Goal: Information Seeking & Learning: Learn about a topic

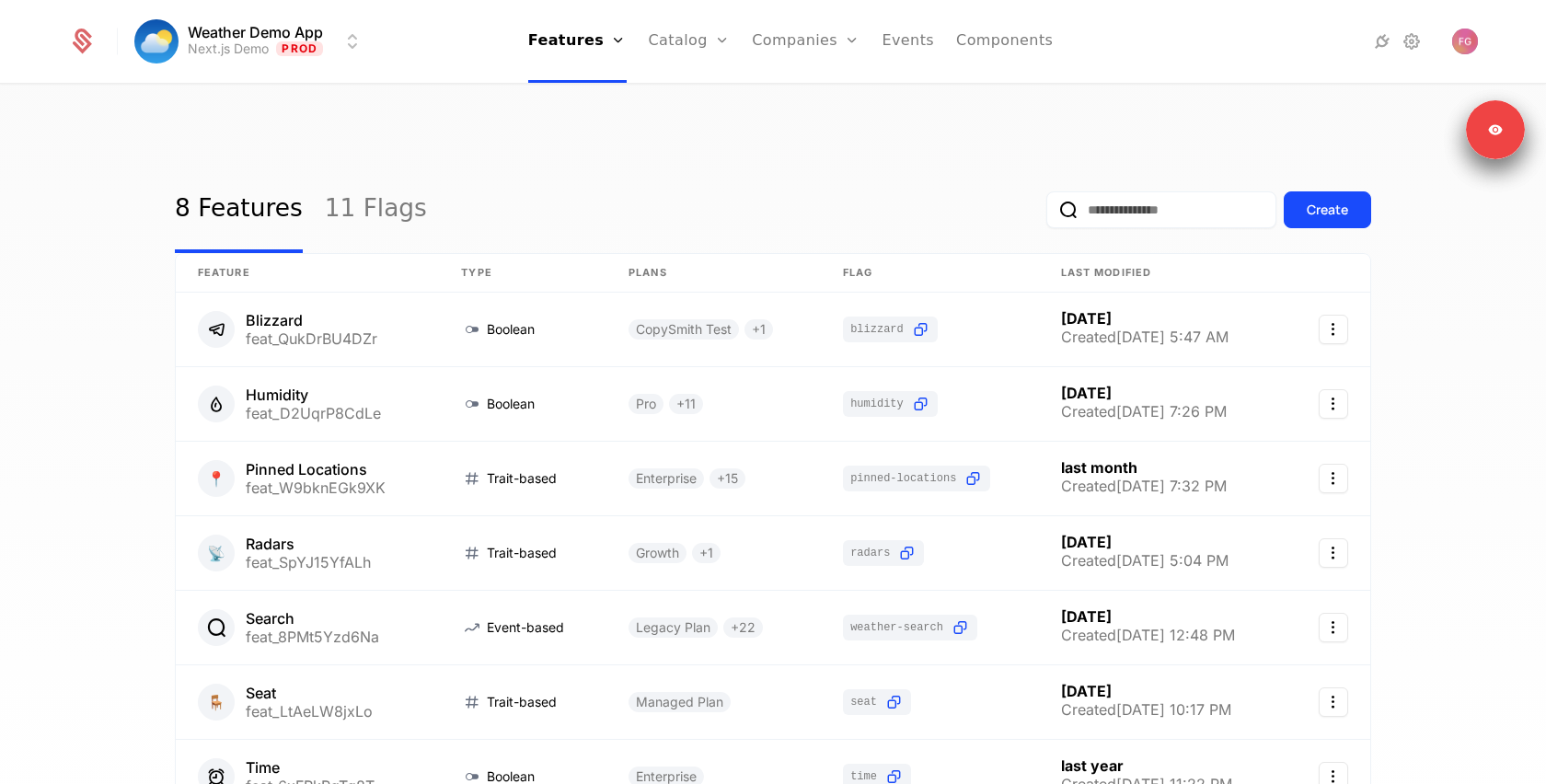
click at [956, 36] on link "Components" at bounding box center [1004, 41] width 96 height 83
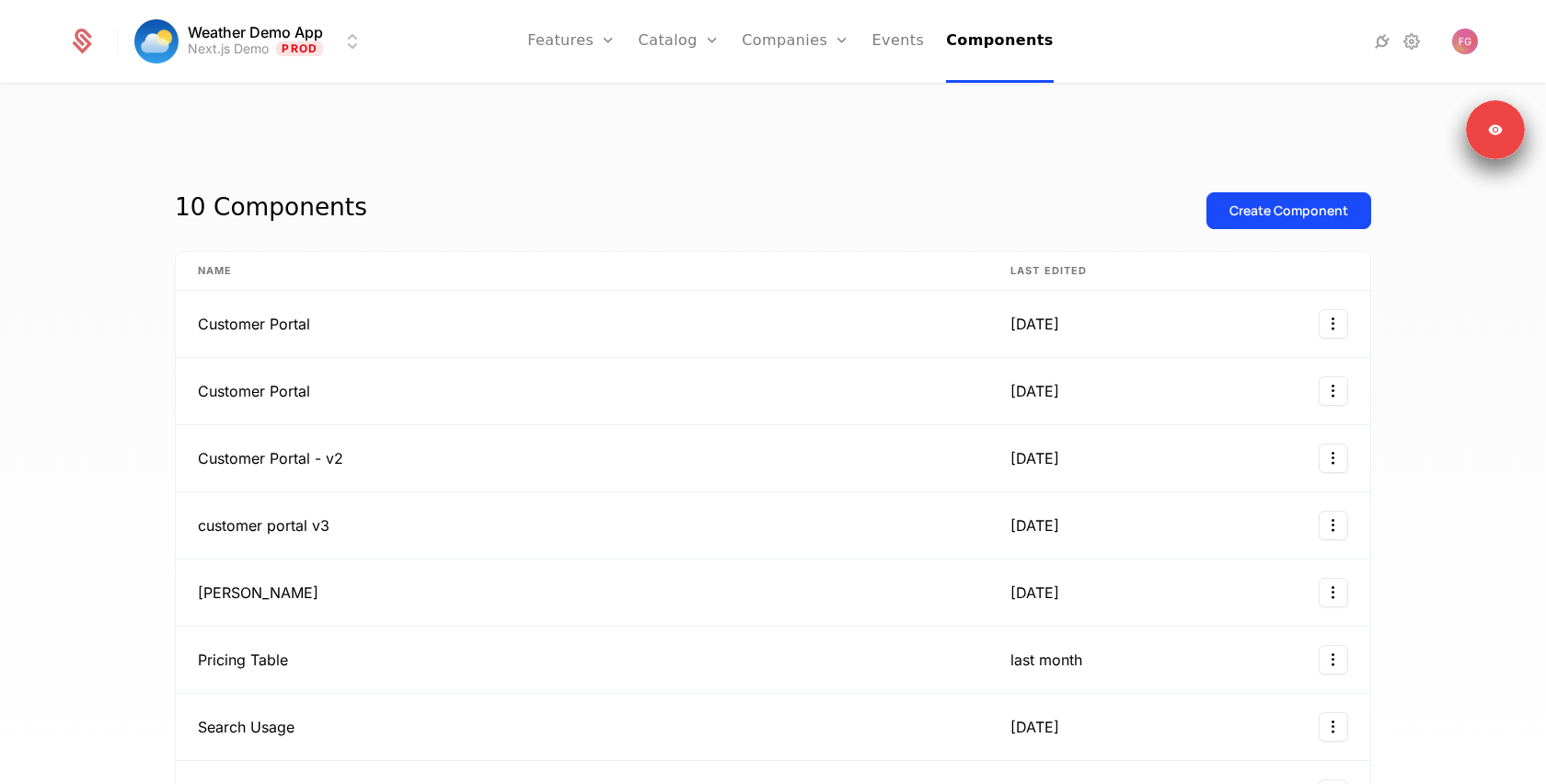
click at [578, 53] on link "Features" at bounding box center [572, 41] width 89 height 83
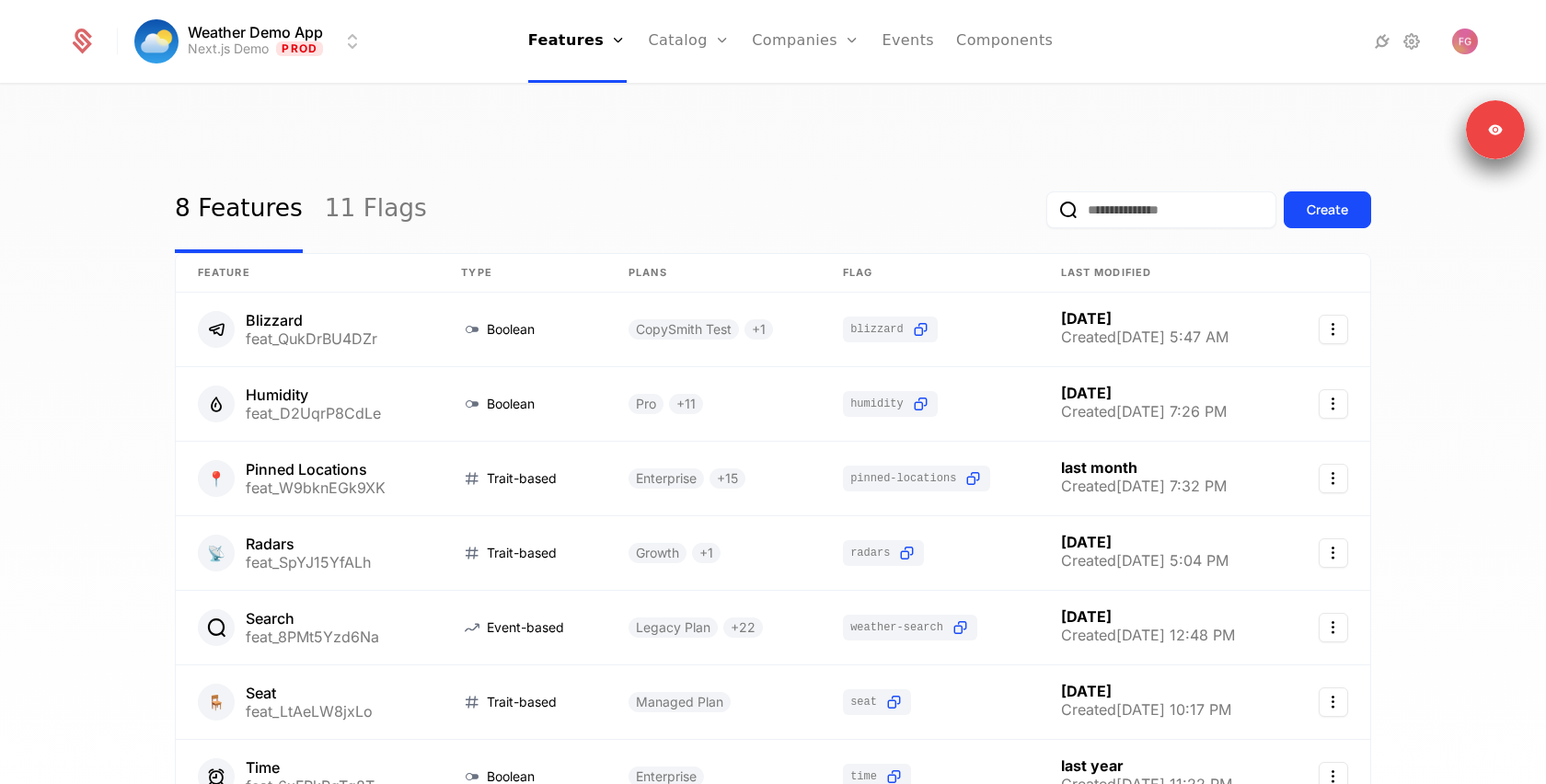
click at [1382, 41] on icon at bounding box center [1382, 41] width 22 height 22
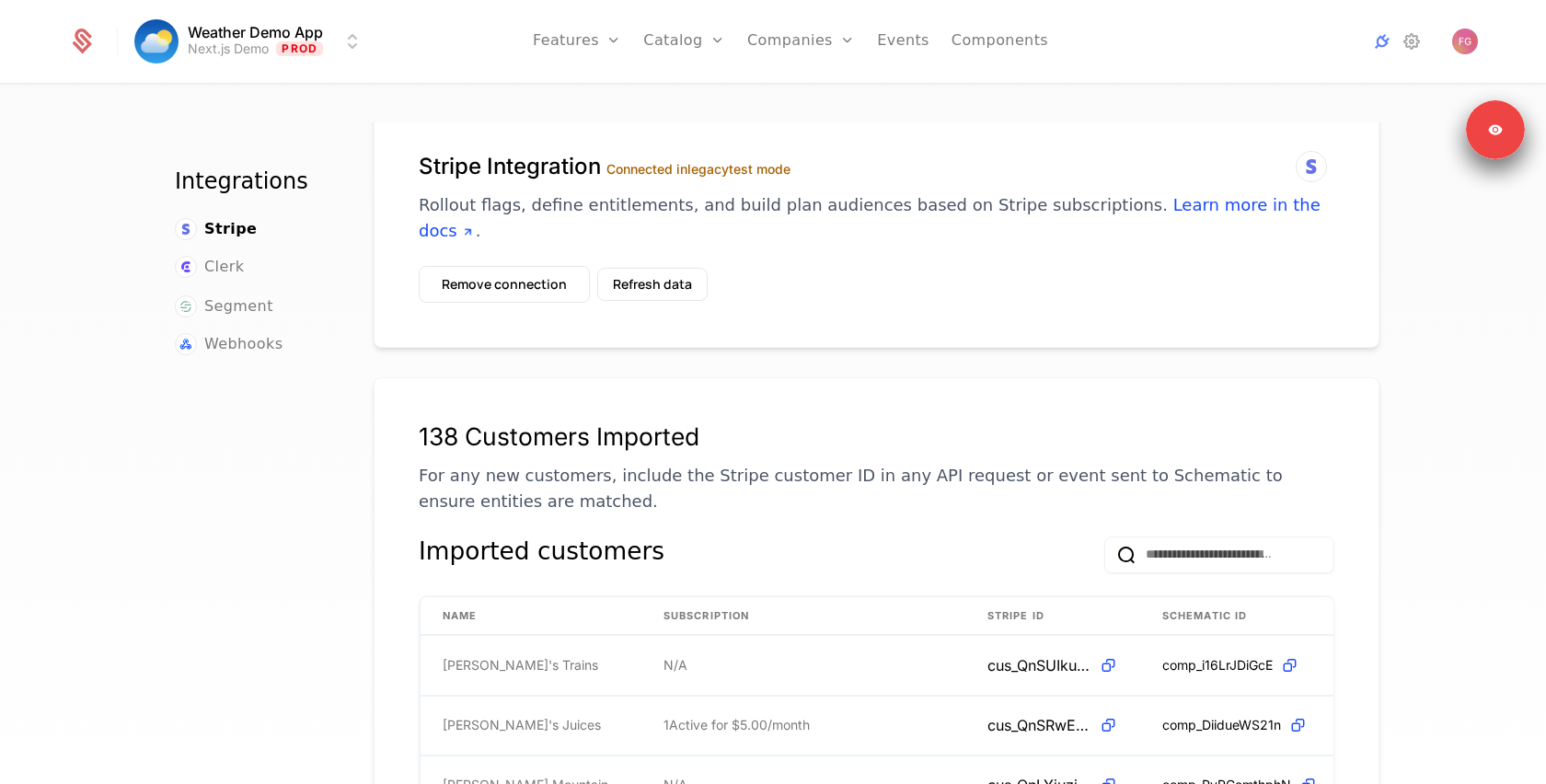
scroll to position [70, 0]
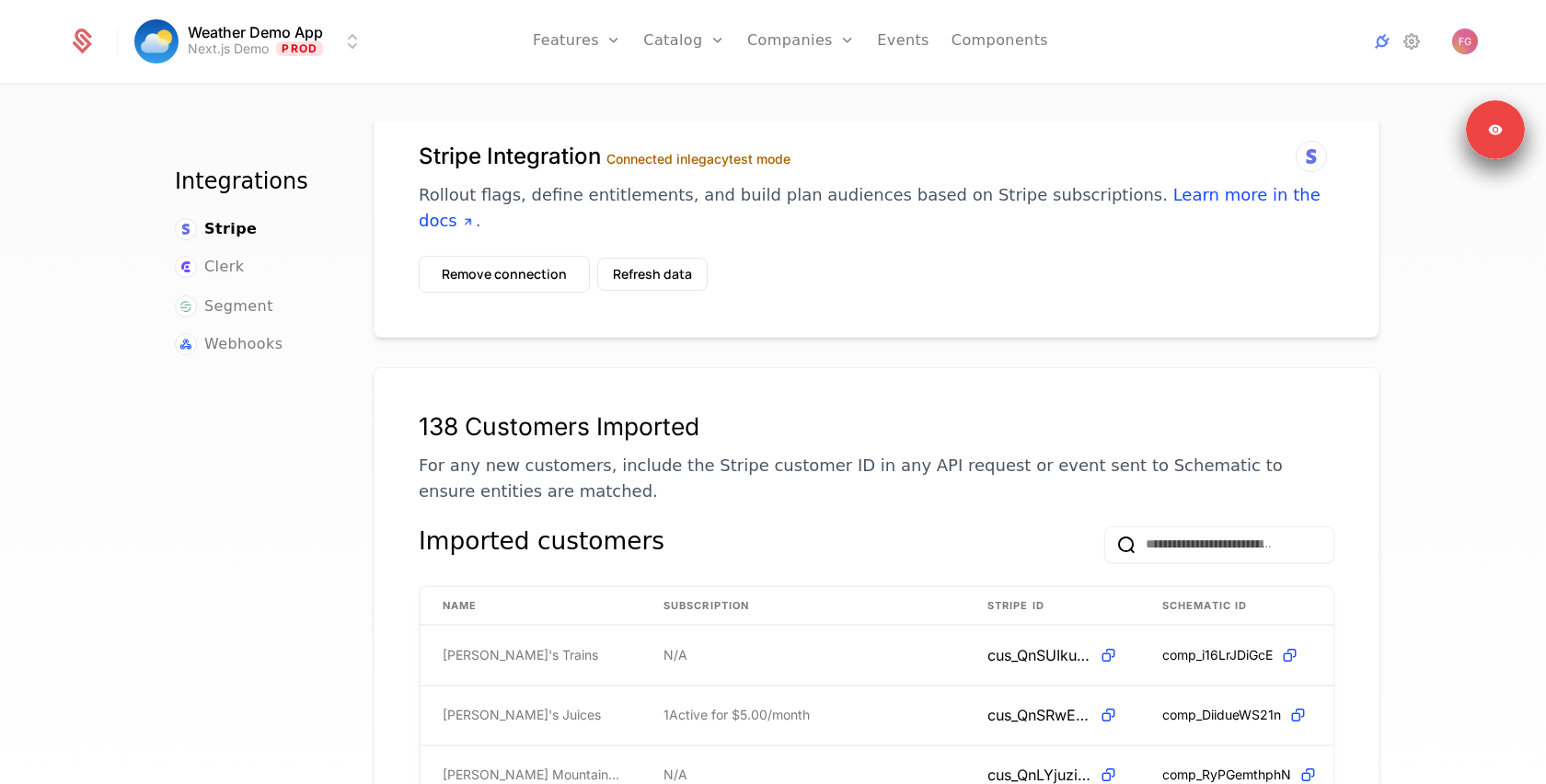
click at [595, 48] on link "Features" at bounding box center [576, 41] width 89 height 83
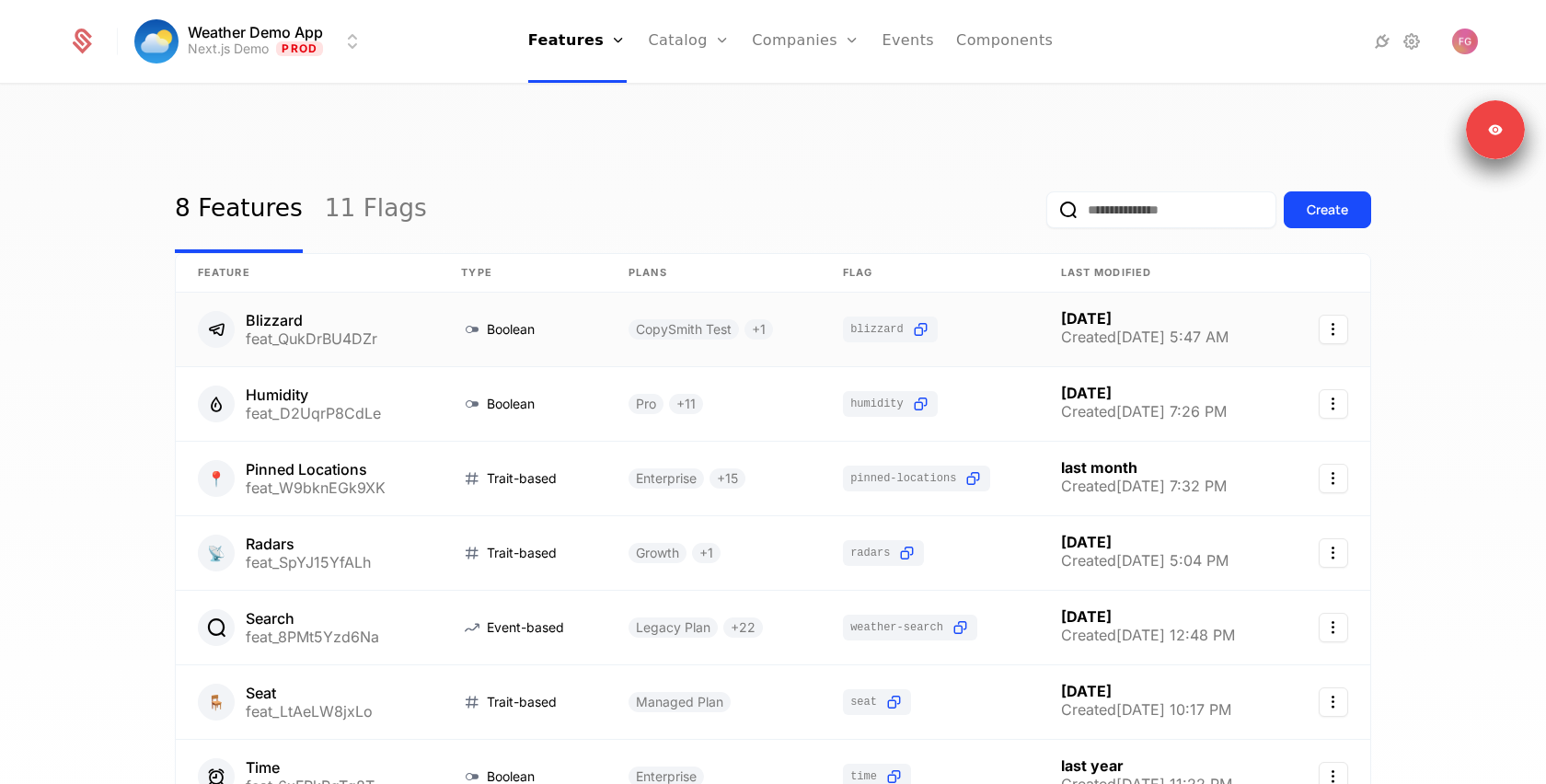
click at [400, 293] on link at bounding box center [307, 329] width 263 height 73
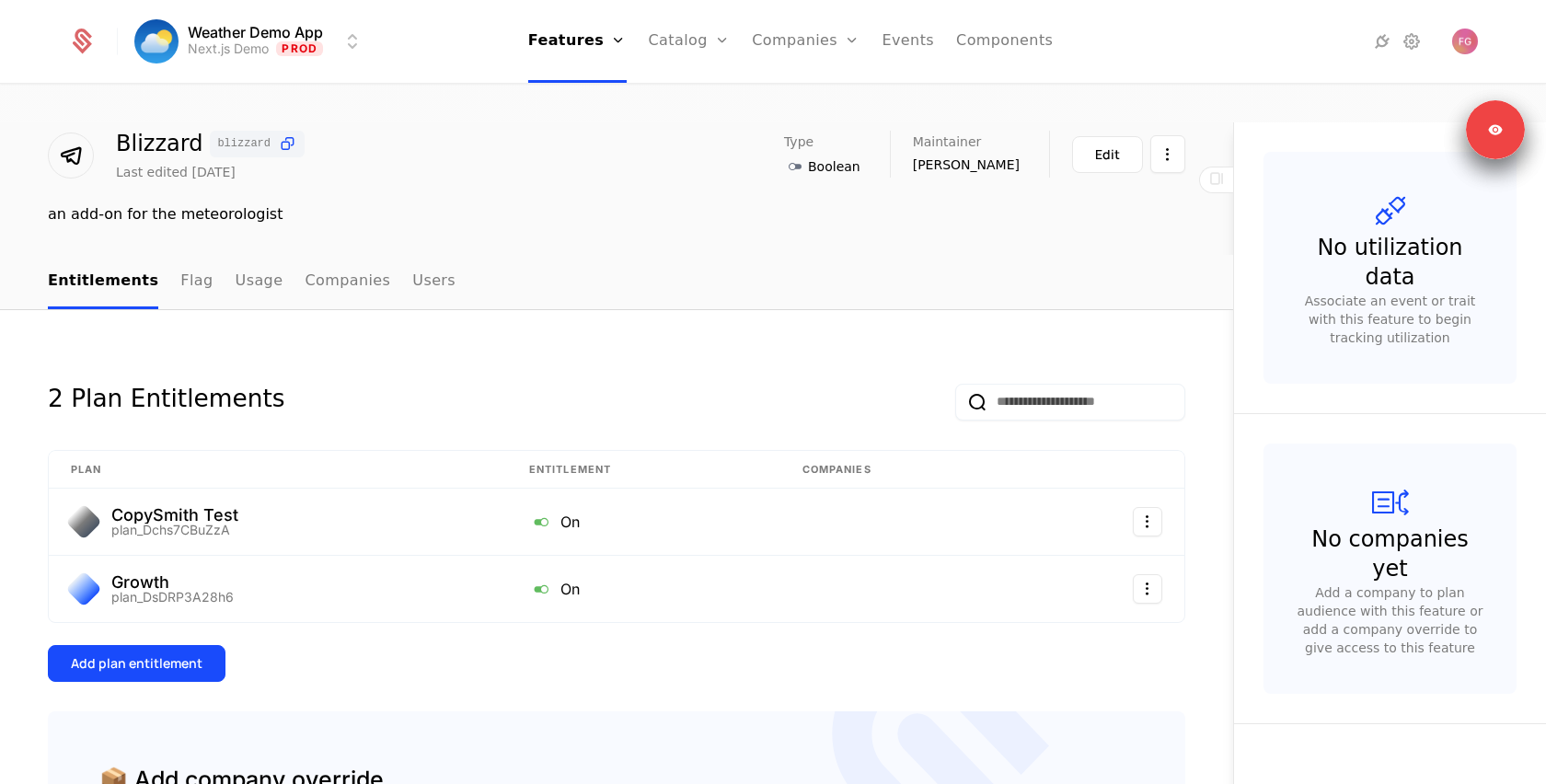
scroll to position [73, 0]
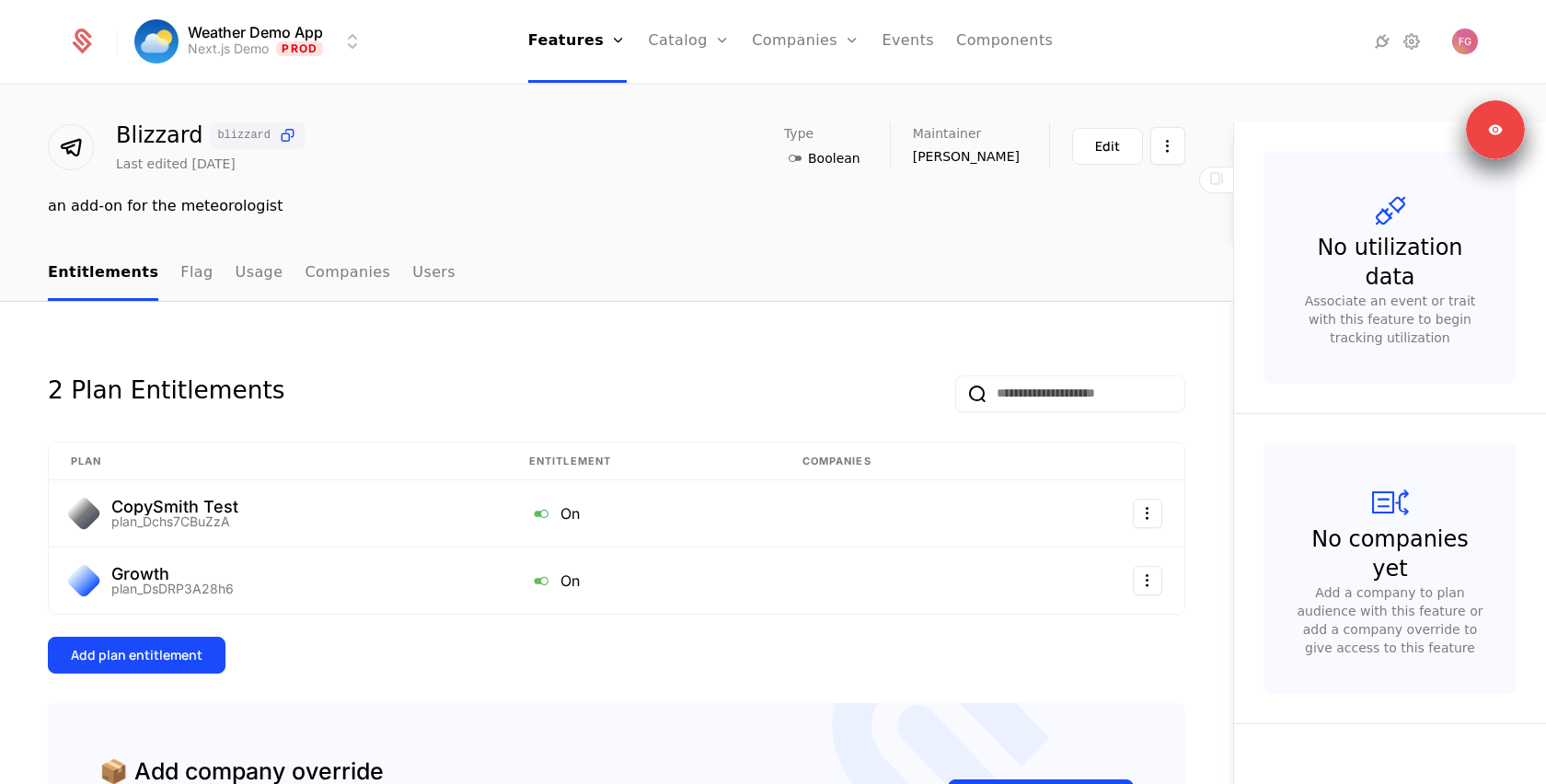
click at [679, 42] on link "Catalog" at bounding box center [690, 41] width 82 height 83
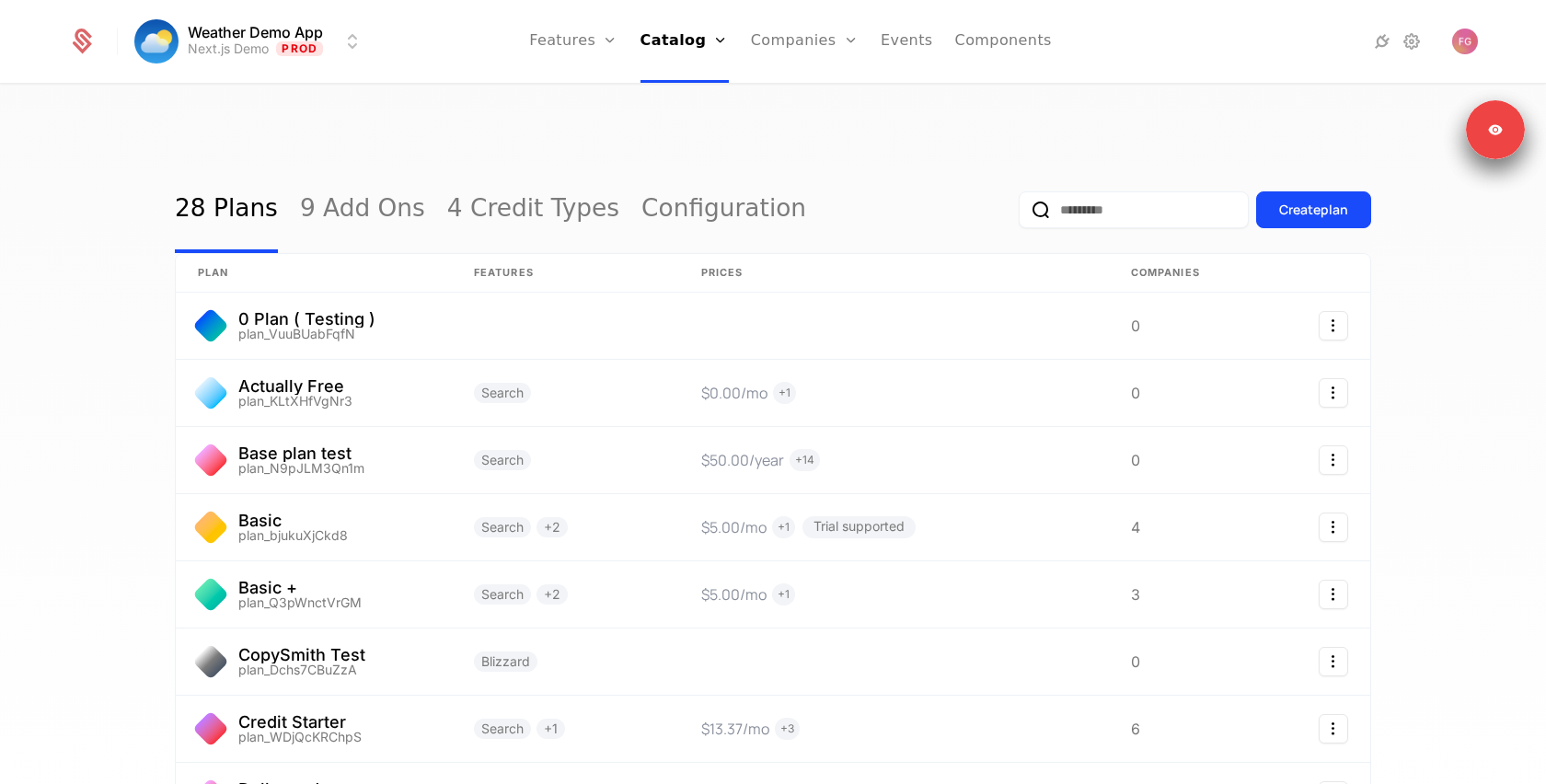
click at [641, 167] on link "Configuration" at bounding box center [723, 210] width 165 height 87
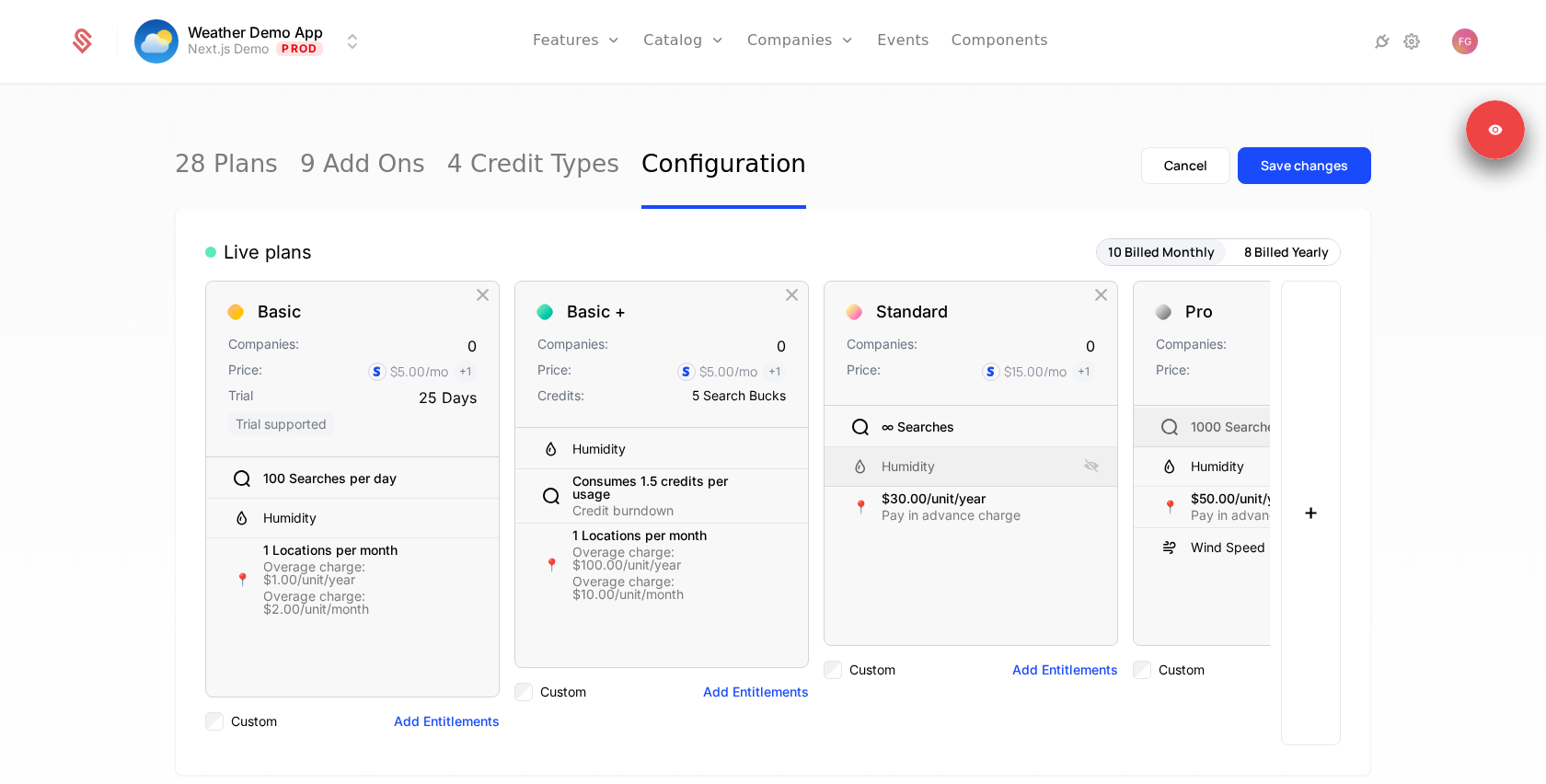
scroll to position [215, 0]
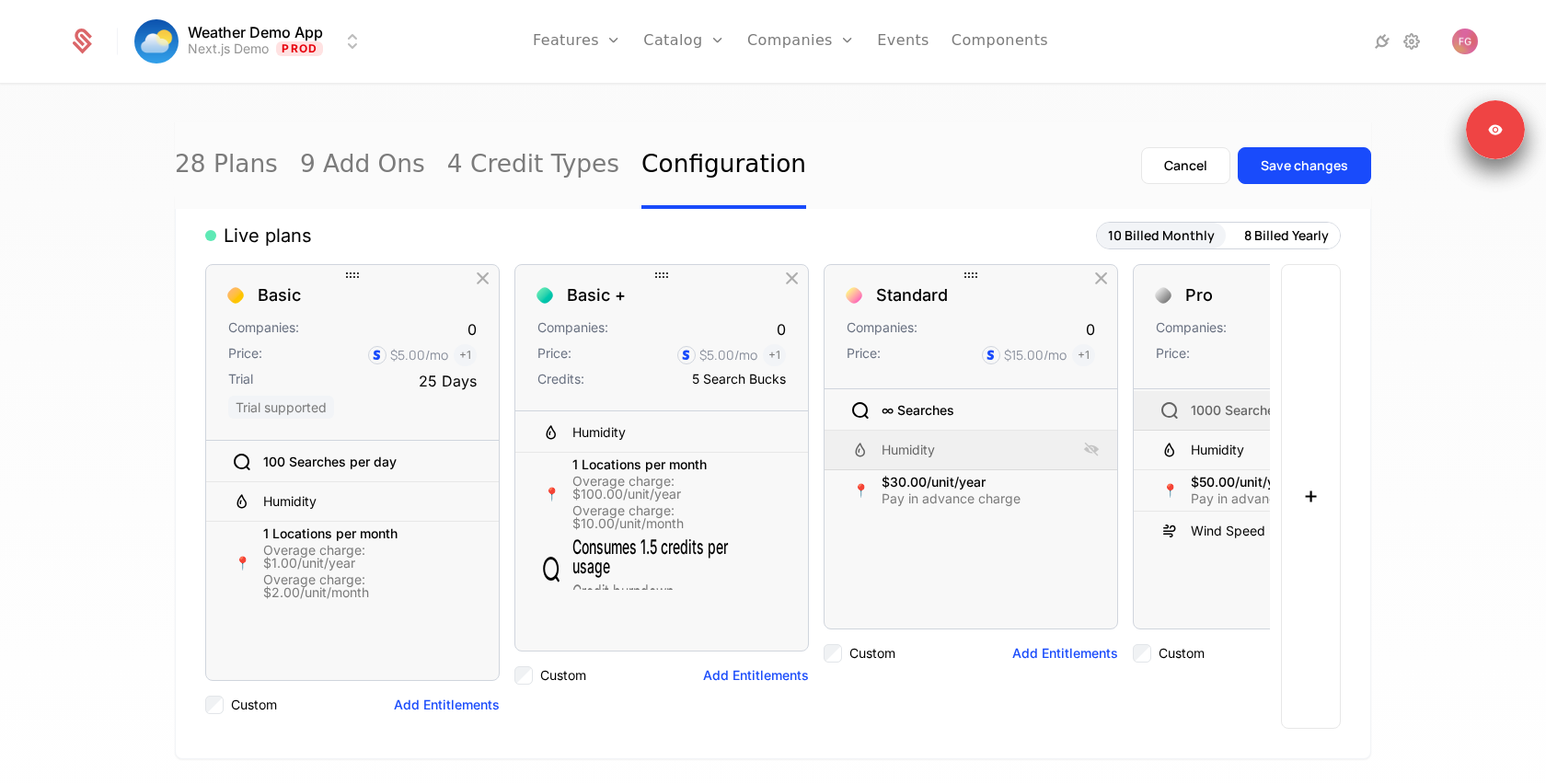
drag, startPoint x: 614, startPoint y: 428, endPoint x: 615, endPoint y: 523, distance: 95.0
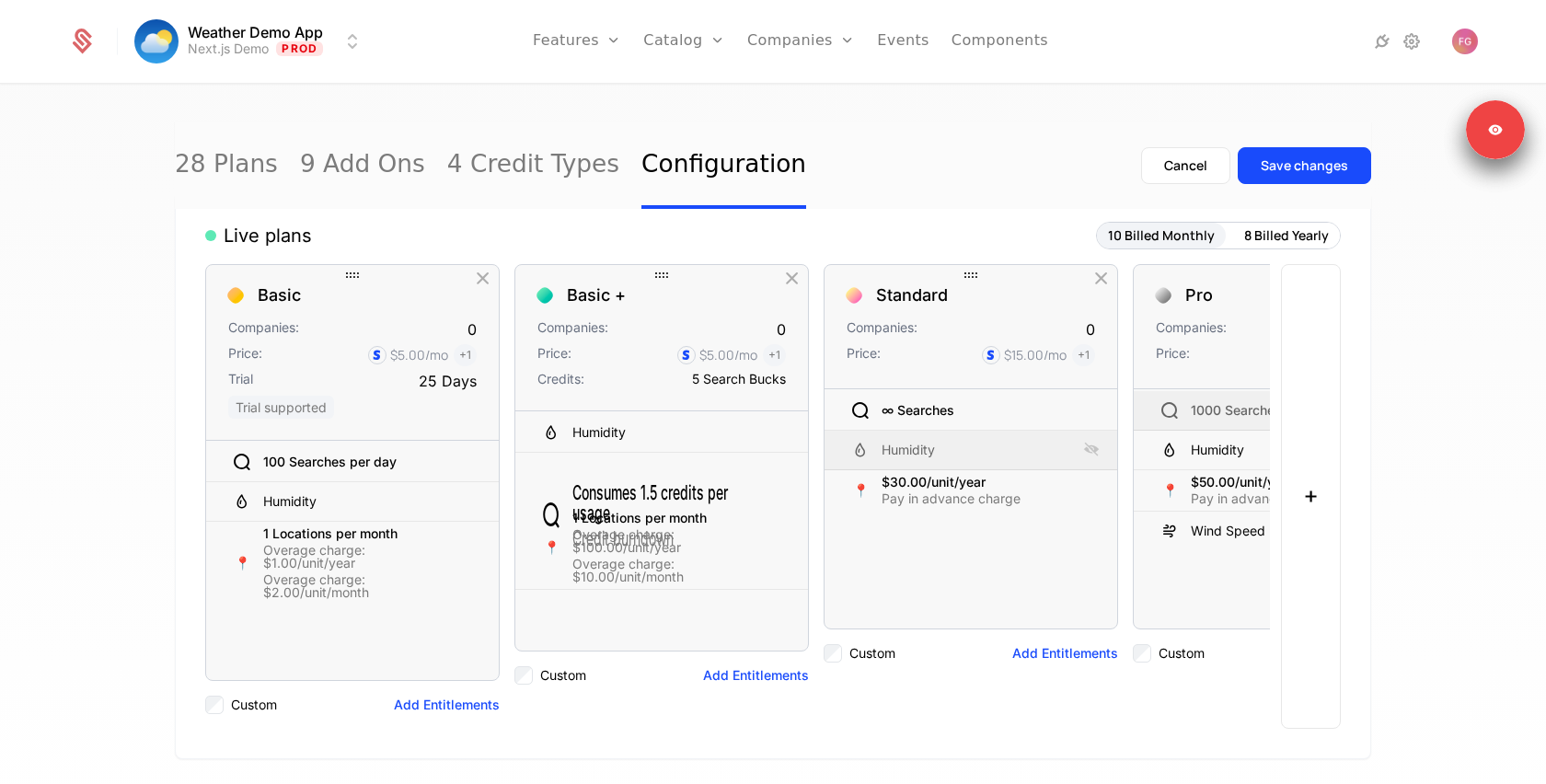
drag, startPoint x: 615, startPoint y: 523, endPoint x: 616, endPoint y: 448, distance: 75.0
click at [616, 482] on div "Consumes 1.5 credits per usage" at bounding box center [668, 502] width 192 height 40
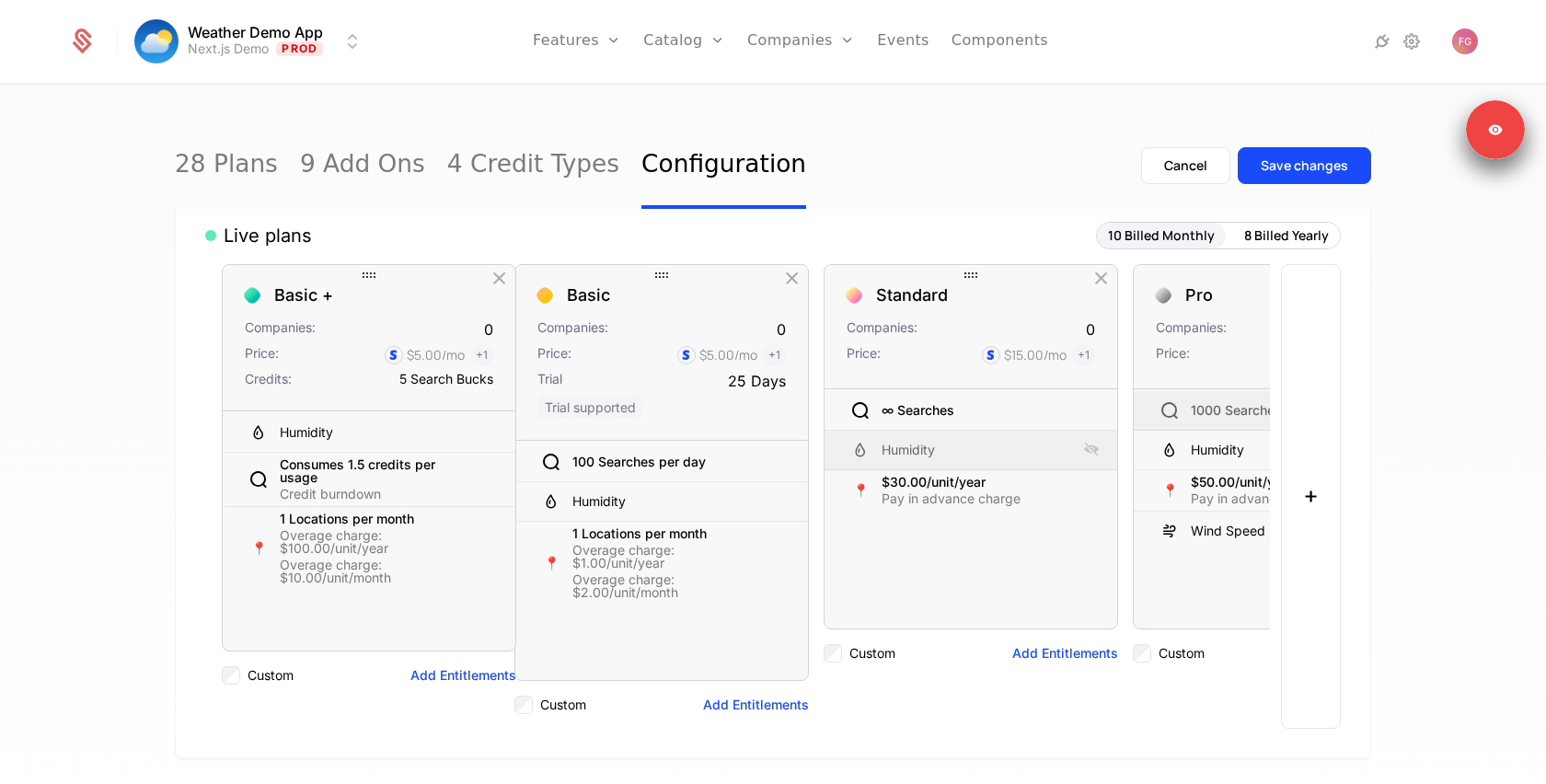
drag, startPoint x: 665, startPoint y: 272, endPoint x: 347, endPoint y: 281, distance: 318.1
click at [347, 281] on div "Basic + Companies: 0 Price: $5.00 /mo + 1 Credits: 5 Search Bucks" at bounding box center [368, 338] width 293 height 146
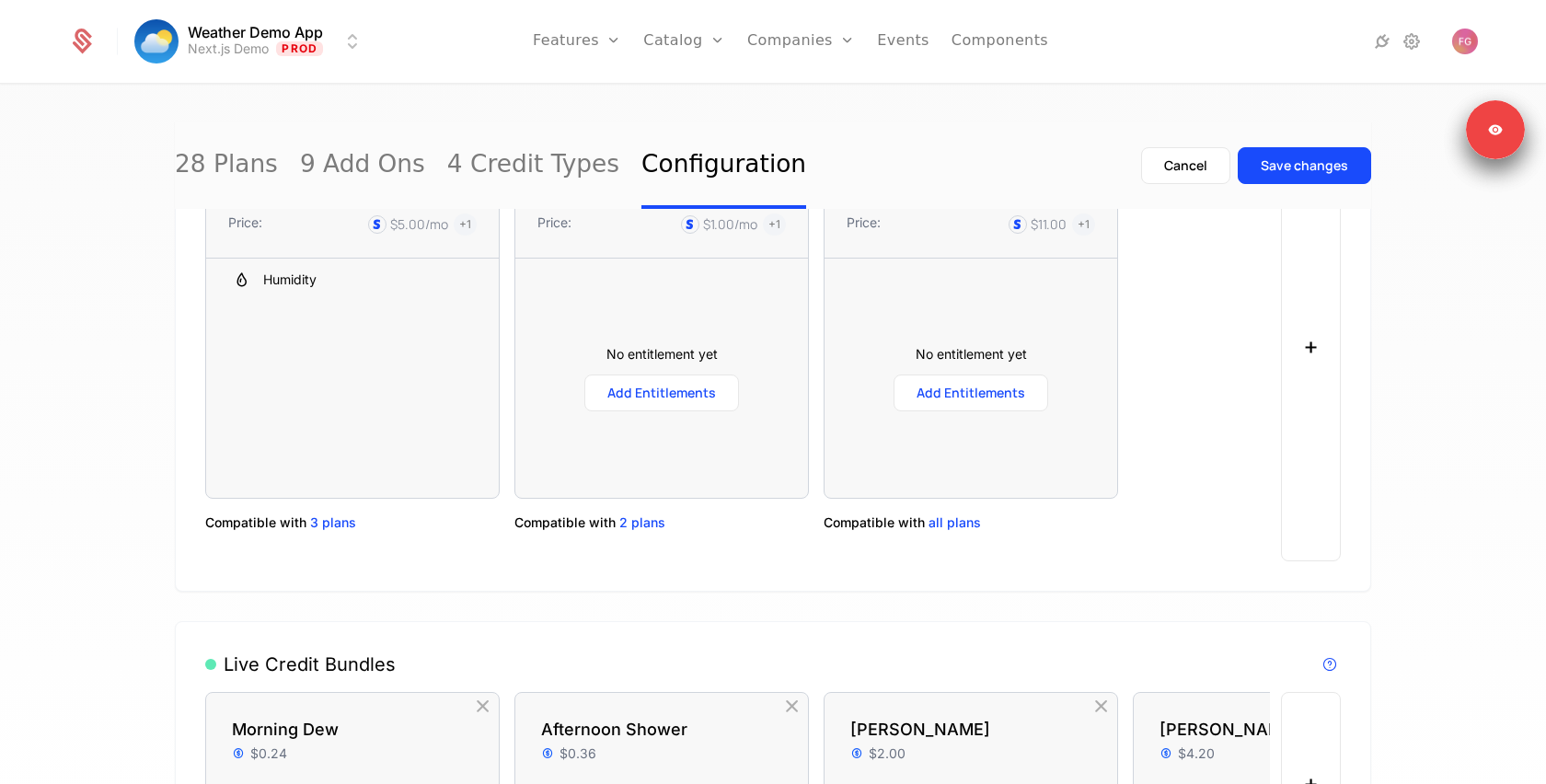
scroll to position [1081, 0]
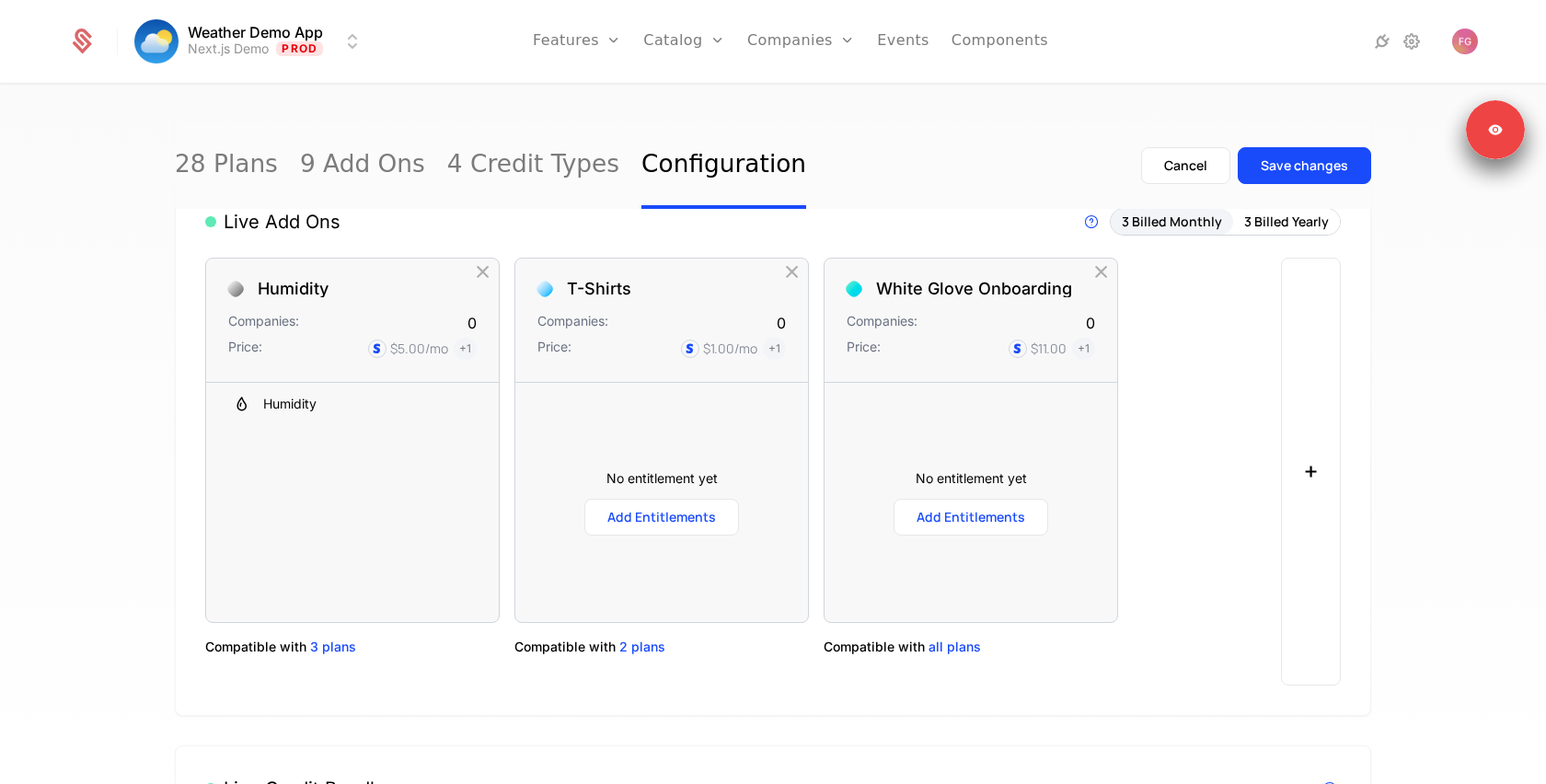
click at [249, 124] on link "28 Plans" at bounding box center [226, 165] width 103 height 87
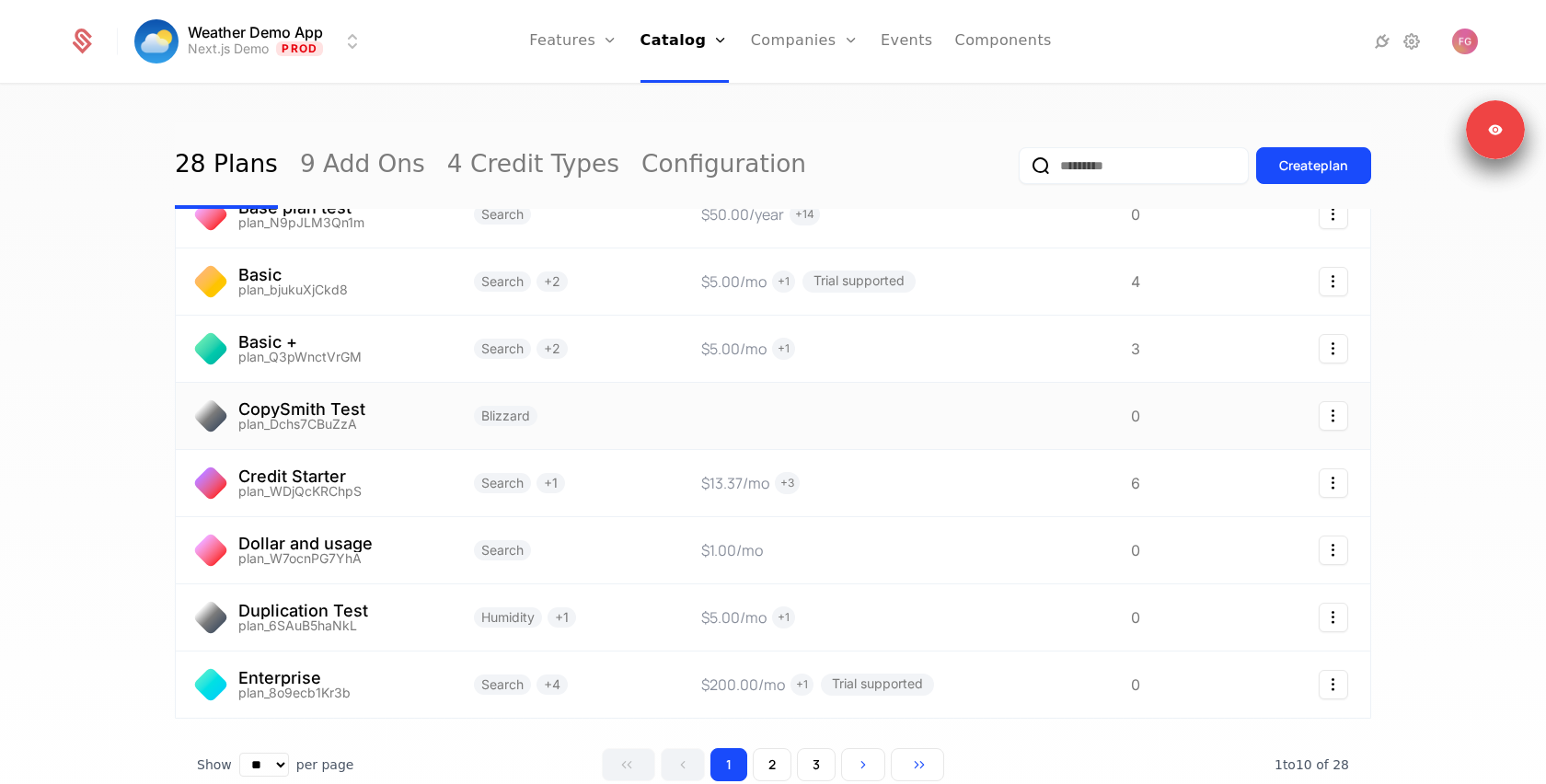
scroll to position [267, 0]
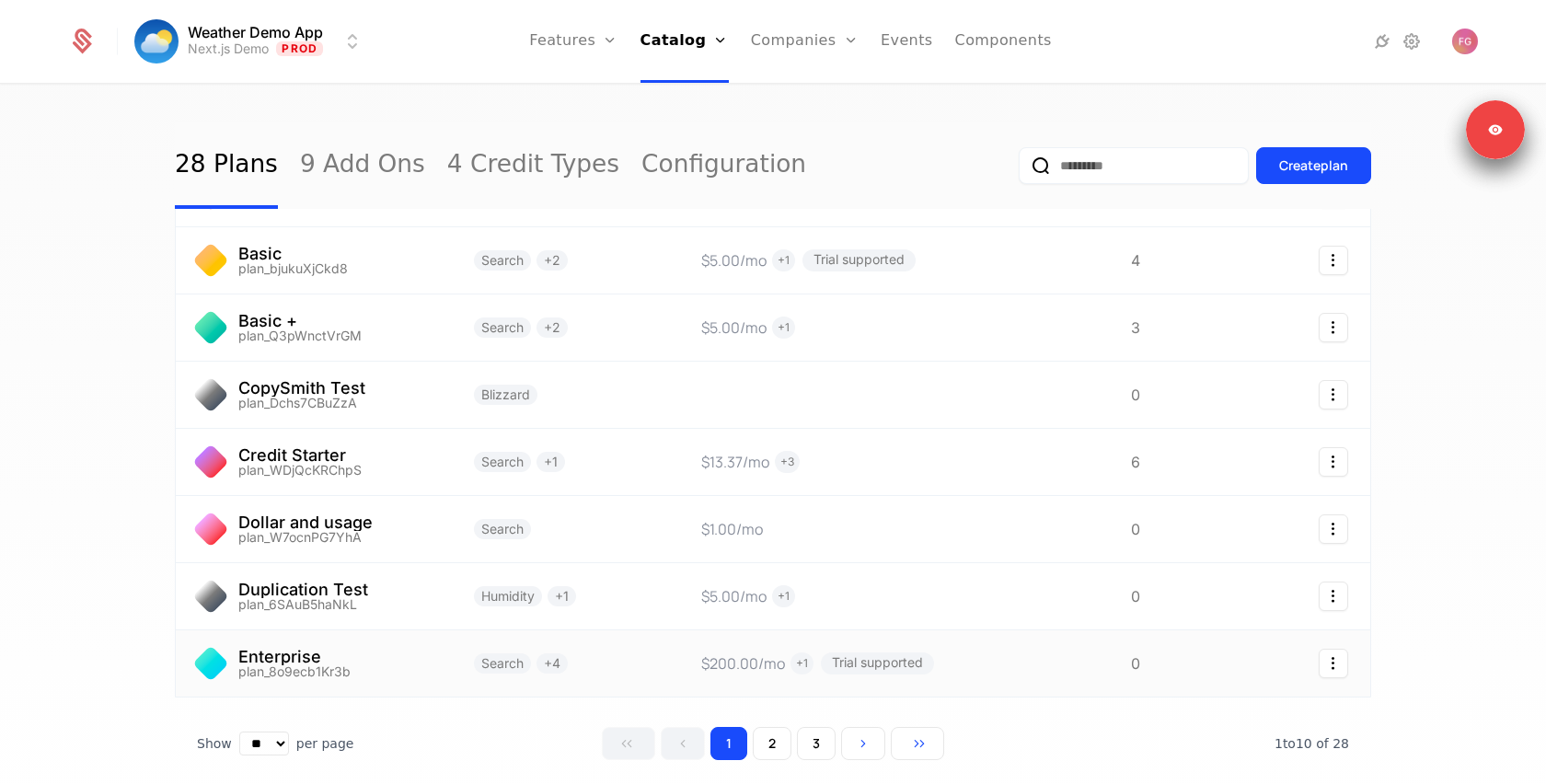
click at [358, 630] on link at bounding box center [313, 663] width 276 height 66
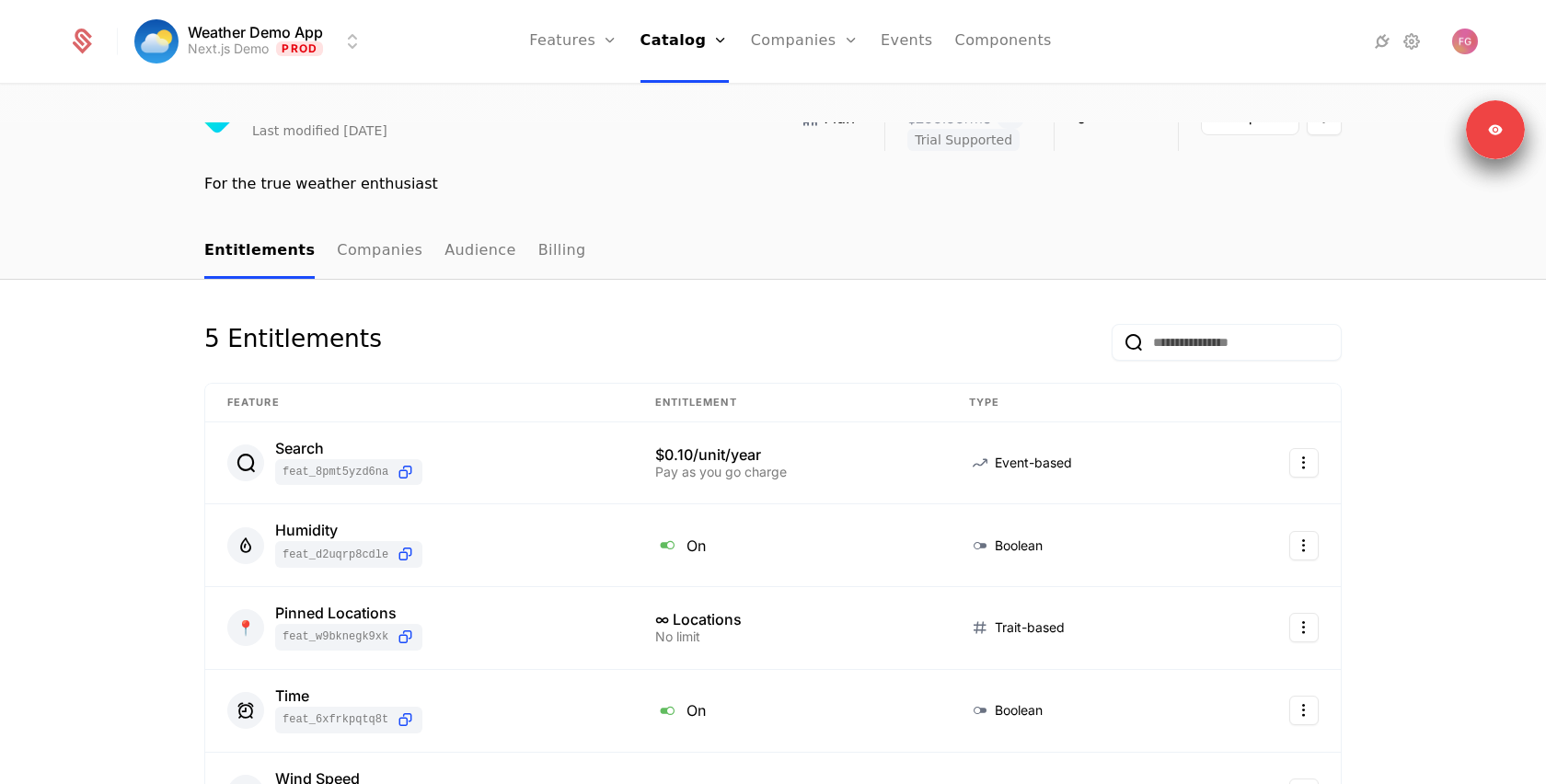
scroll to position [148, 0]
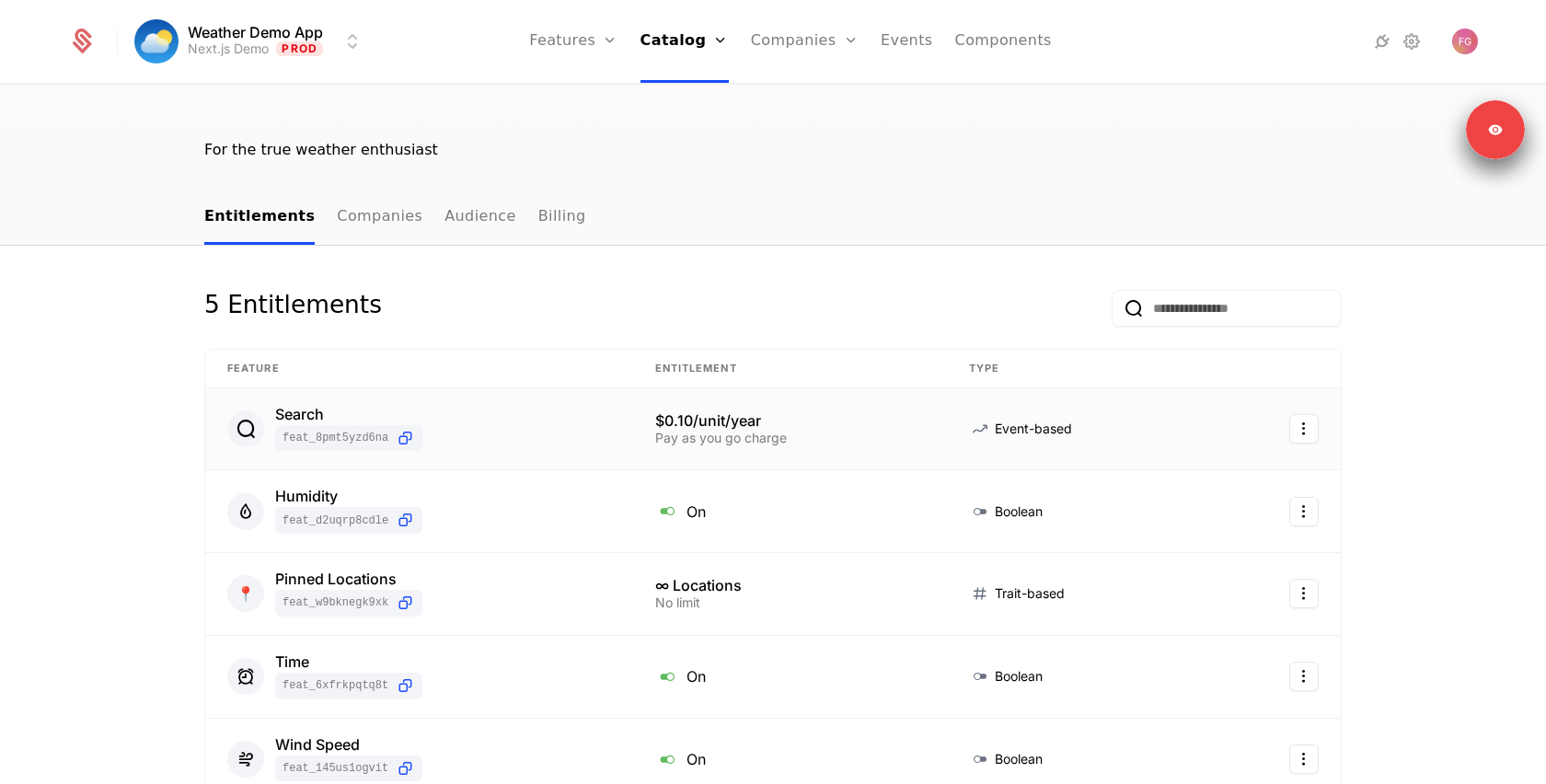
click at [739, 413] on div "$0.10/unit/year" at bounding box center [790, 420] width 270 height 14
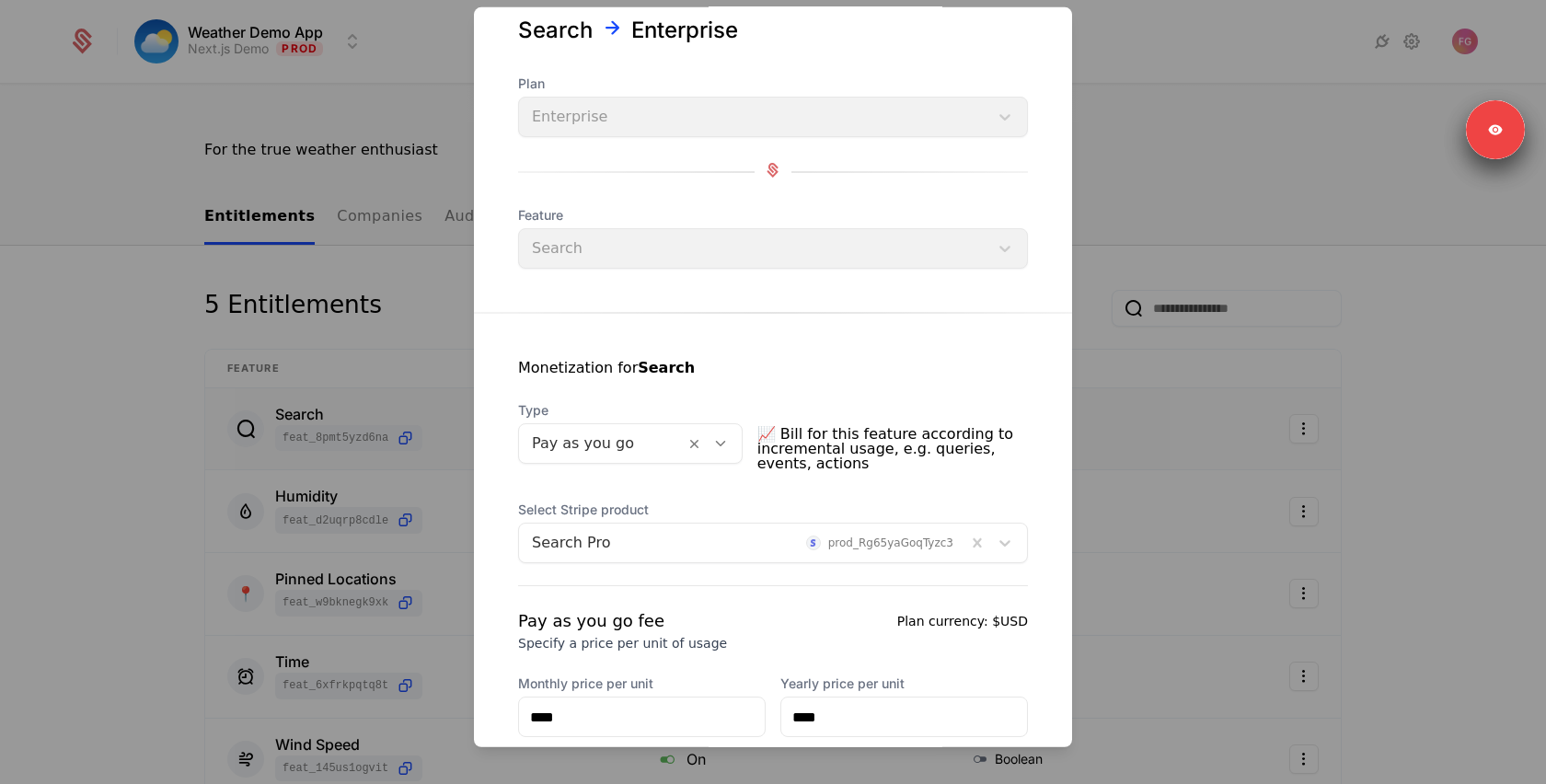
scroll to position [79, 0]
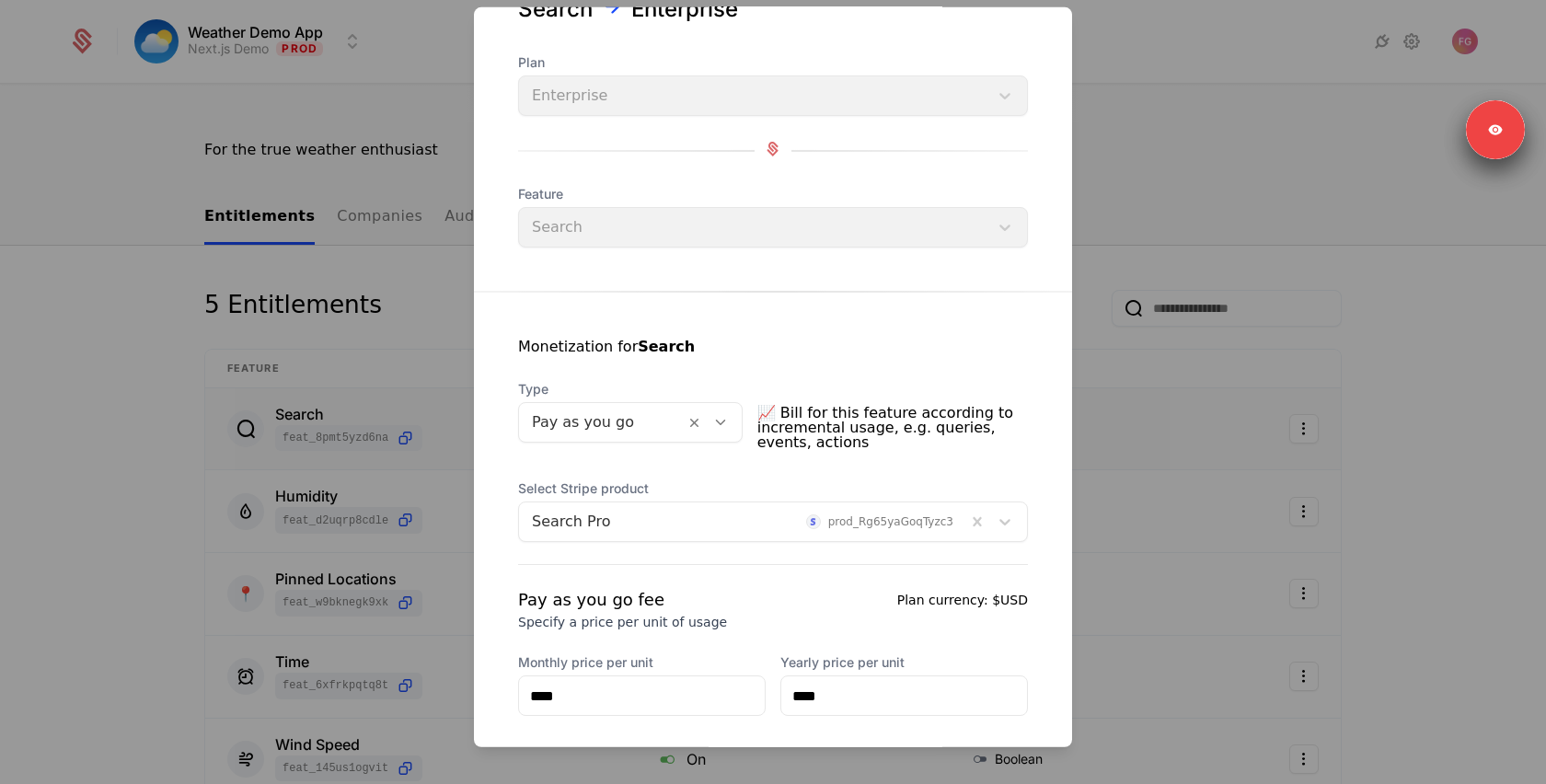
click at [588, 427] on div at bounding box center [601, 422] width 140 height 26
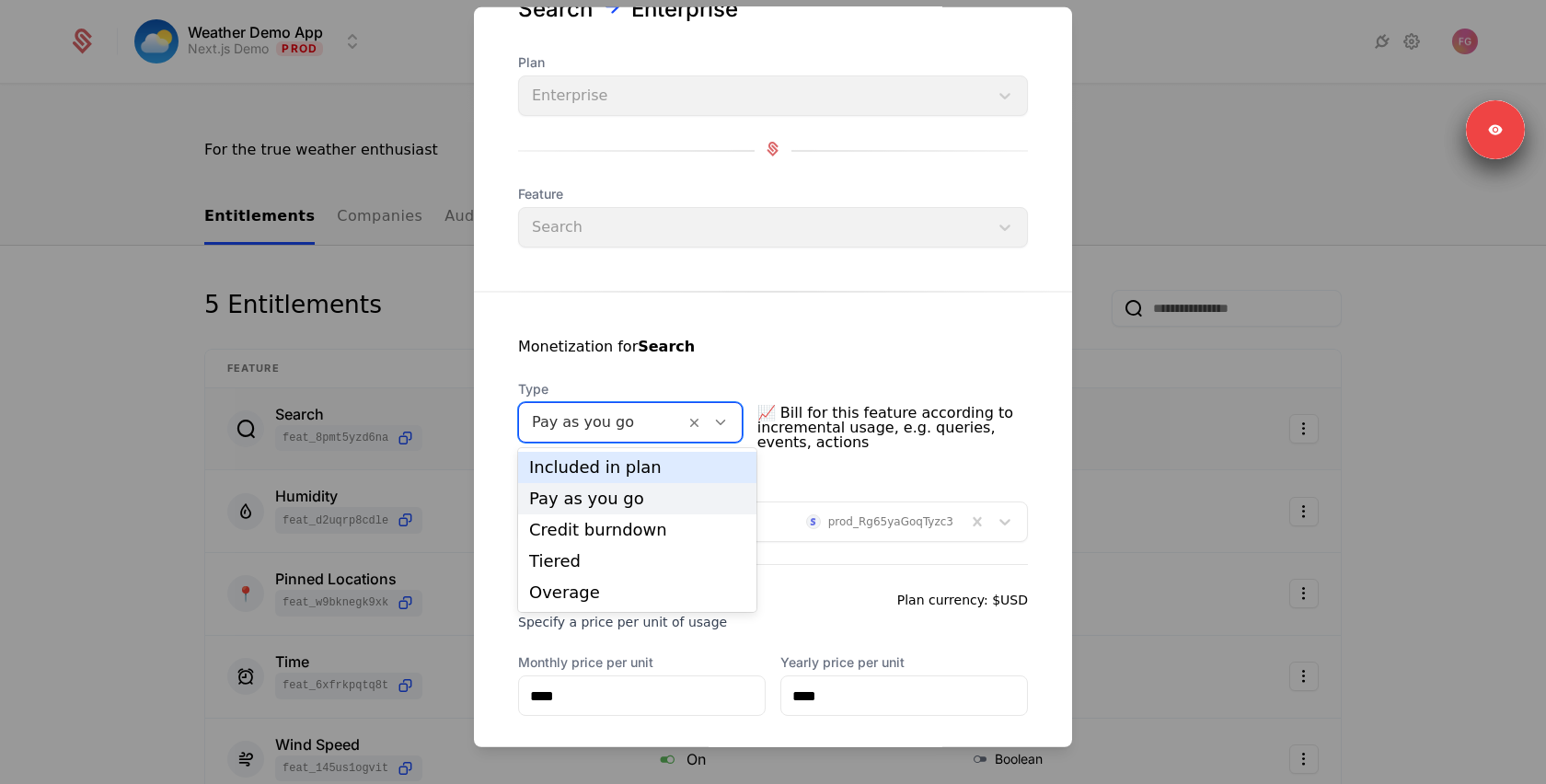
click at [854, 383] on div "Type Included in plan, 1 of 5. 5 results available. Use Up and Down to choose o…" at bounding box center [773, 418] width 510 height 77
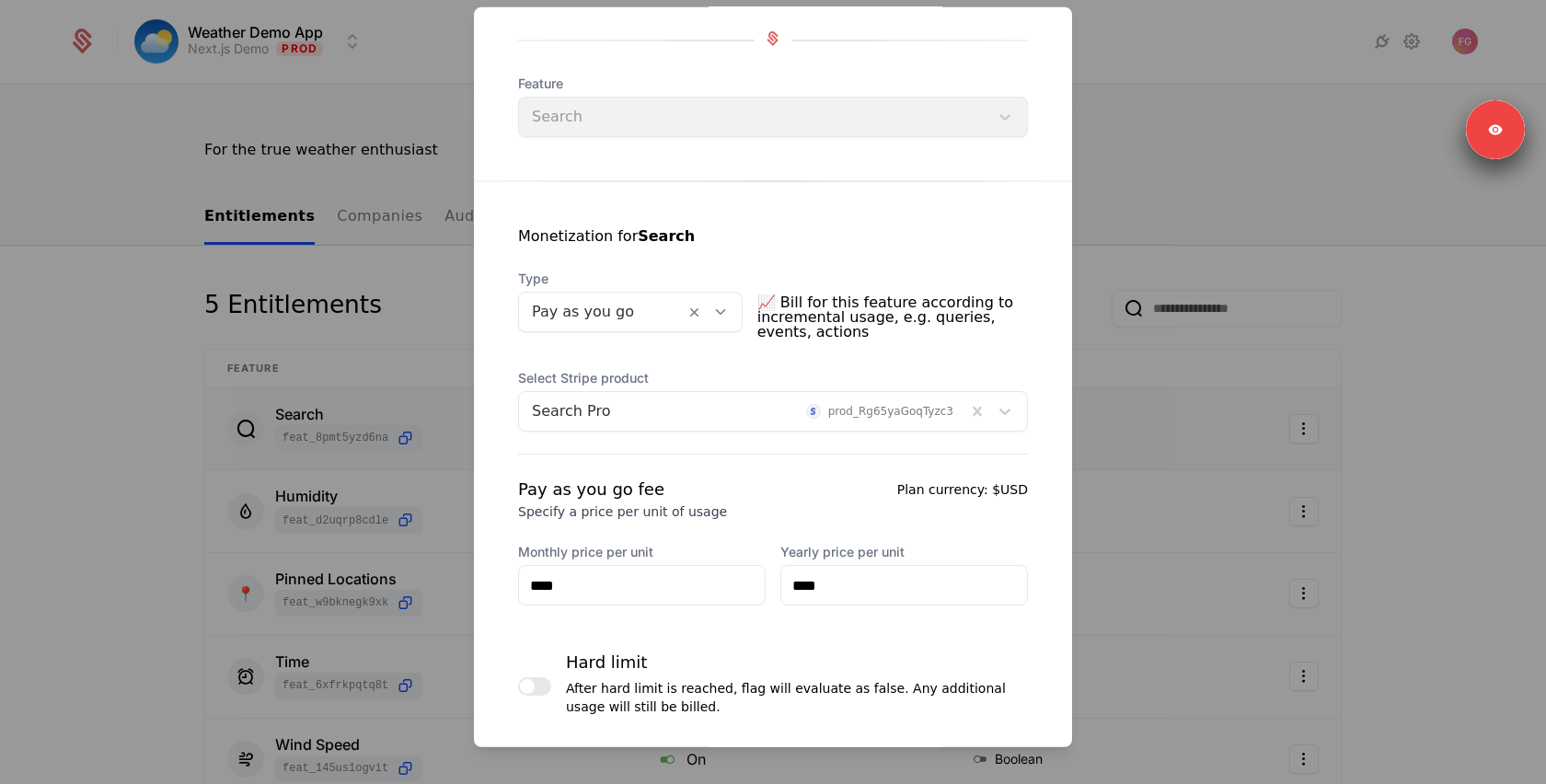
scroll to position [0, 0]
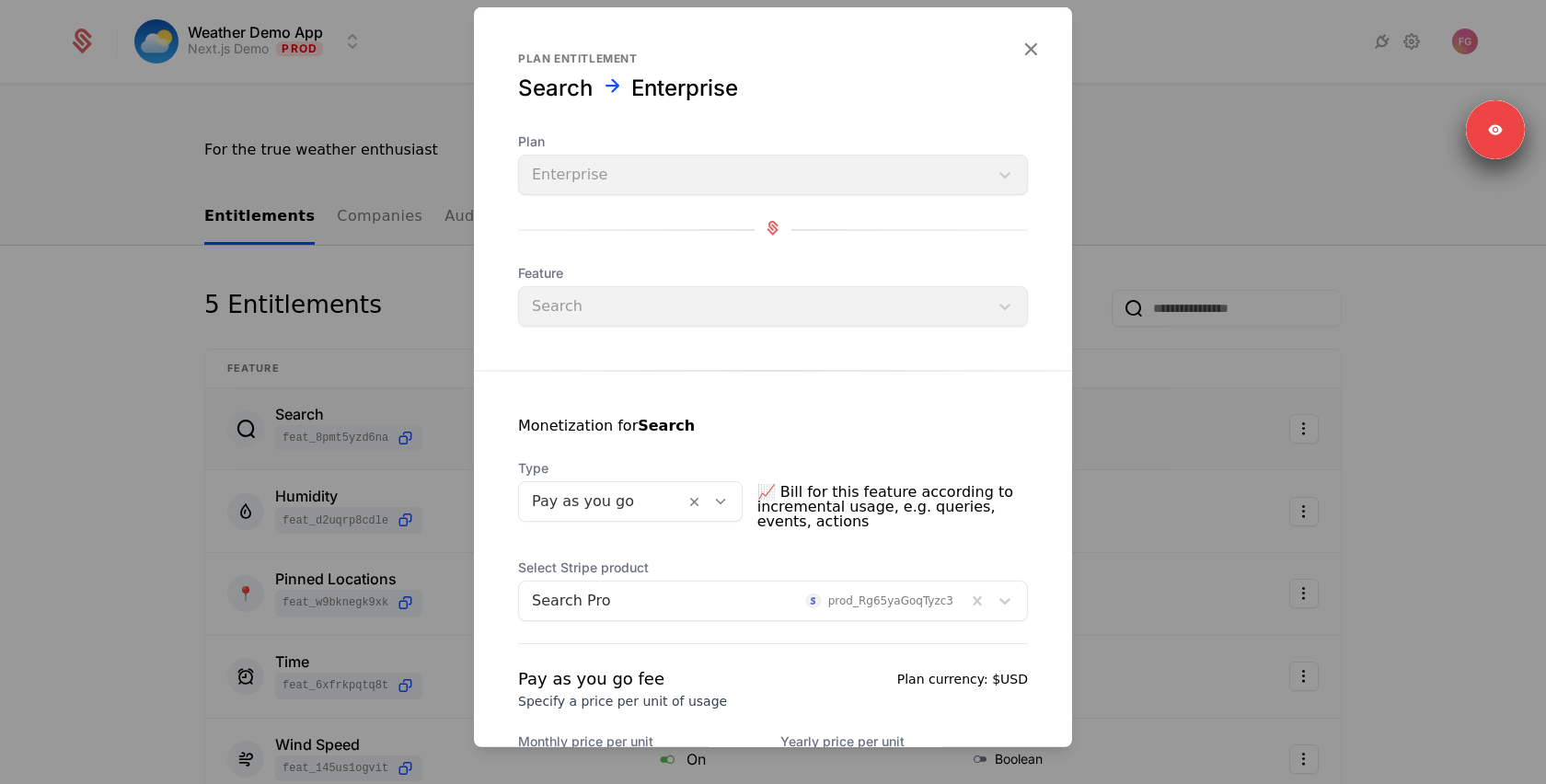
click at [672, 508] on div at bounding box center [601, 501] width 140 height 26
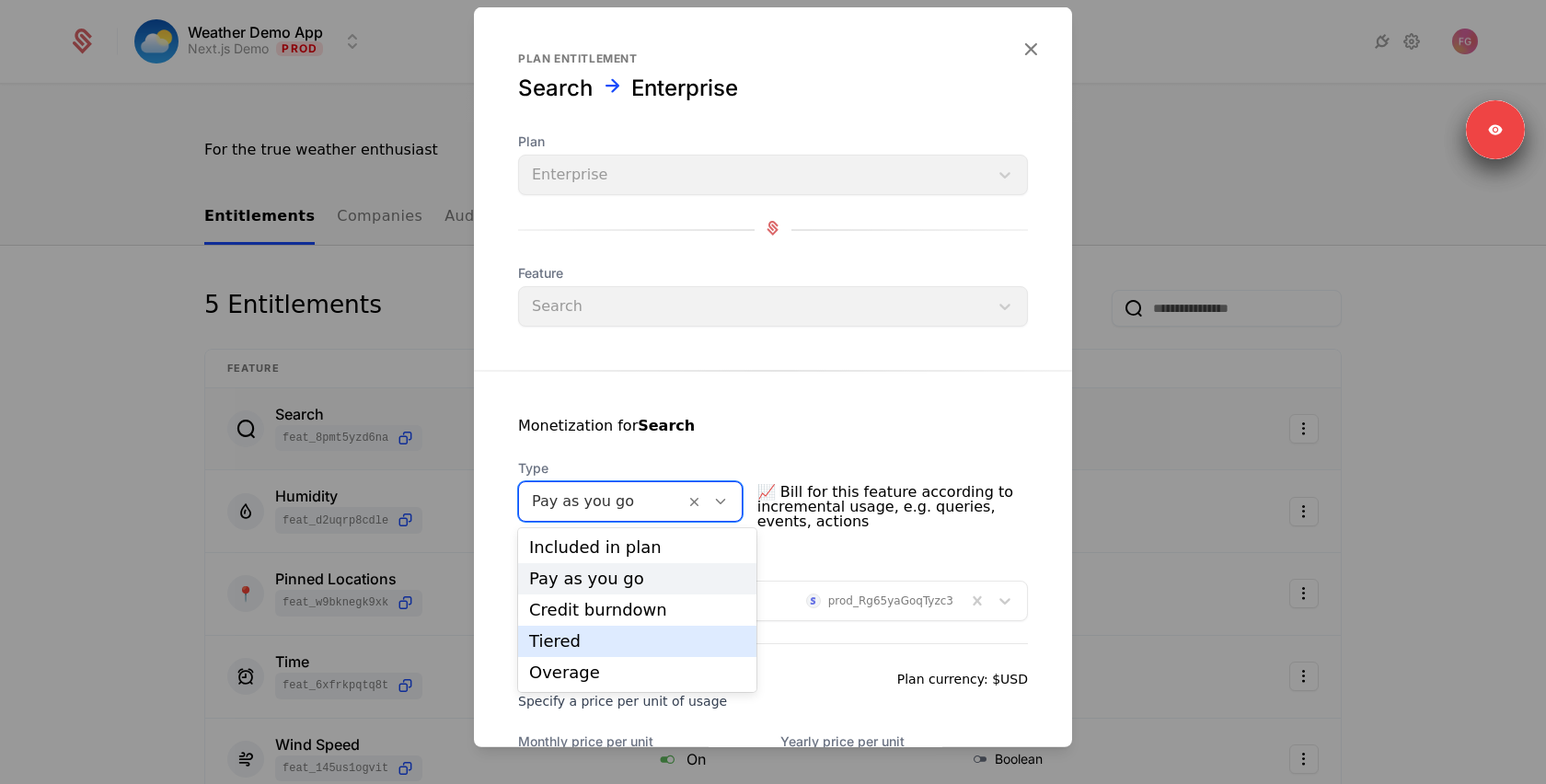
click at [600, 636] on div "Tiered" at bounding box center [637, 640] width 217 height 16
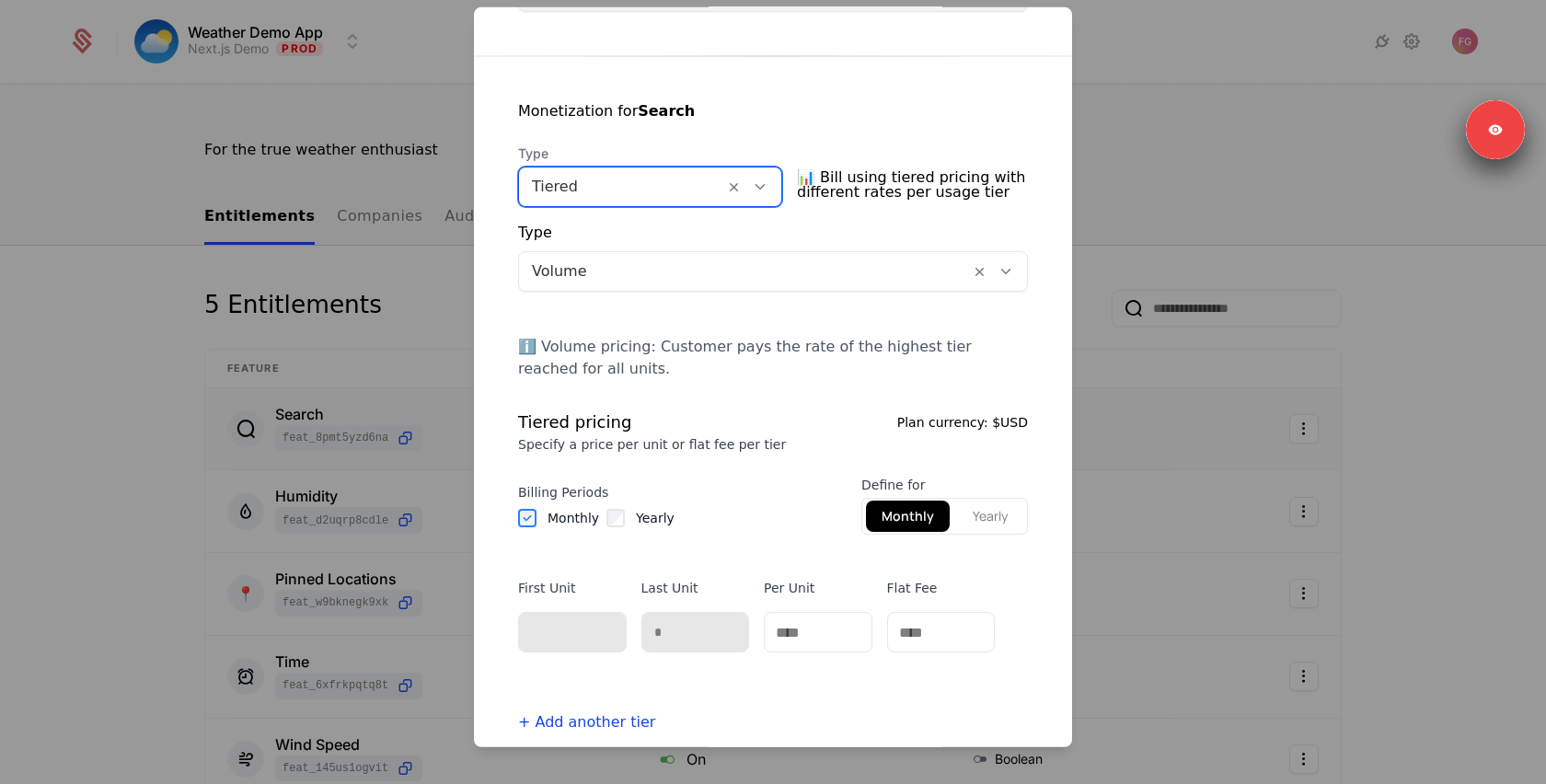
scroll to position [314, 0]
click at [683, 282] on div at bounding box center [743, 272] width 425 height 26
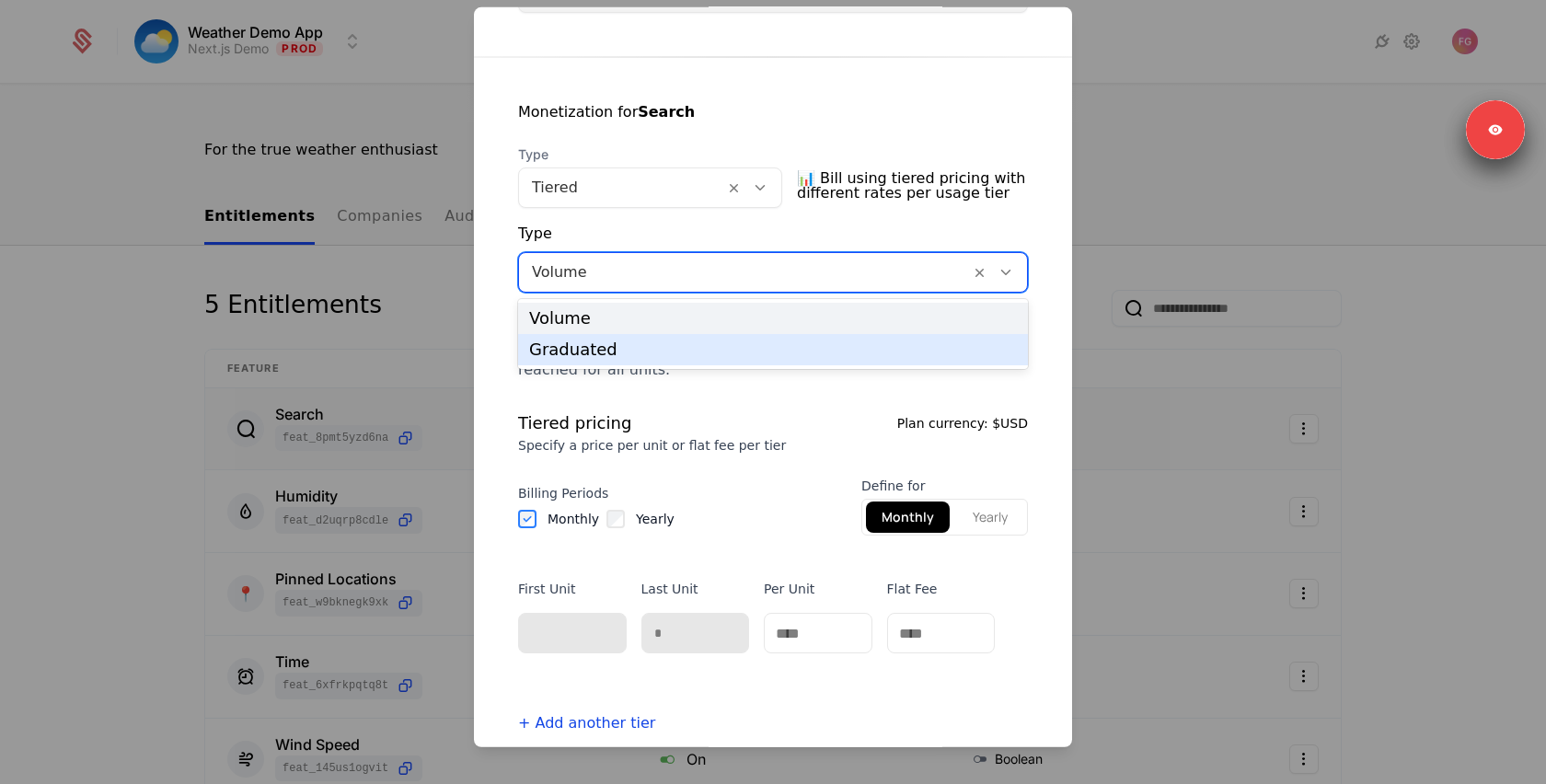
click at [650, 346] on div "Graduated" at bounding box center [772, 349] width 488 height 16
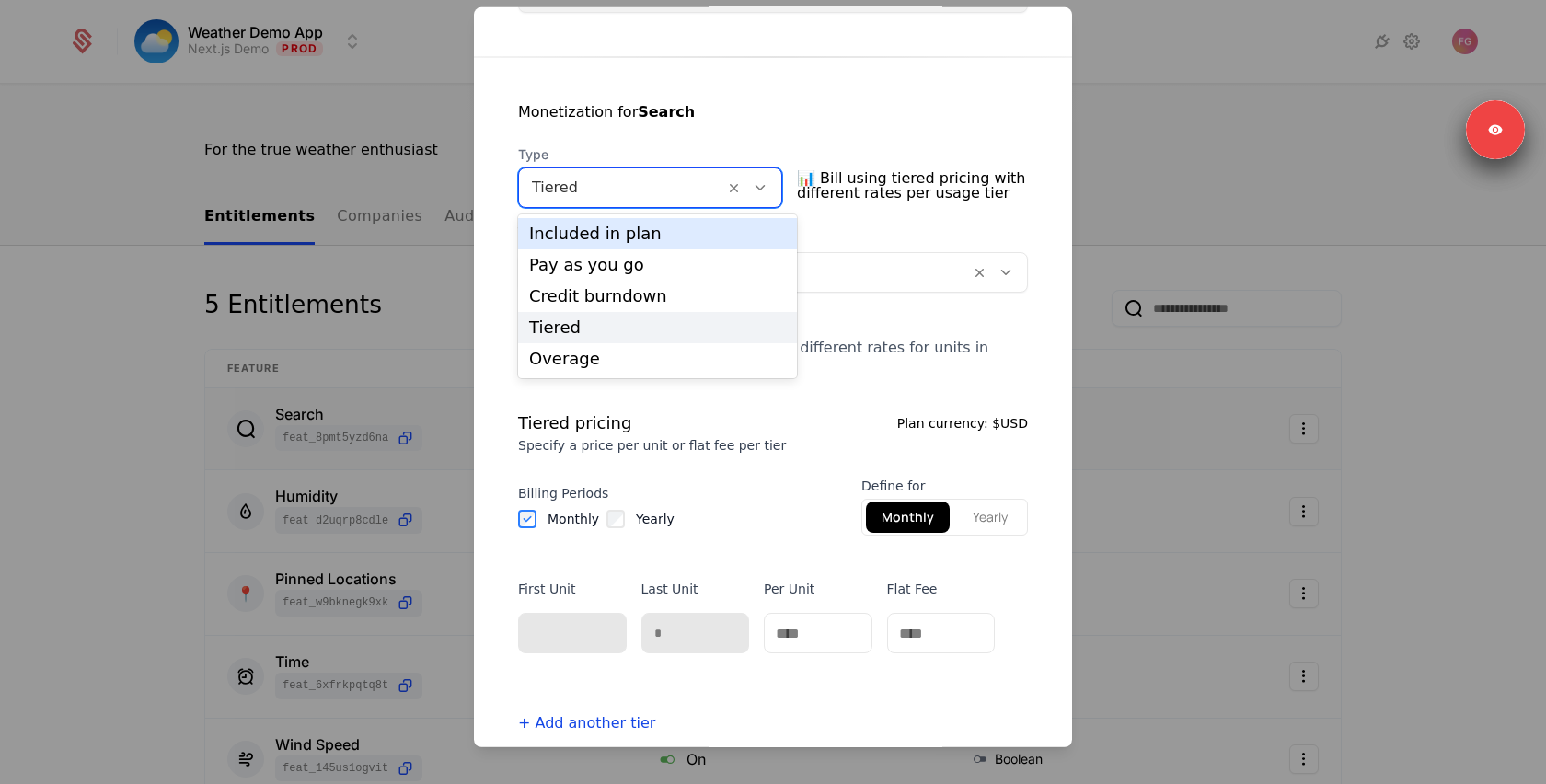
click at [704, 190] on div at bounding box center [621, 187] width 179 height 26
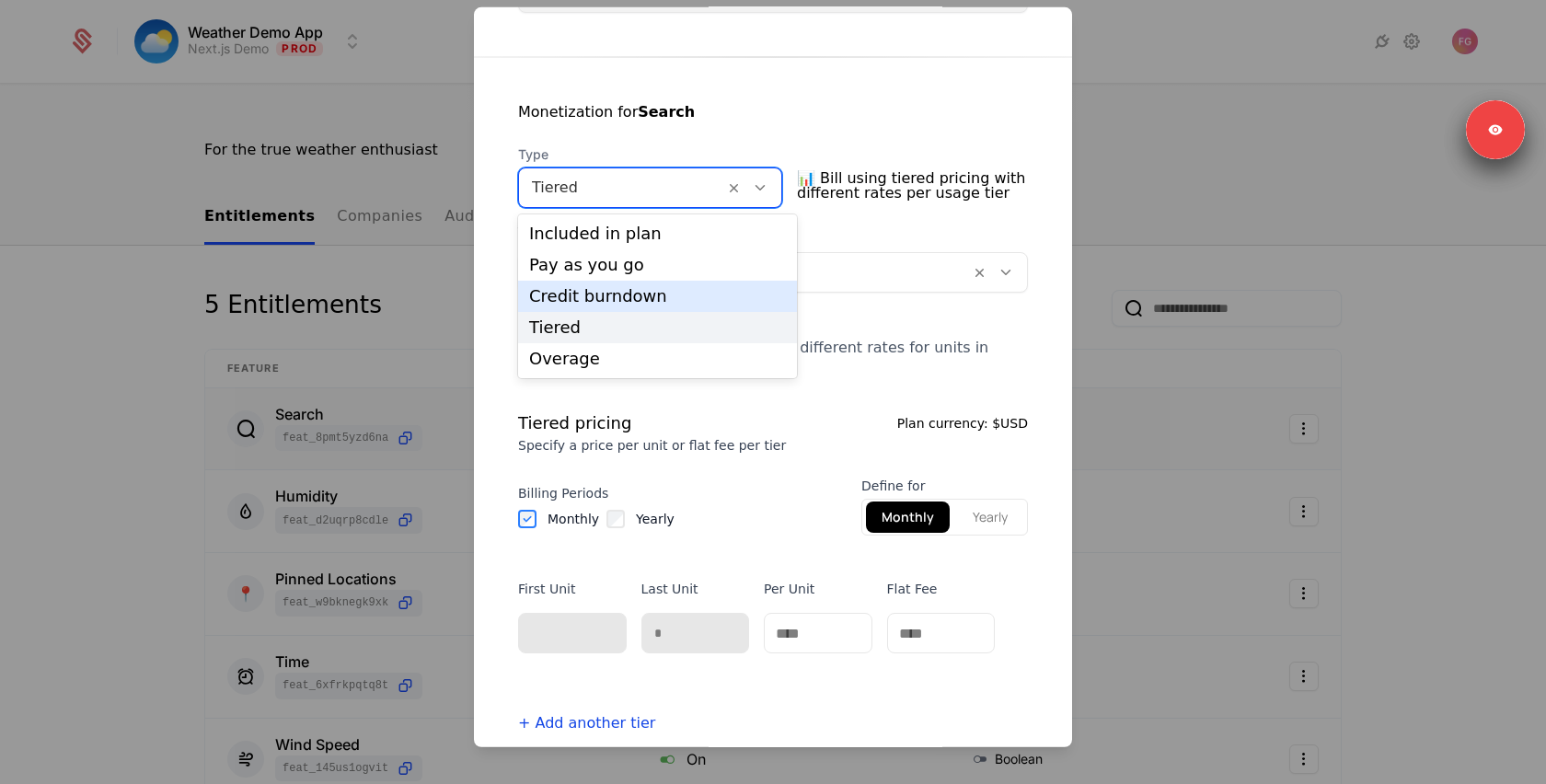
click at [629, 299] on div "Credit burndown" at bounding box center [657, 296] width 257 height 16
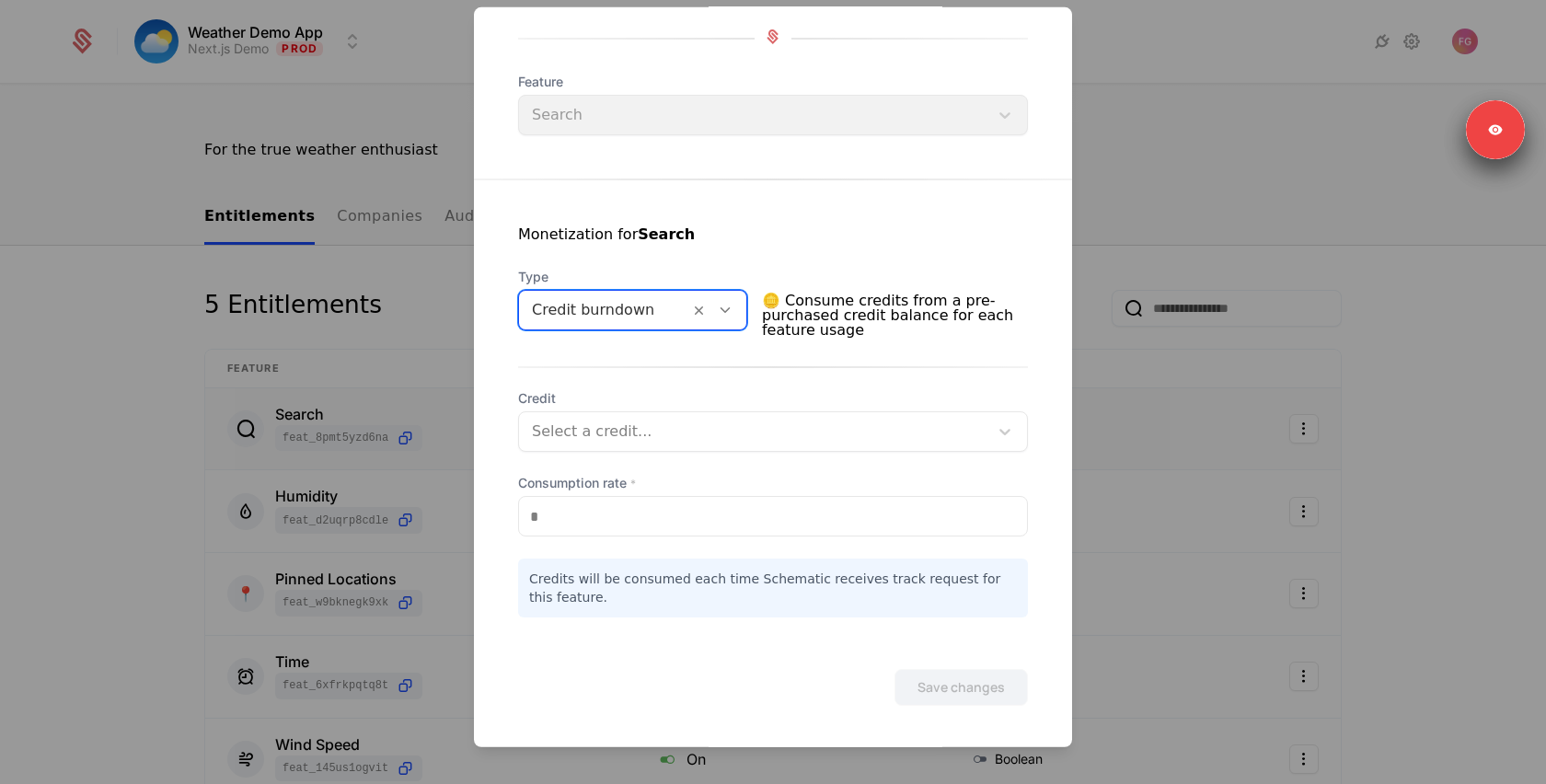
click at [689, 303] on div "Credit burndown" at bounding box center [604, 310] width 170 height 33
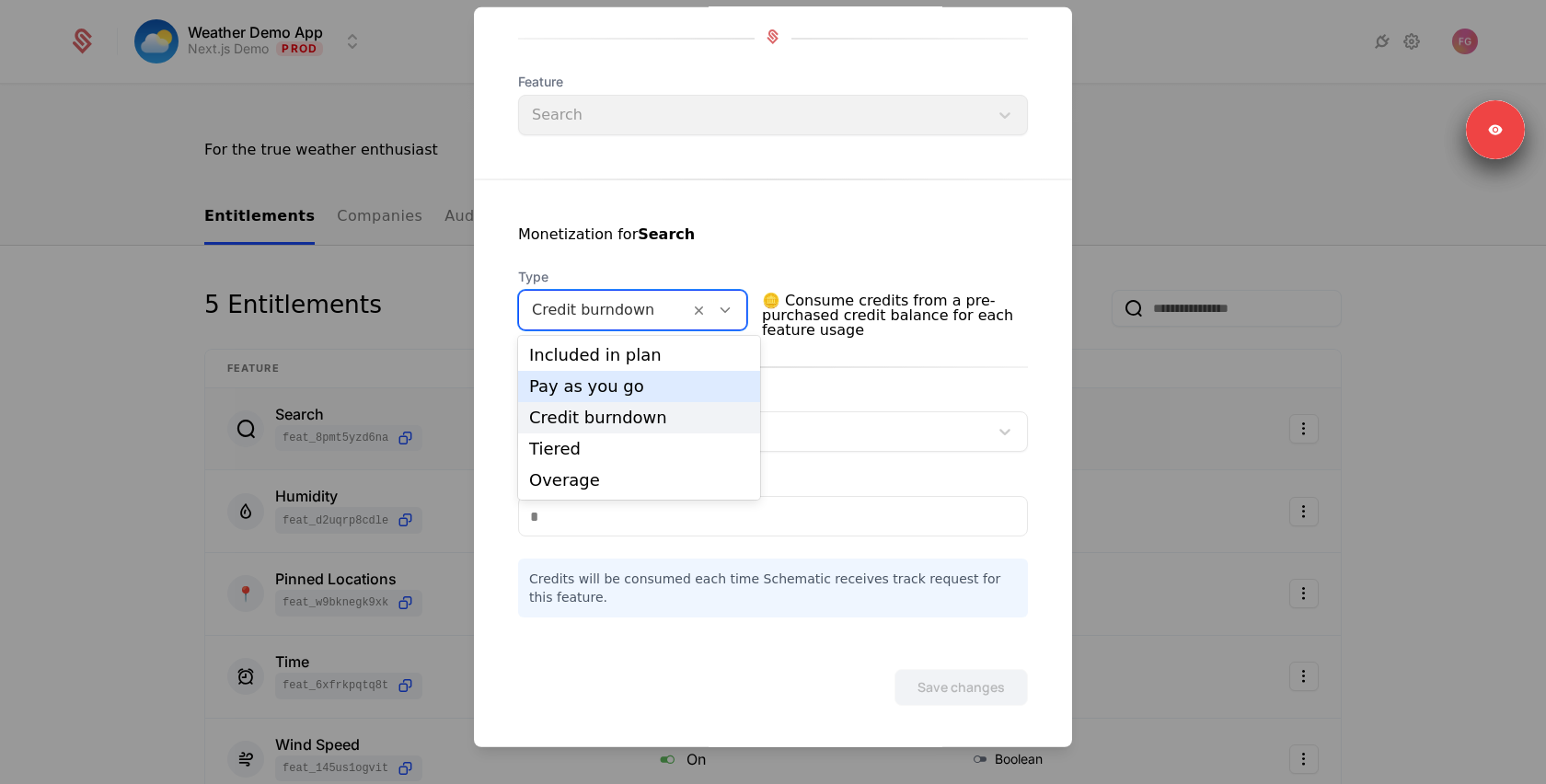
click at [661, 388] on div "Pay as you go" at bounding box center [638, 385] width 219 height 16
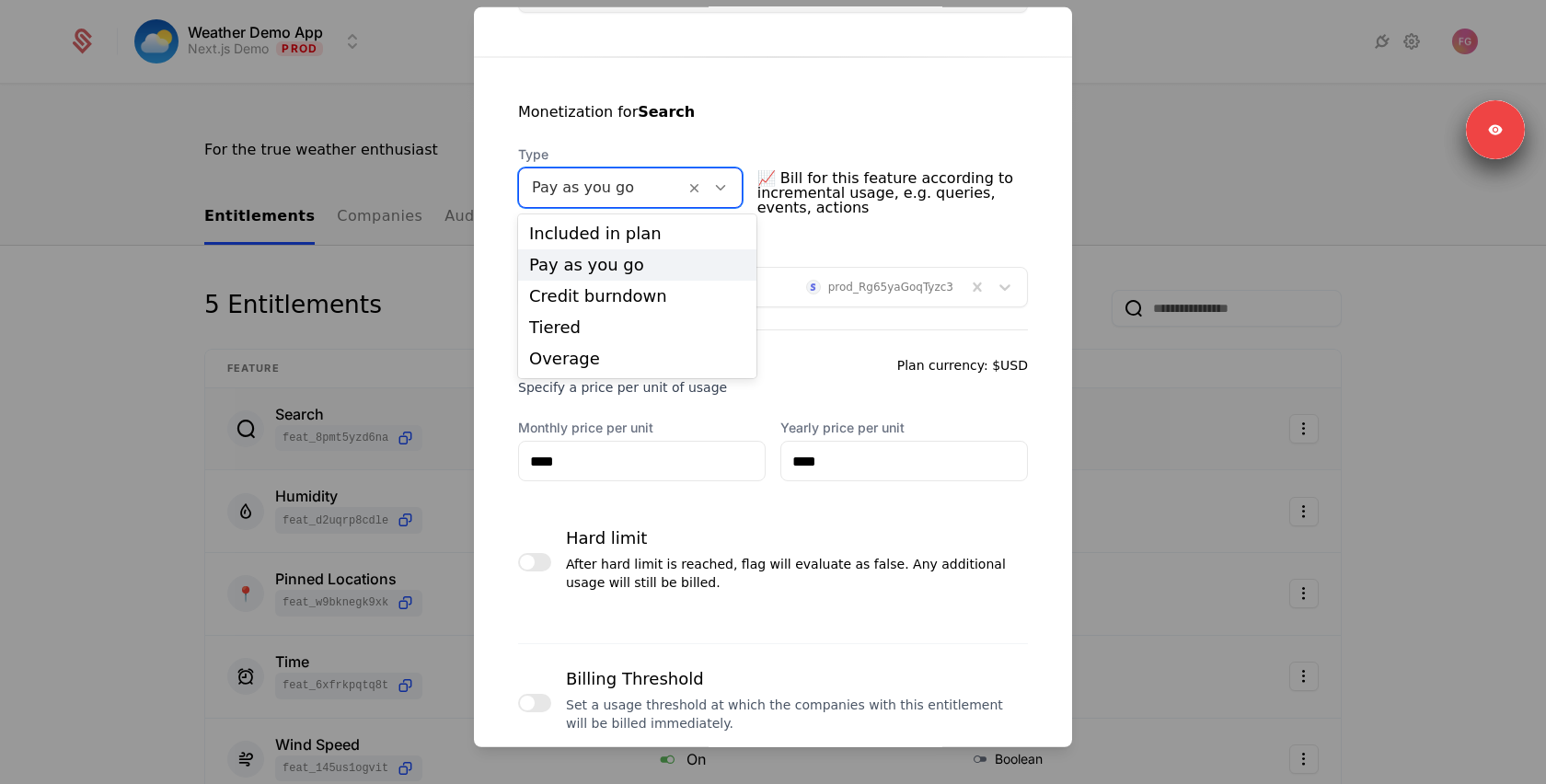
click at [648, 193] on div at bounding box center [601, 187] width 140 height 26
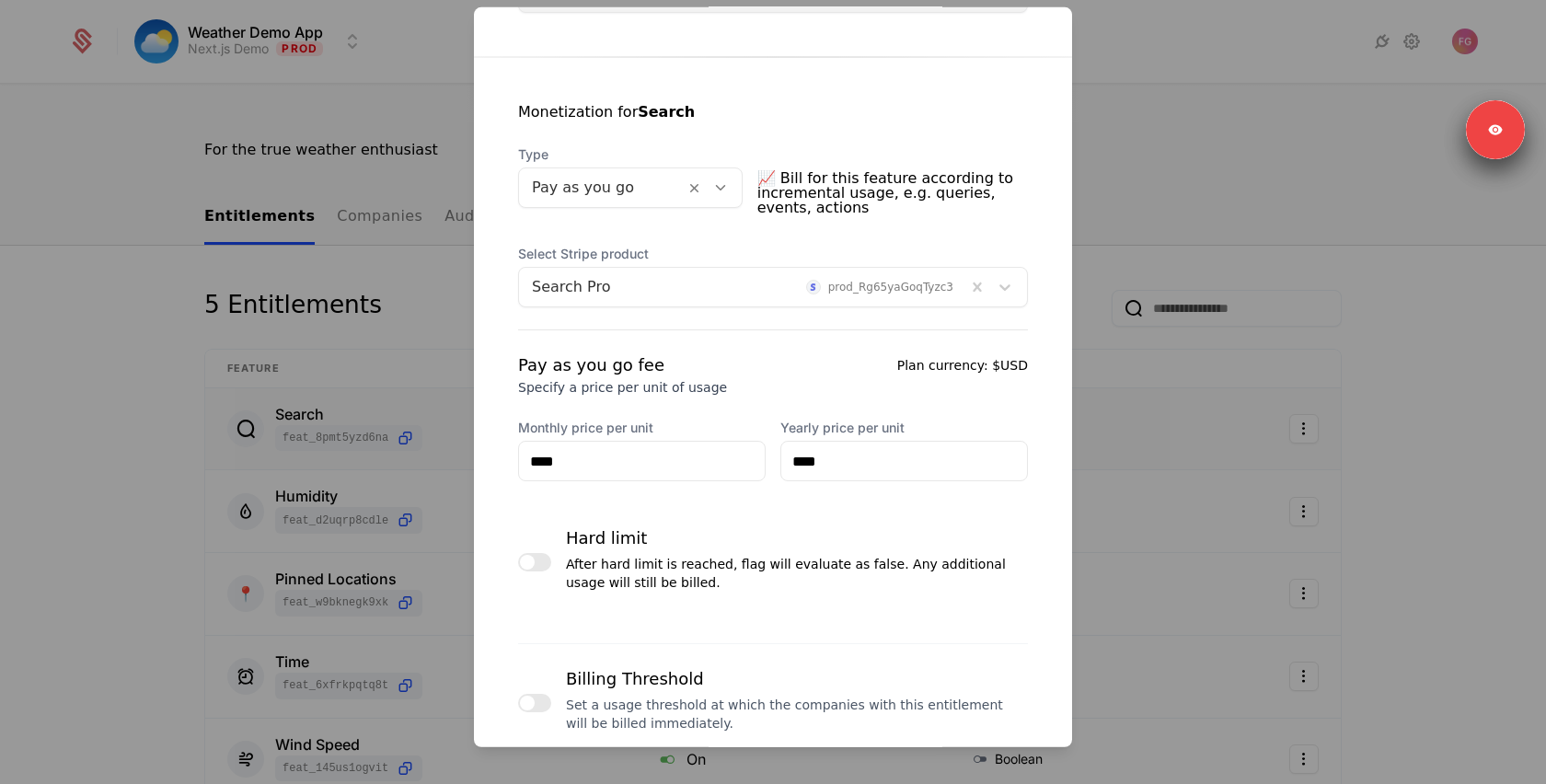
click at [1173, 116] on div at bounding box center [773, 392] width 1546 height 784
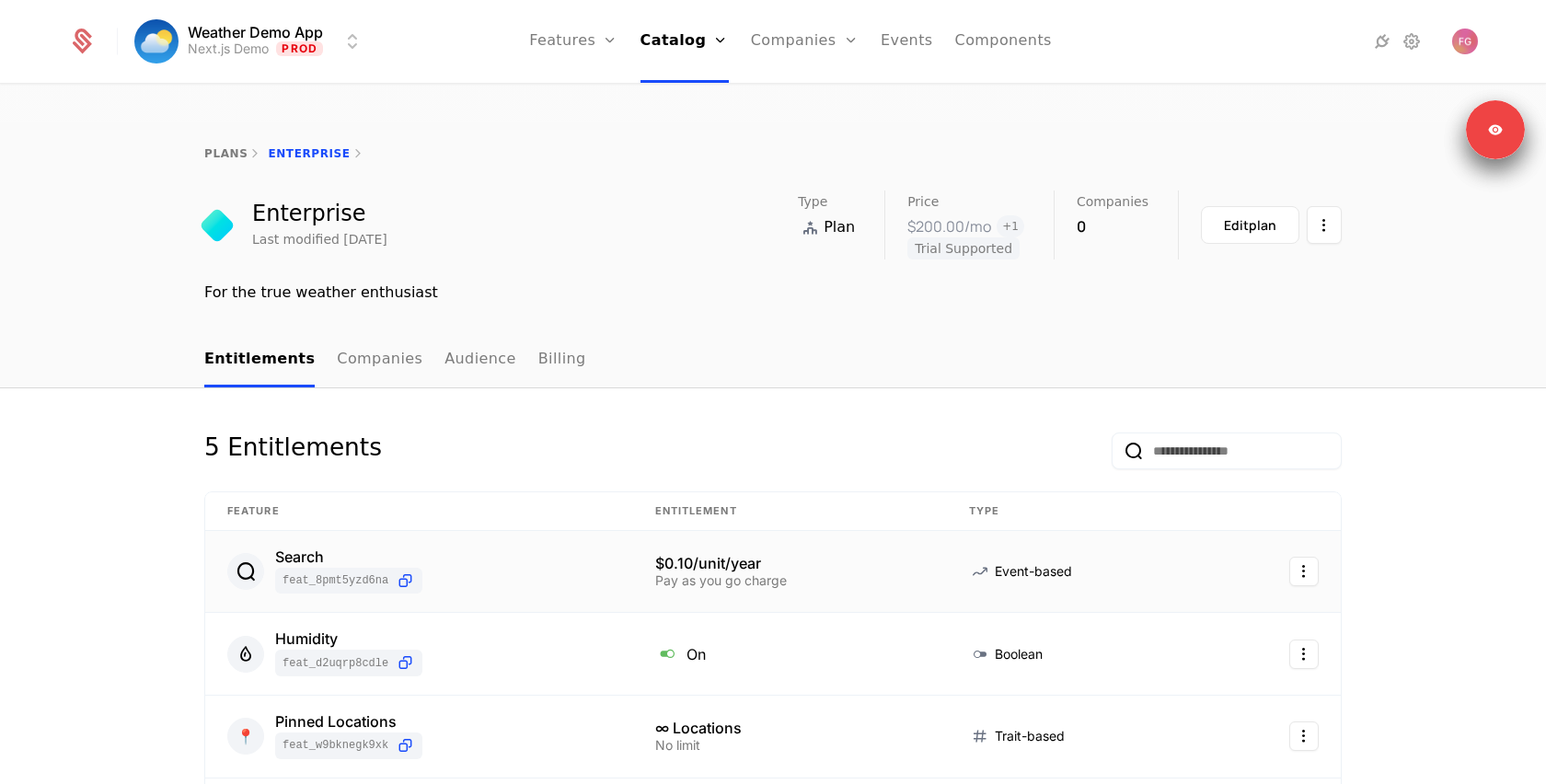
scroll to position [4, 0]
click at [371, 335] on link "Companies" at bounding box center [380, 361] width 86 height 54
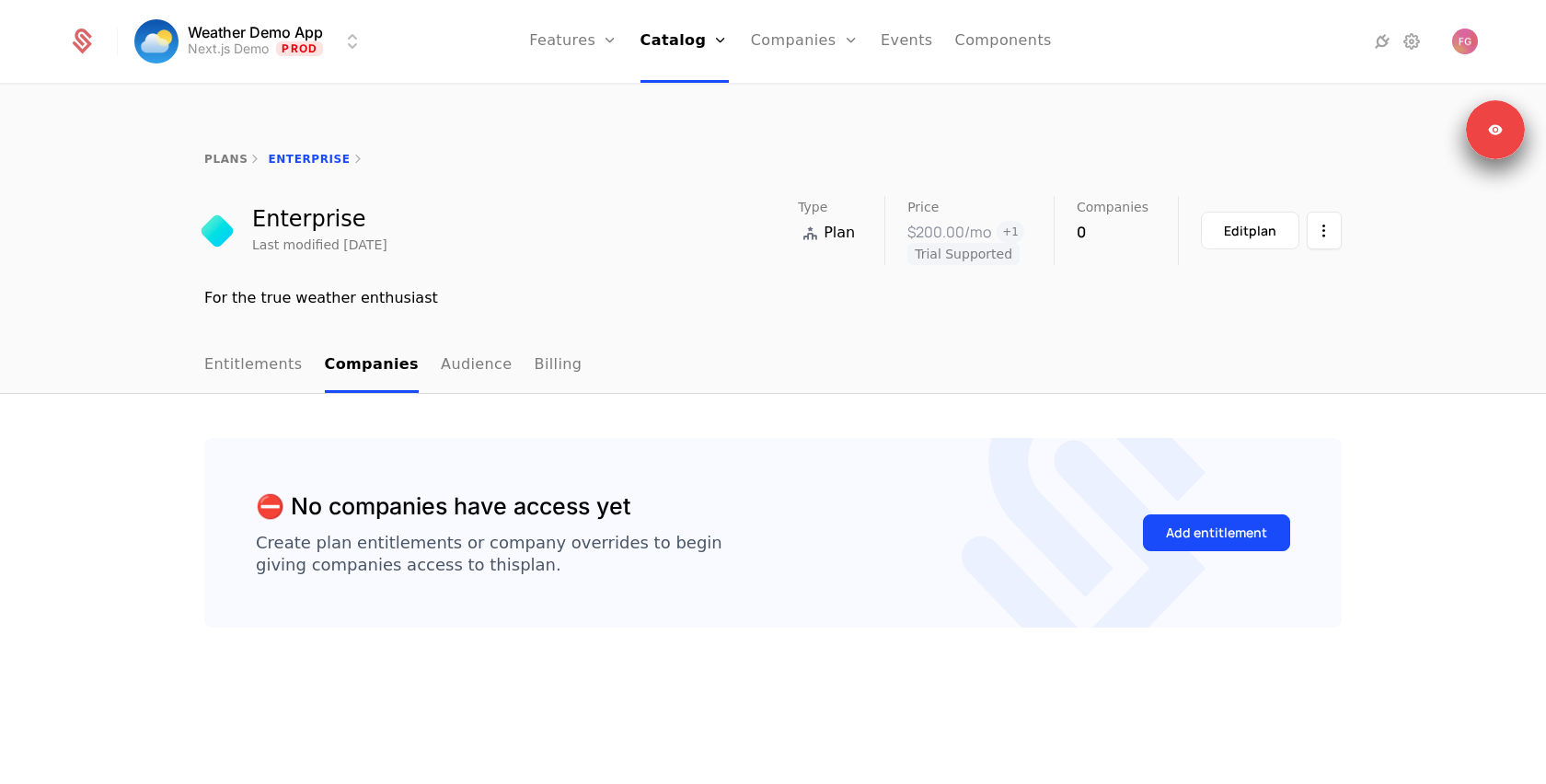
click at [441, 339] on link "Audience" at bounding box center [476, 365] width 72 height 54
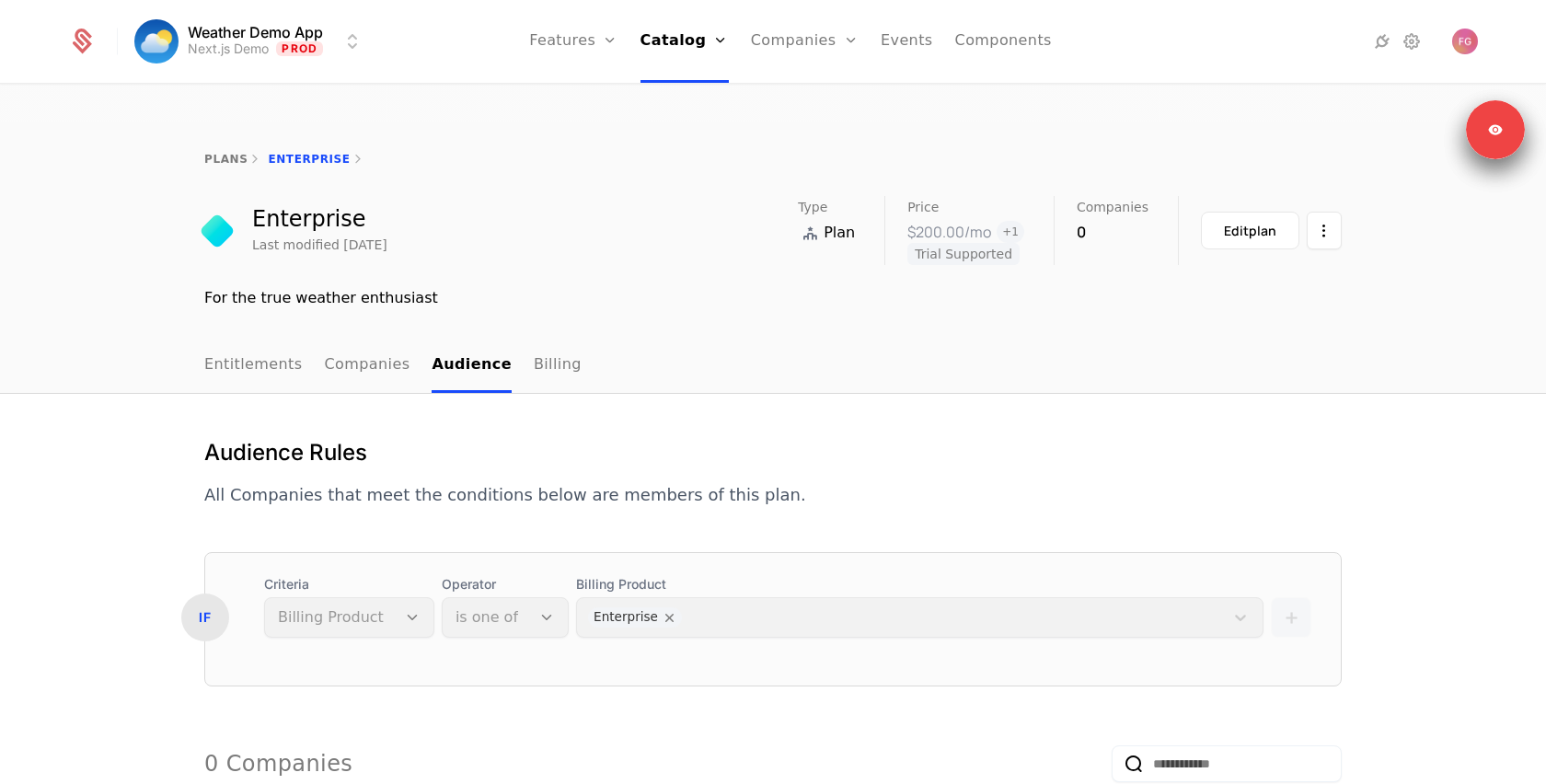
click at [534, 339] on link "Billing" at bounding box center [557, 365] width 48 height 54
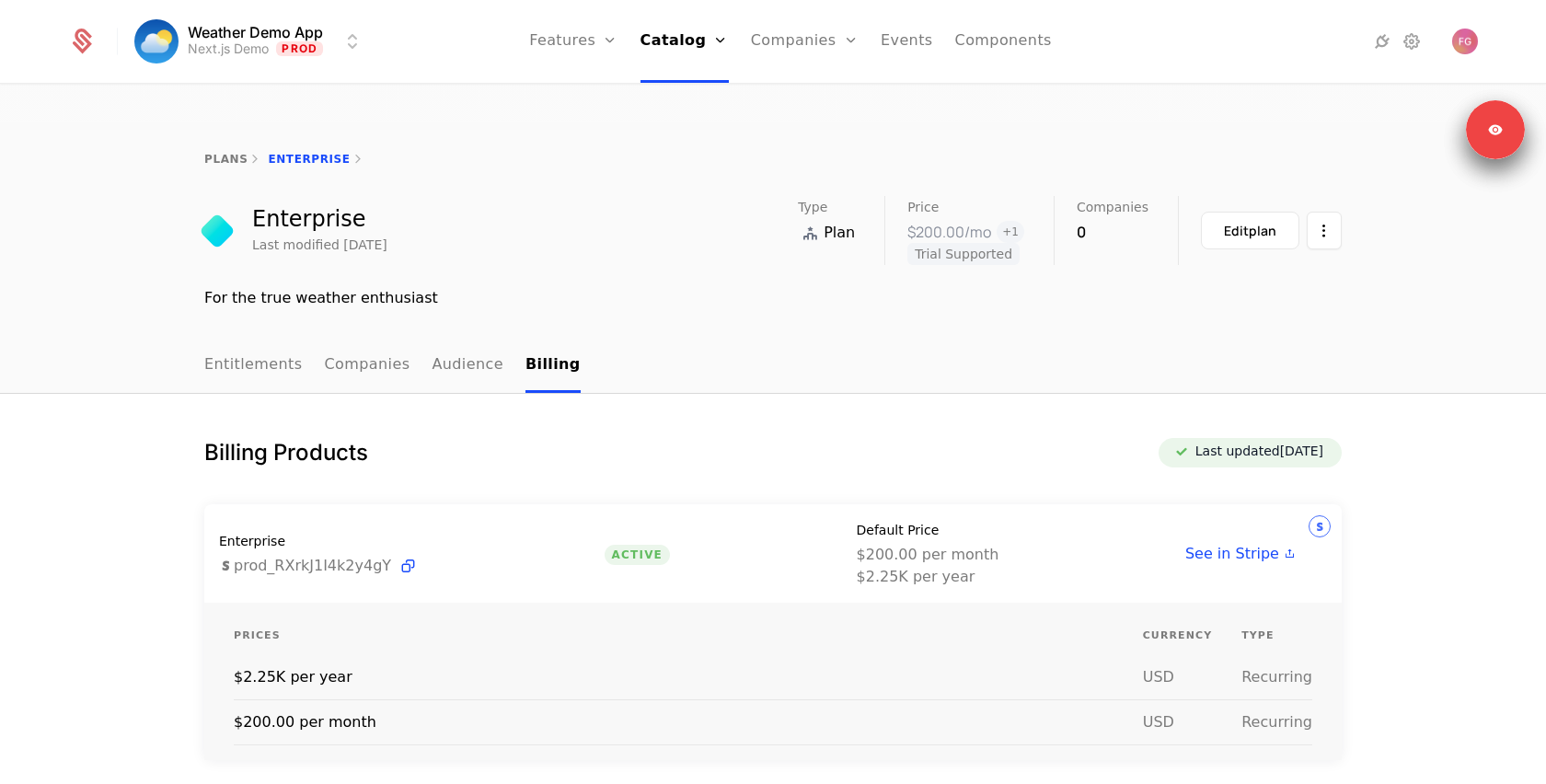
click at [562, 38] on link "Features" at bounding box center [573, 41] width 89 height 83
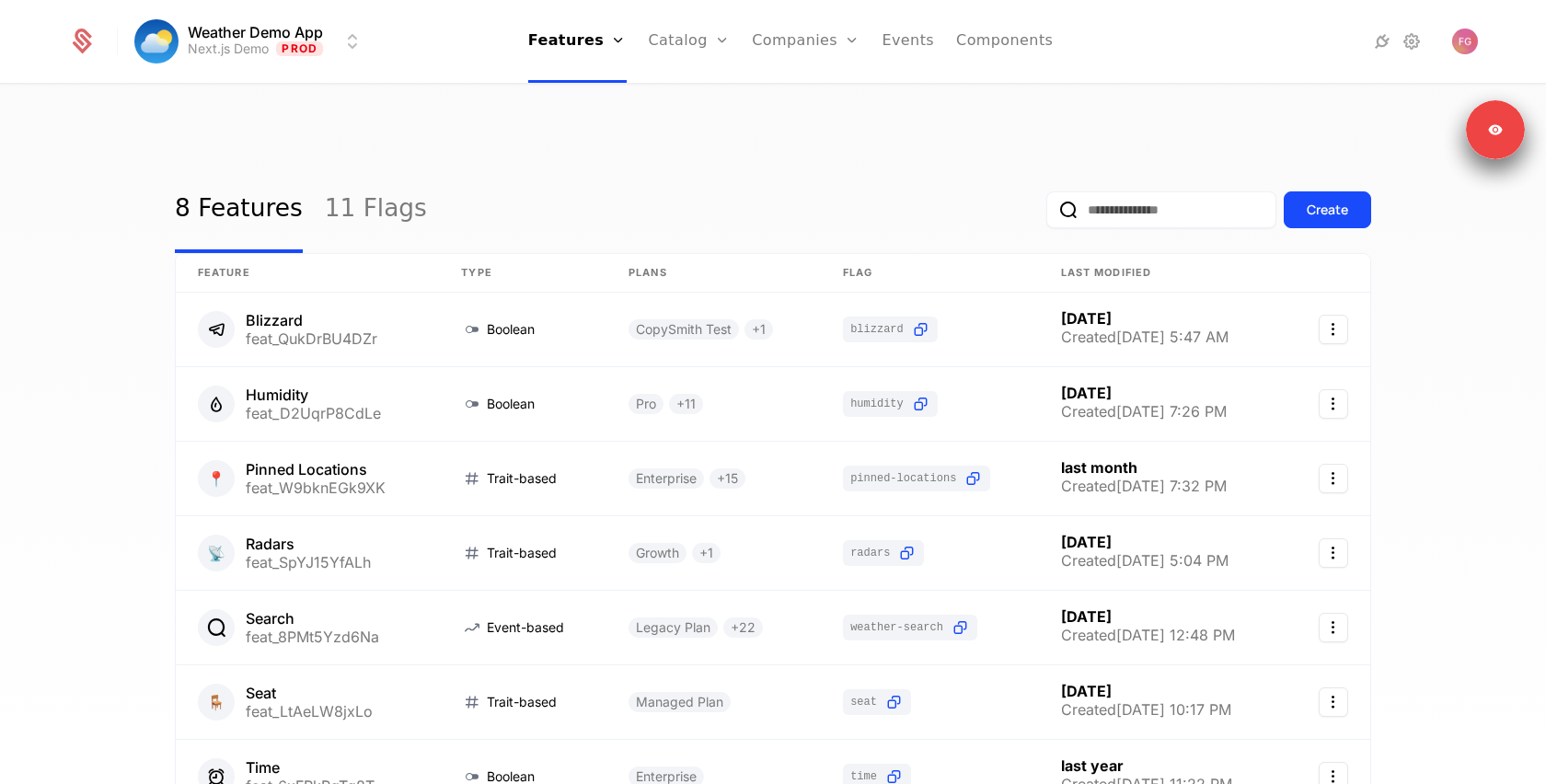
click at [669, 39] on link "Catalog" at bounding box center [690, 41] width 82 height 83
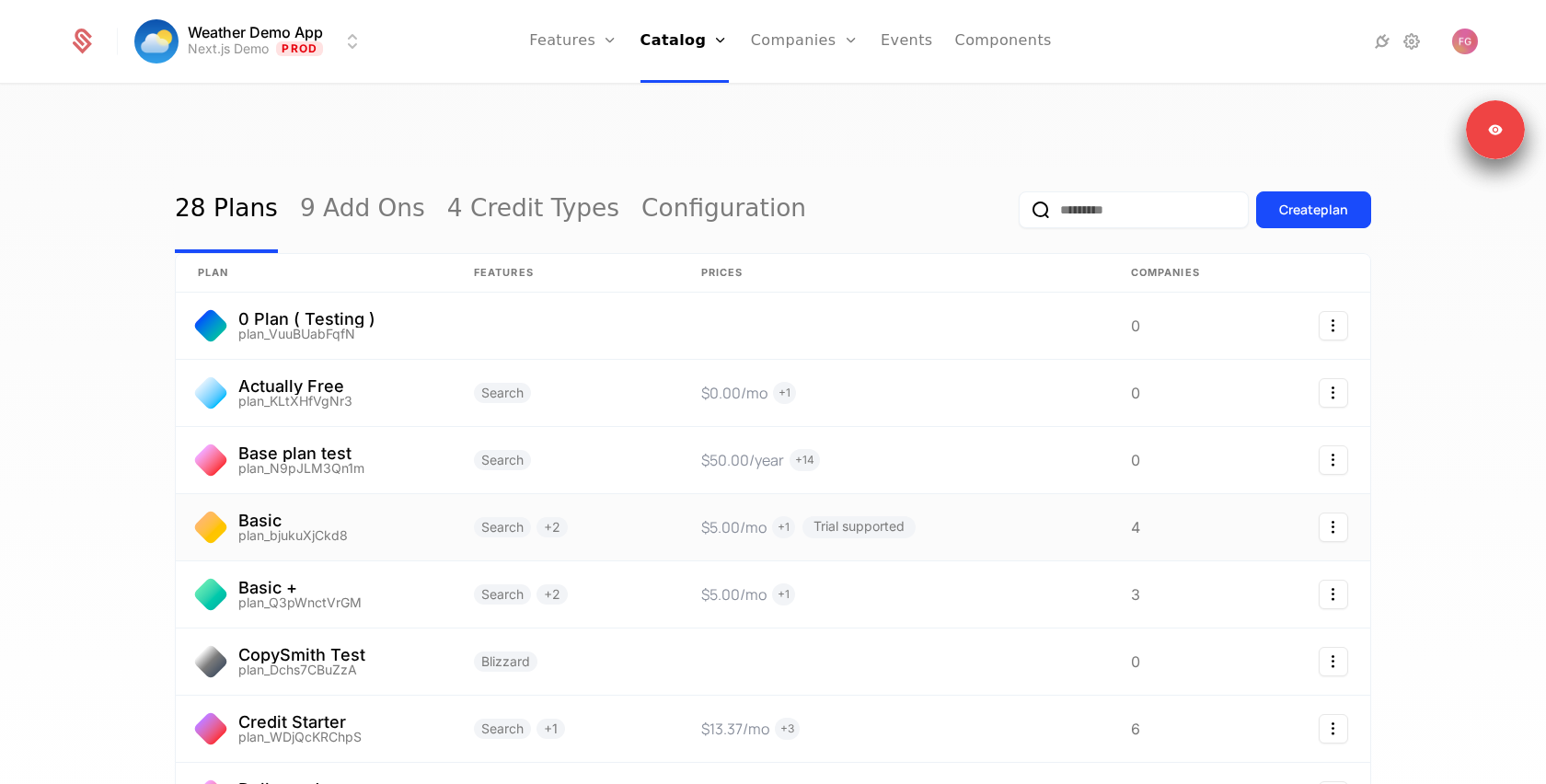
click at [379, 494] on link at bounding box center [313, 526] width 276 height 66
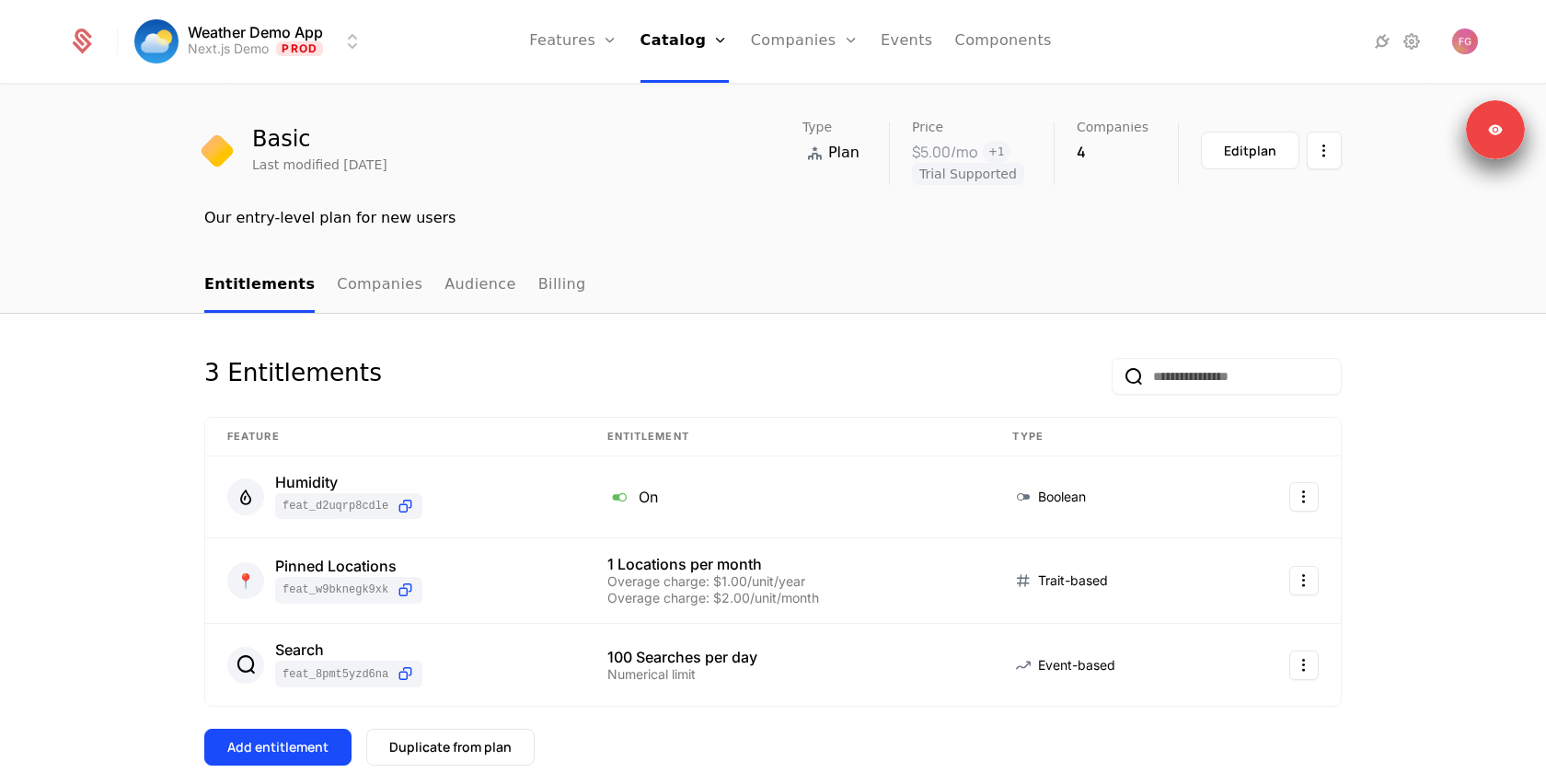
scroll to position [104, 0]
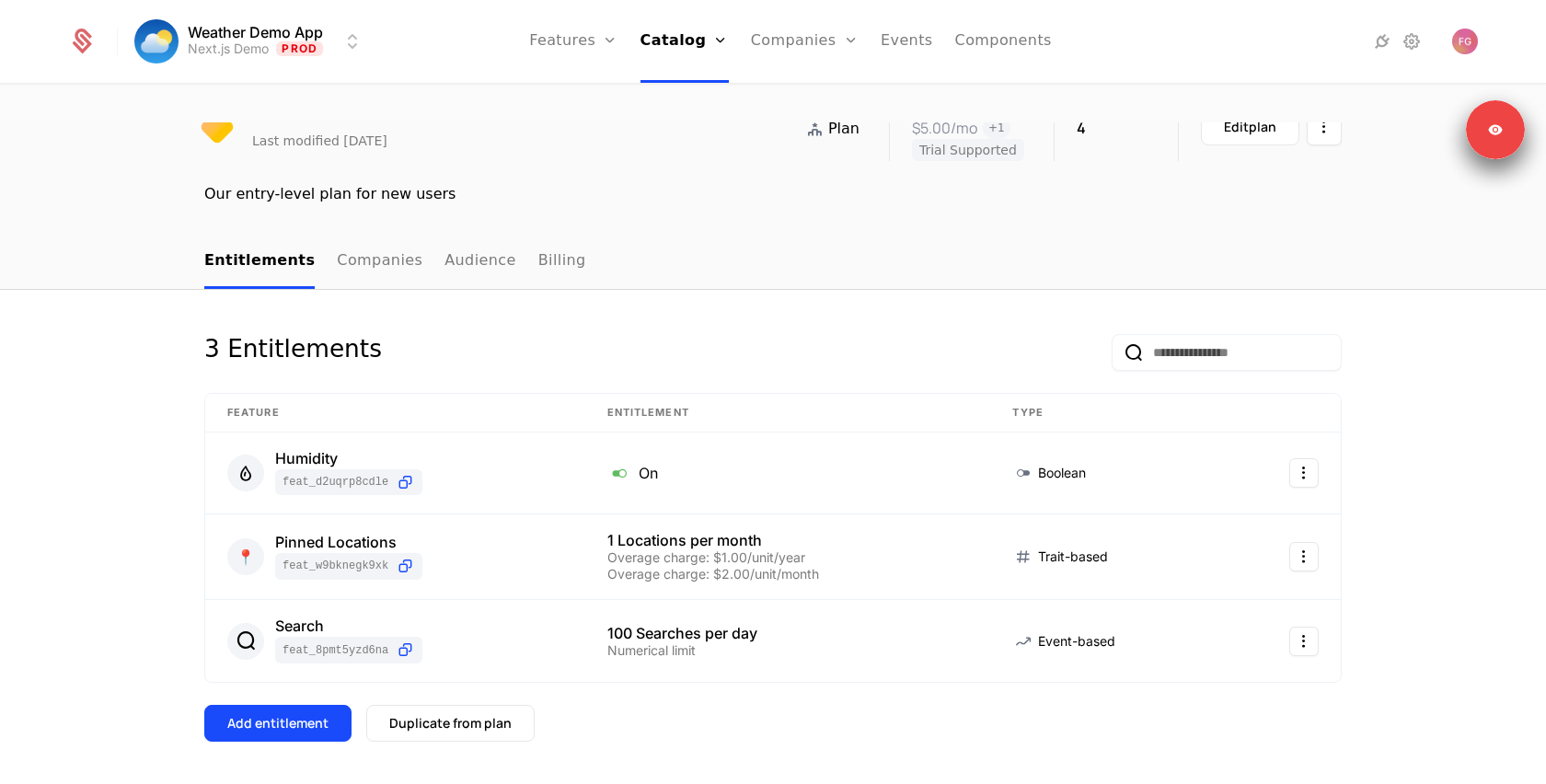
click at [572, 56] on link "Features" at bounding box center [573, 41] width 89 height 83
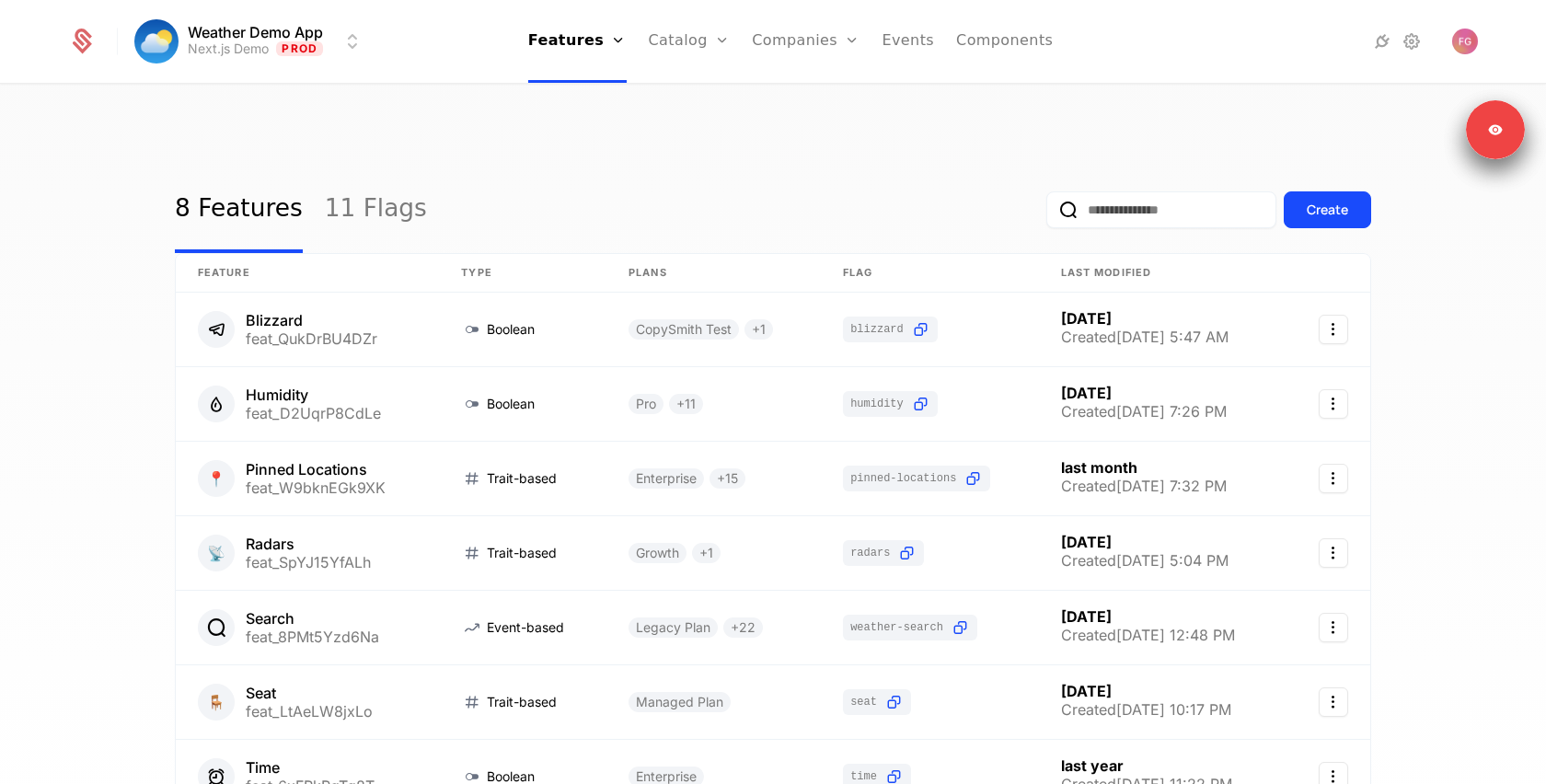
click at [1313, 200] on div "Create" at bounding box center [1327, 209] width 41 height 18
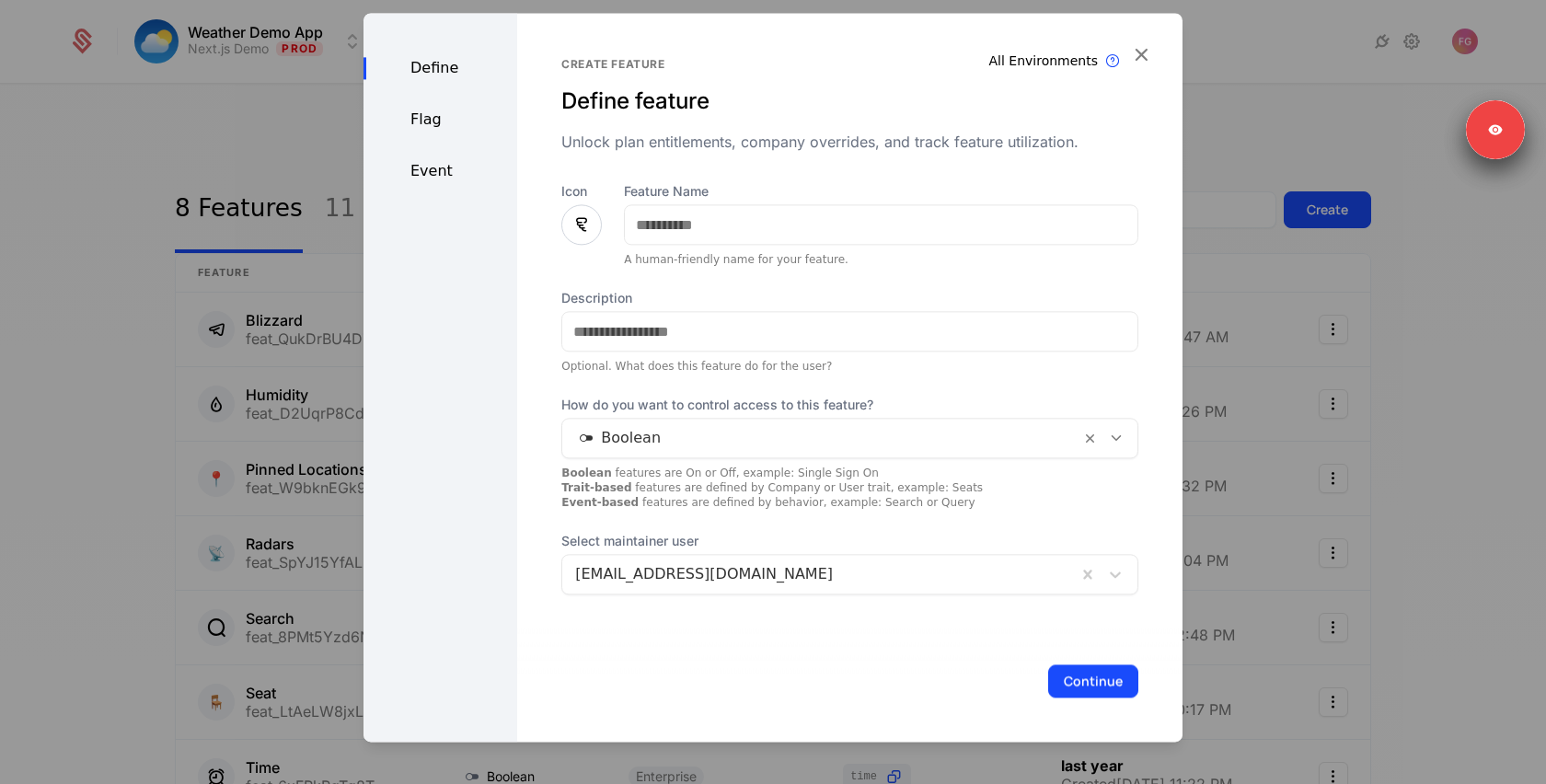
click at [428, 175] on div "Event" at bounding box center [440, 171] width 154 height 22
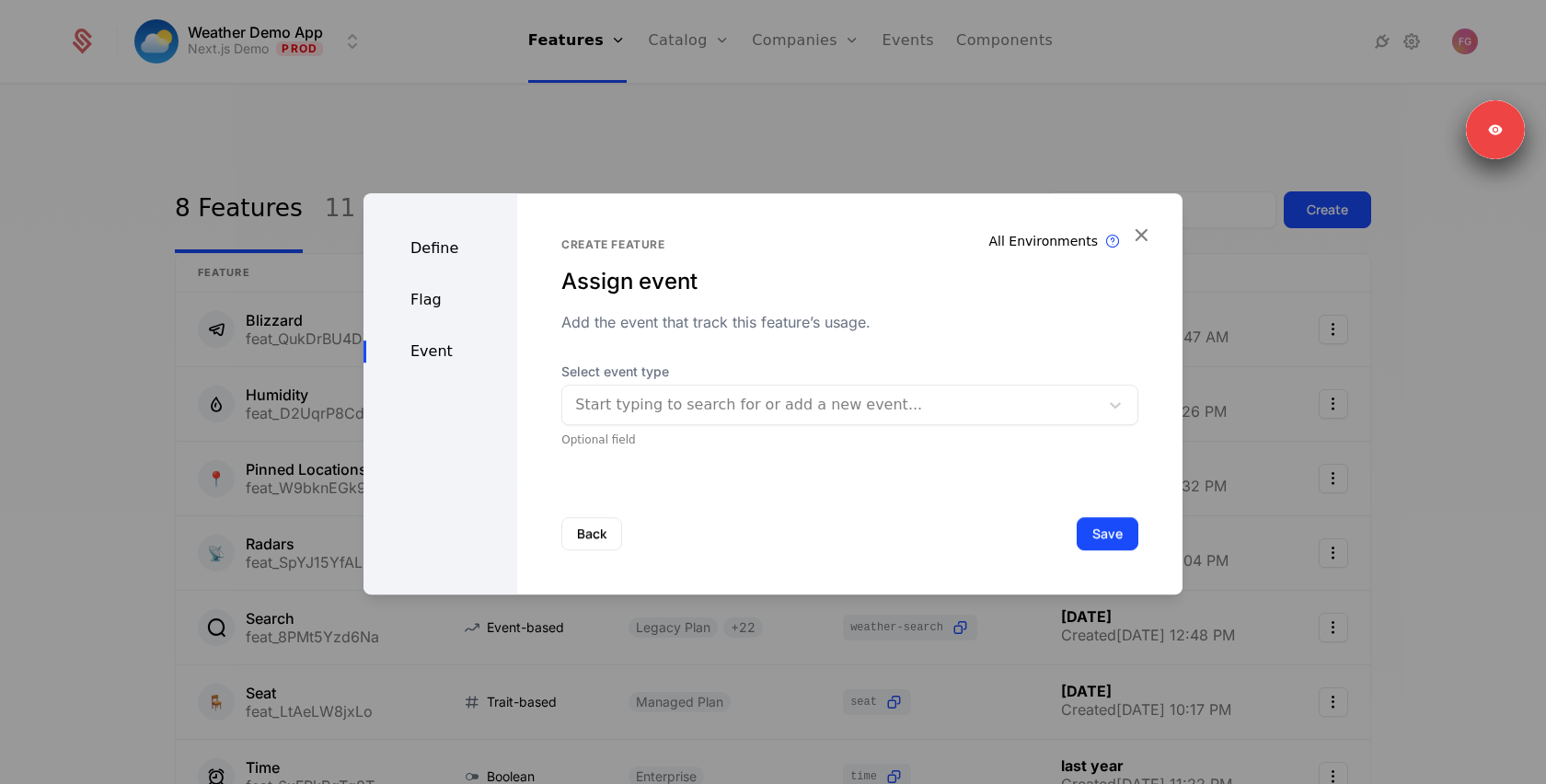
click at [592, 161] on div at bounding box center [773, 392] width 1546 height 784
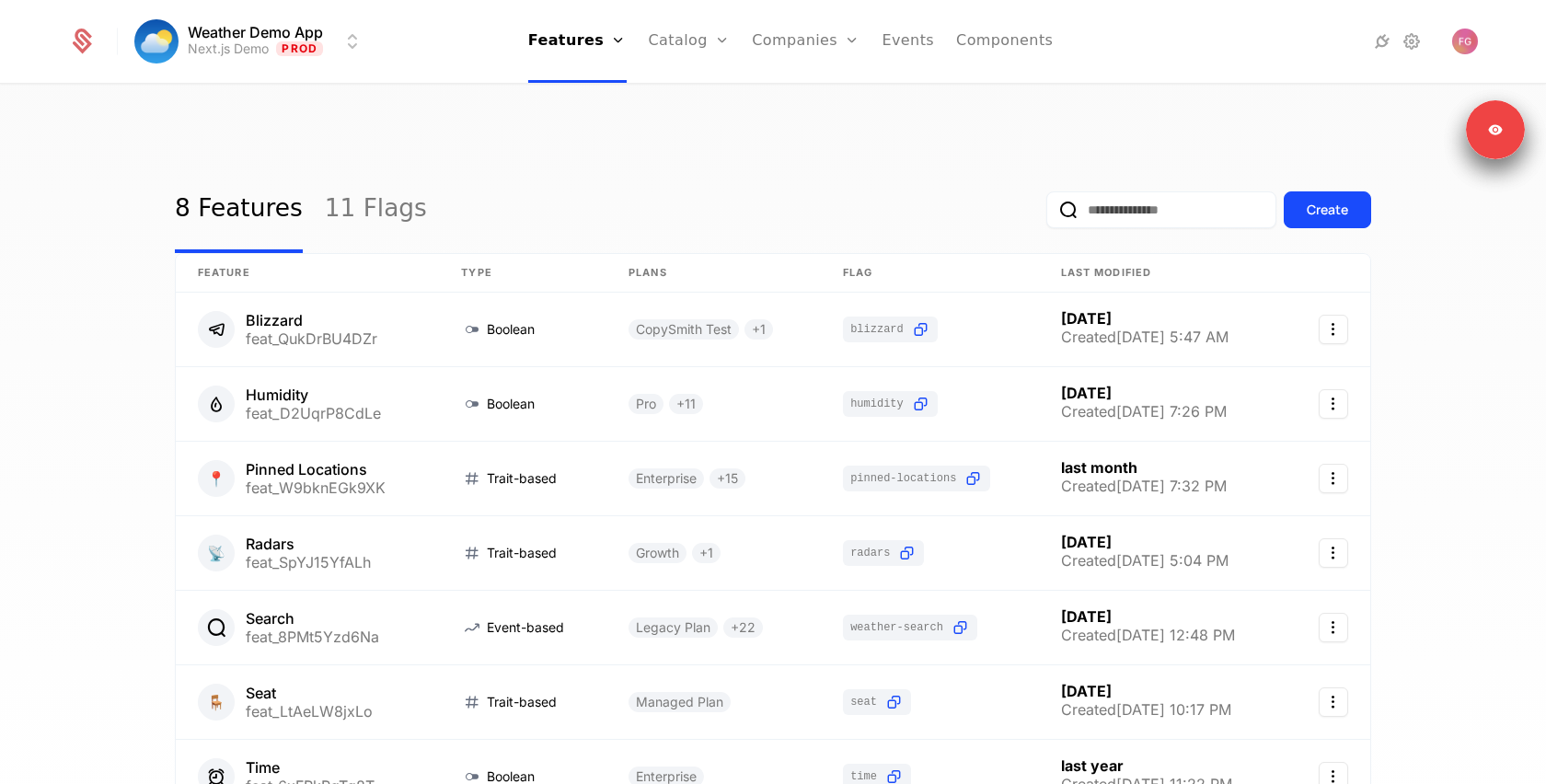
click at [677, 39] on link "Catalog" at bounding box center [690, 41] width 82 height 83
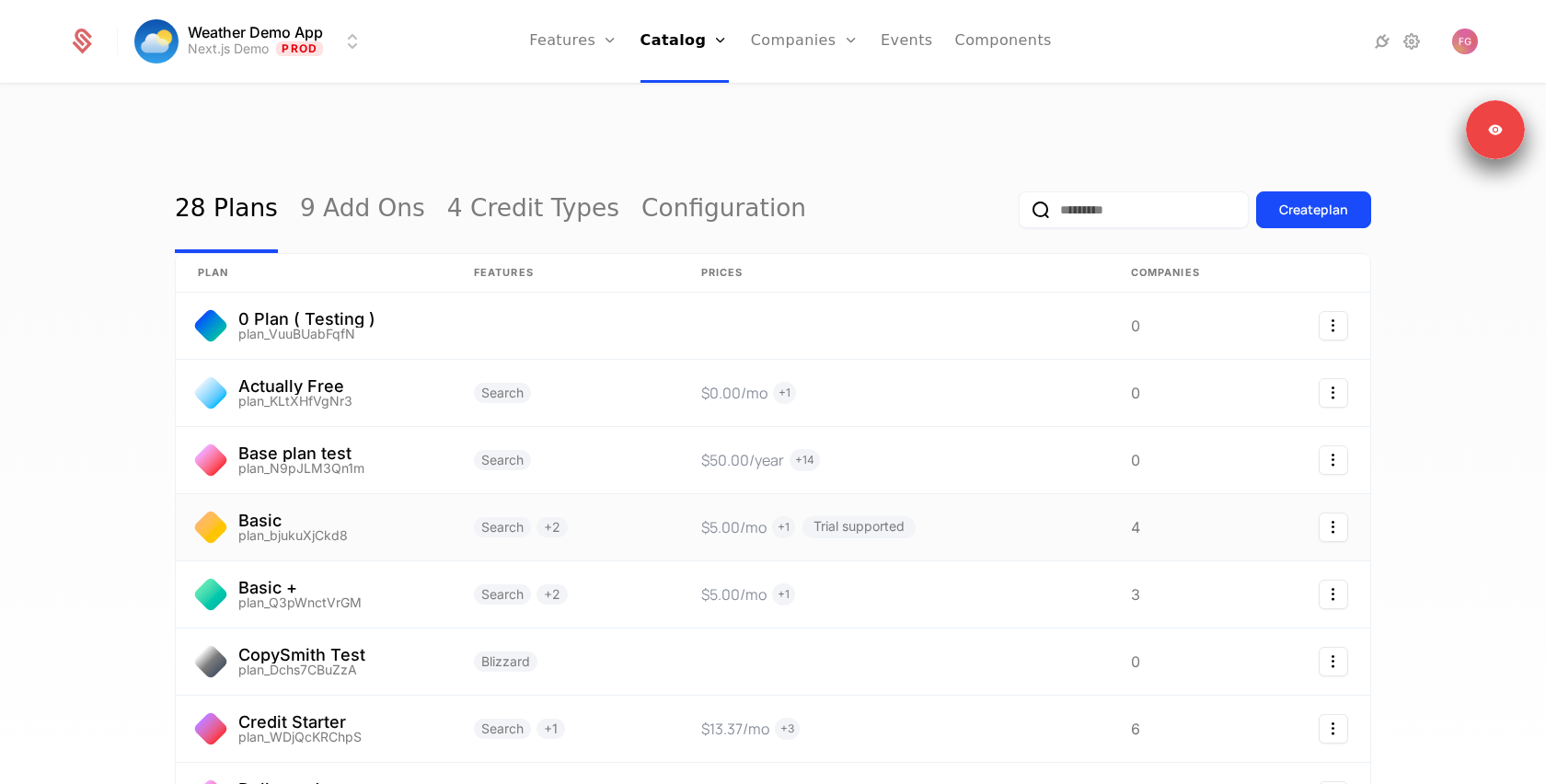
click at [340, 494] on link at bounding box center [313, 526] width 276 height 66
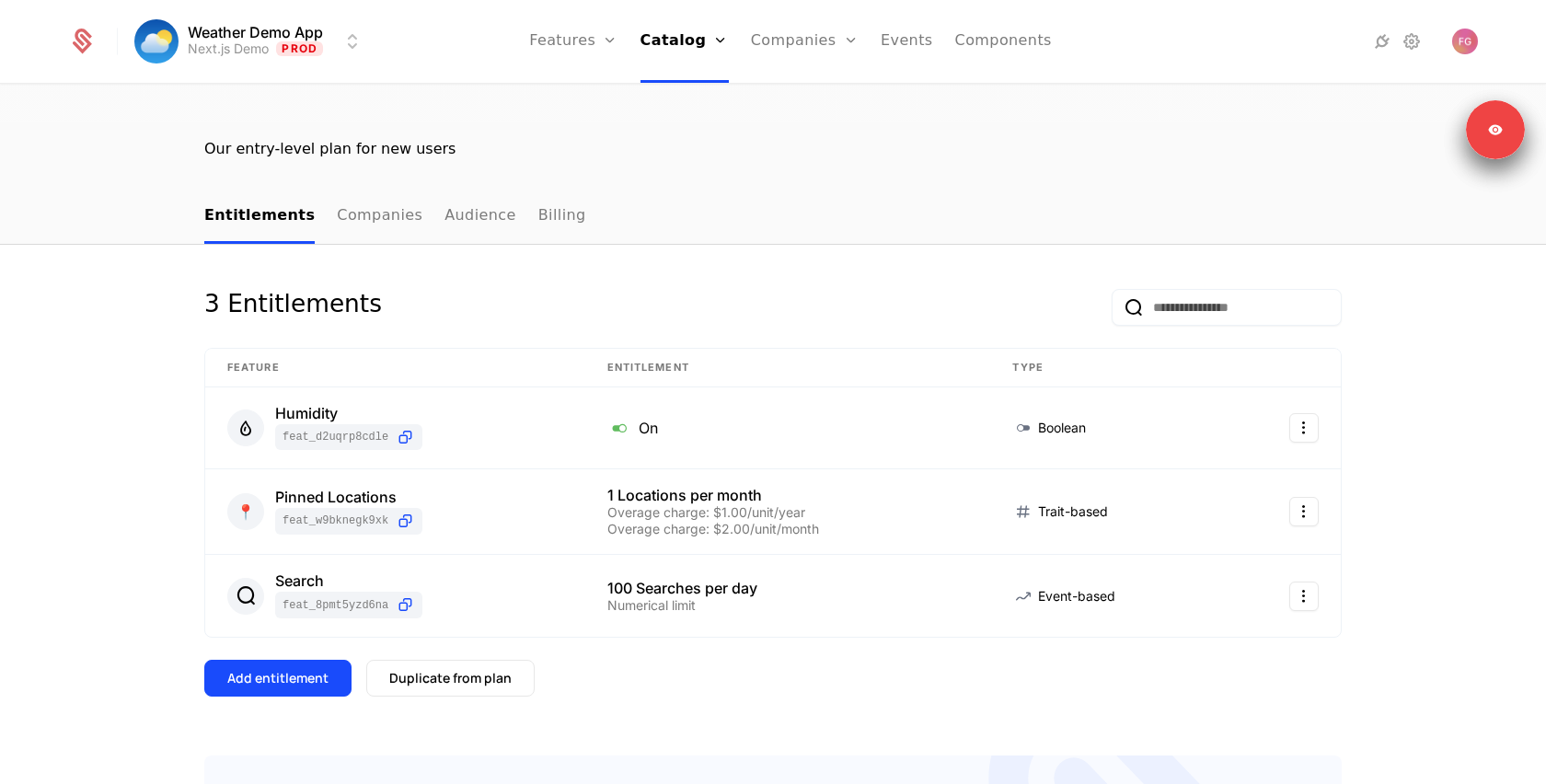
scroll to position [158, 0]
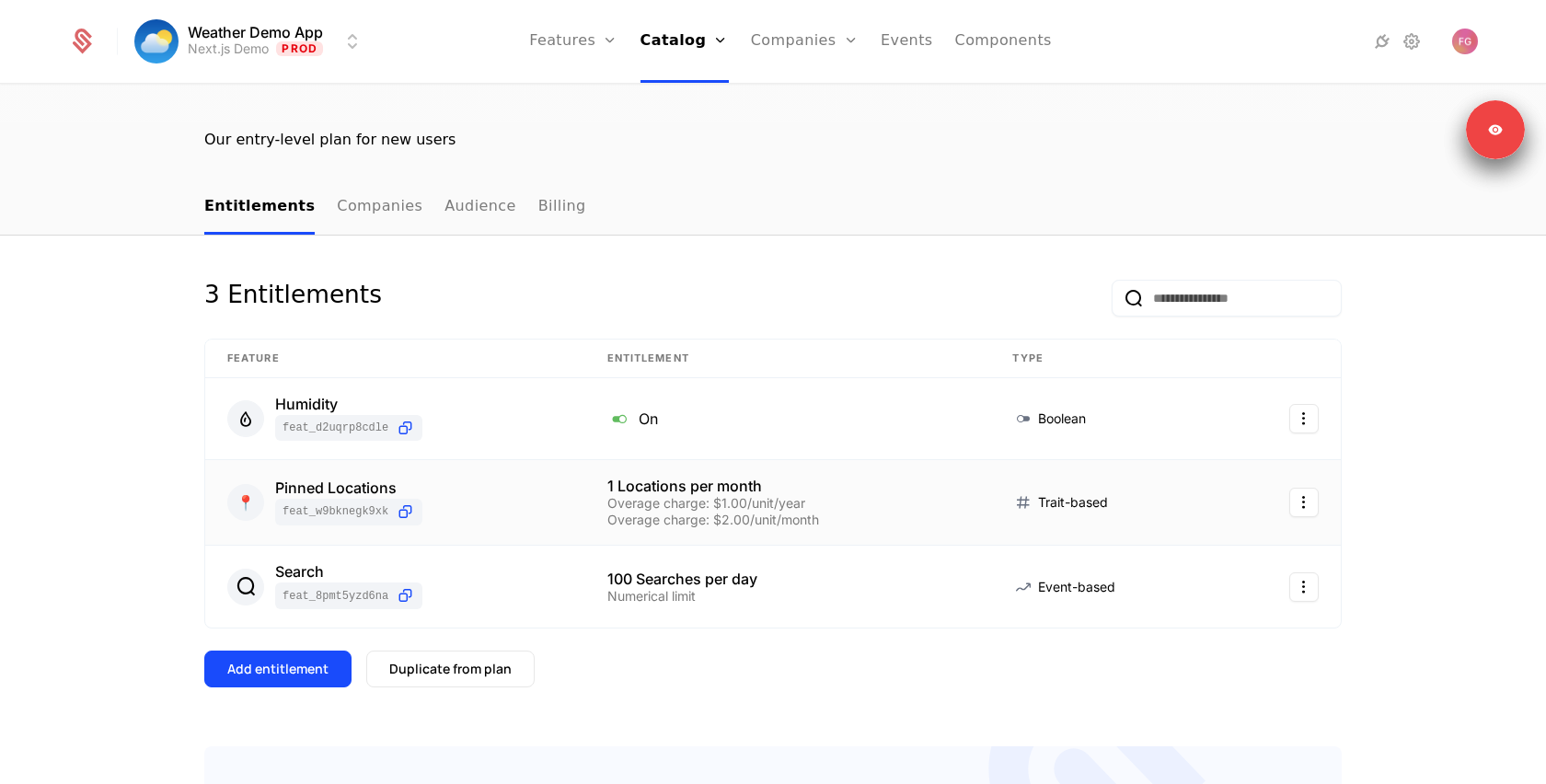
click at [542, 480] on div "📍 Pinned Locations feat_W9bknEGk9XK" at bounding box center [395, 502] width 336 height 45
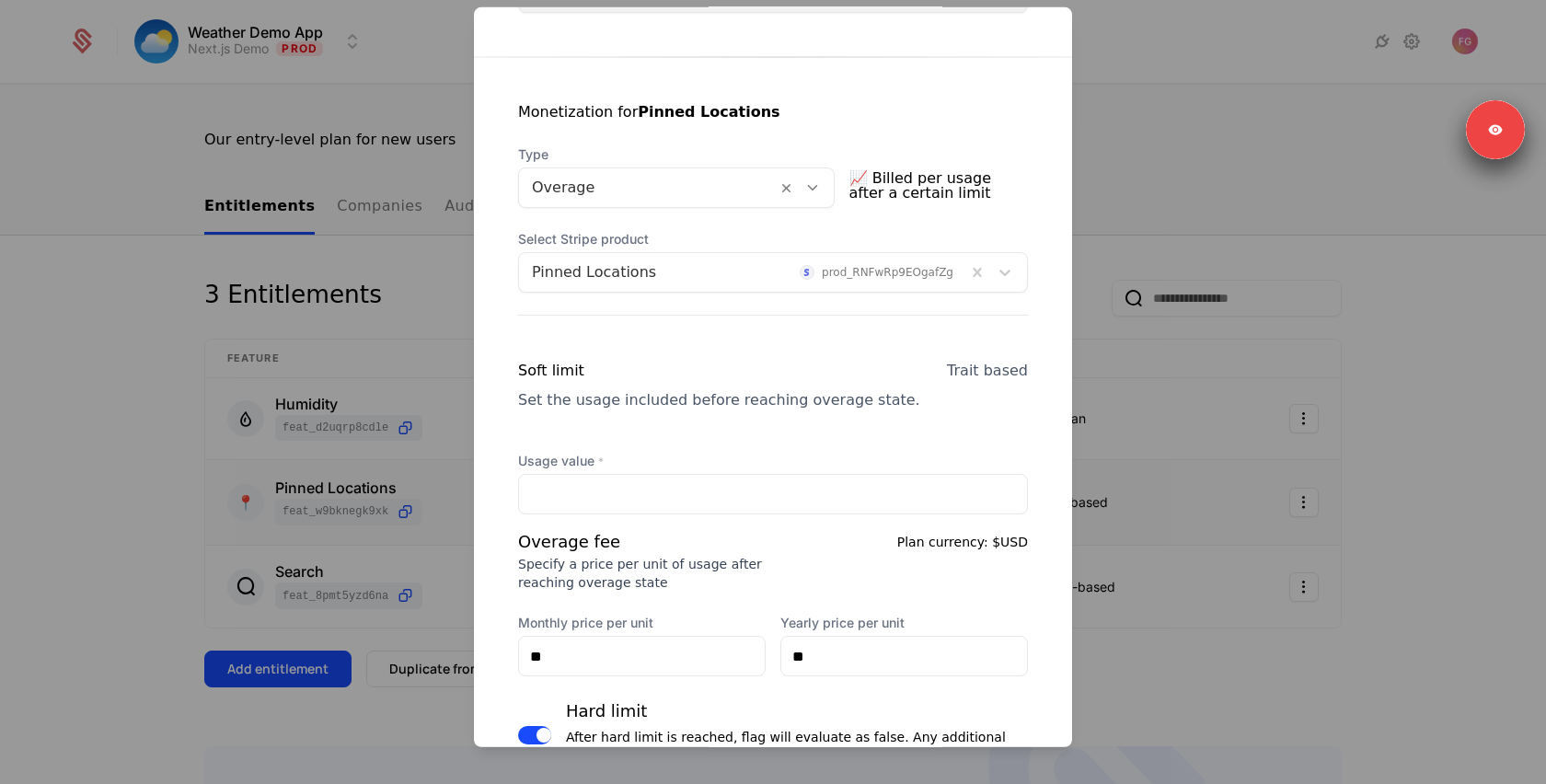
scroll to position [316, 0]
click at [1168, 225] on div at bounding box center [773, 392] width 1546 height 784
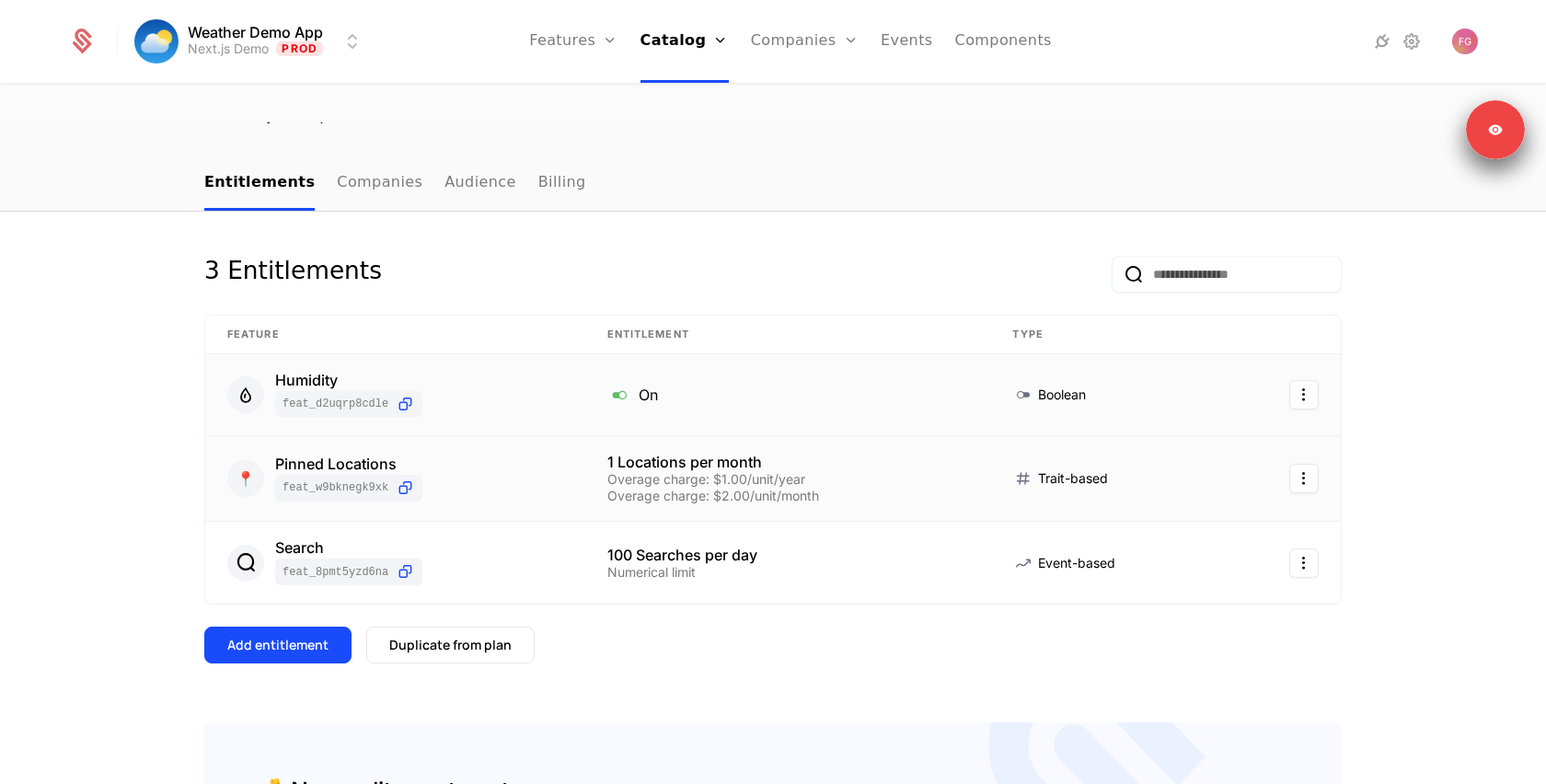
scroll to position [196, 0]
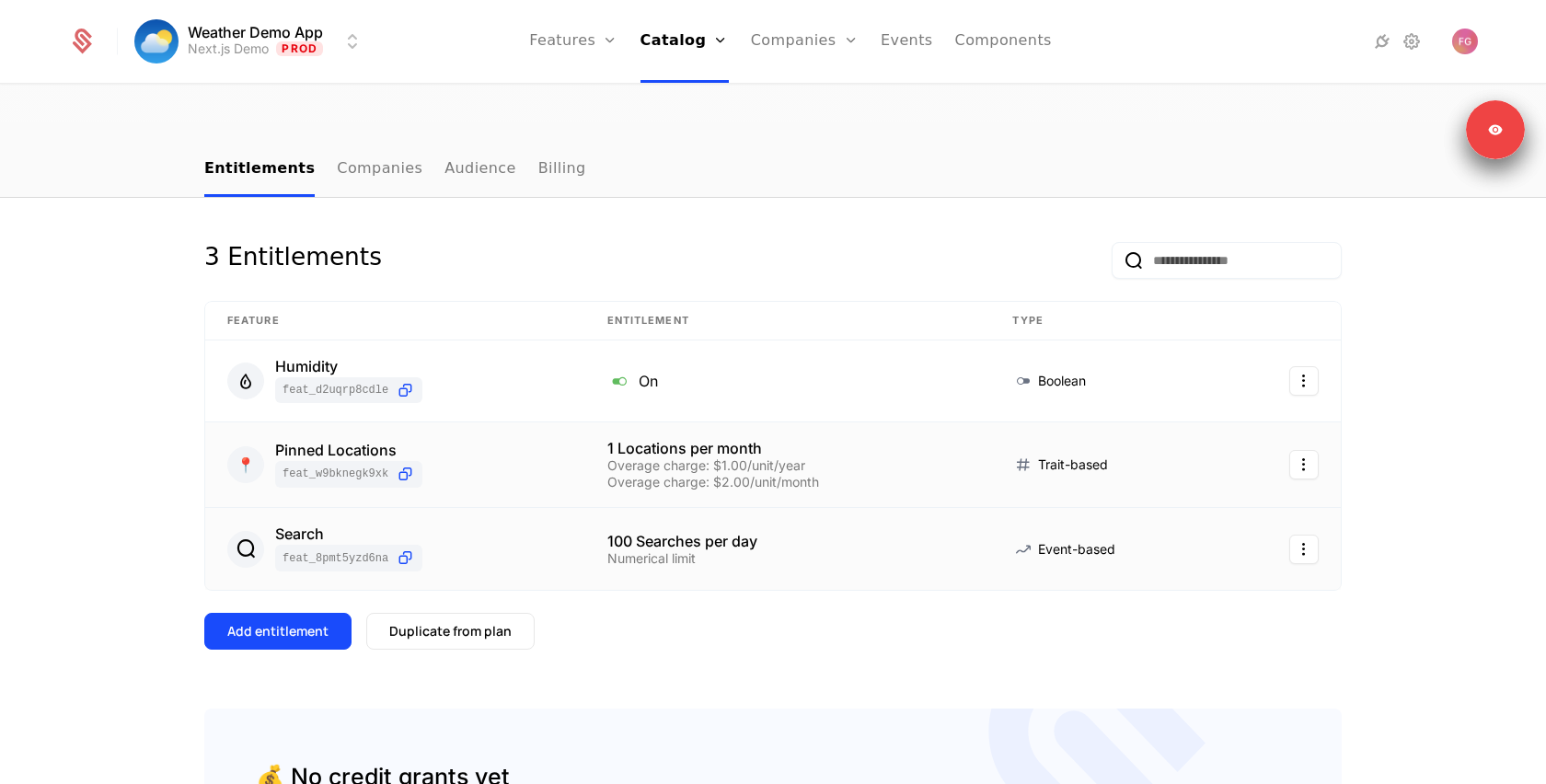
click at [528, 526] on div "Search feat_8PMt5Yzd6Na" at bounding box center [395, 548] width 336 height 45
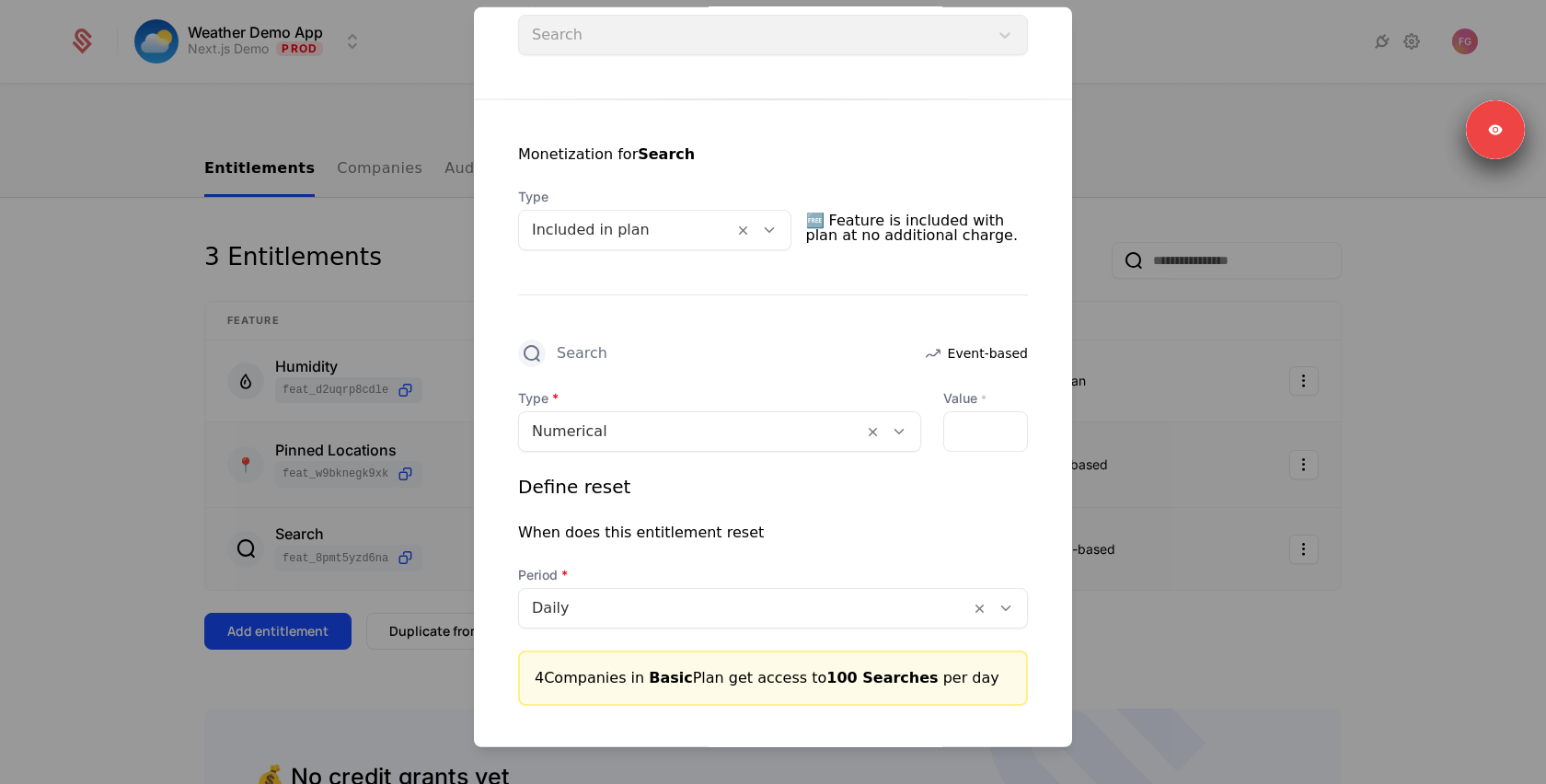
scroll to position [325, 0]
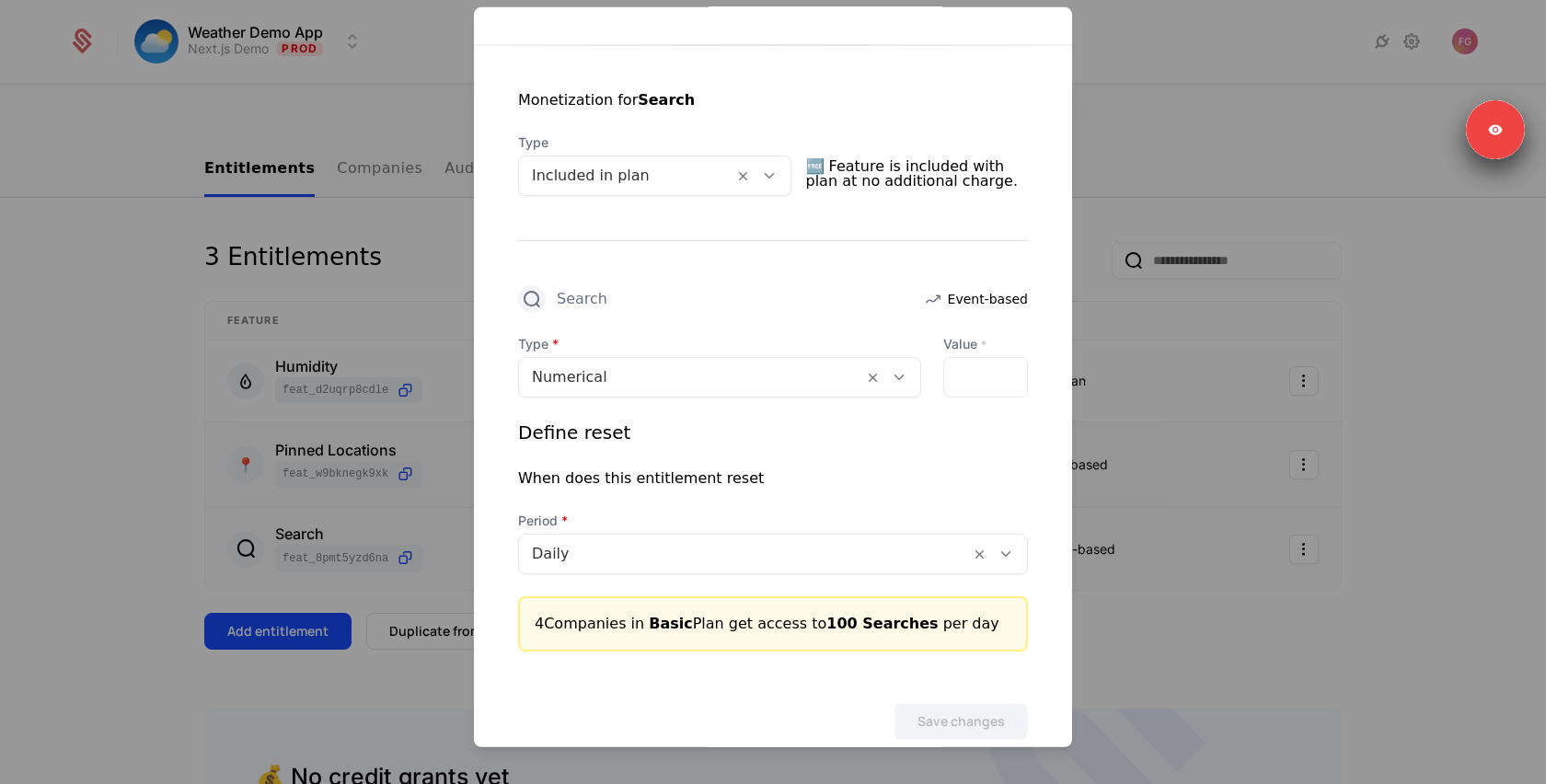
click at [753, 385] on div at bounding box center [691, 377] width 319 height 26
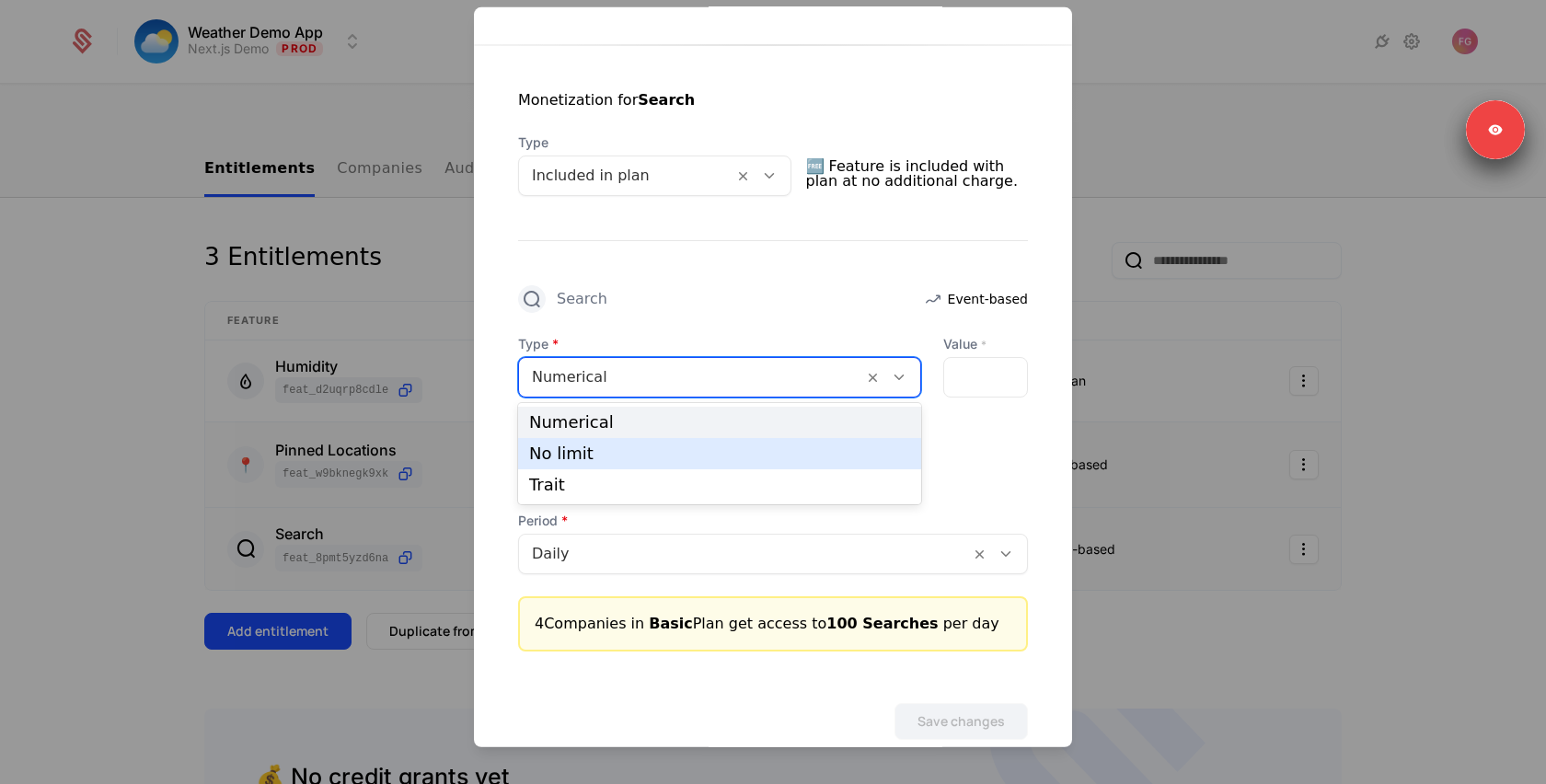
click at [1012, 429] on div "Define reset" at bounding box center [773, 432] width 510 height 26
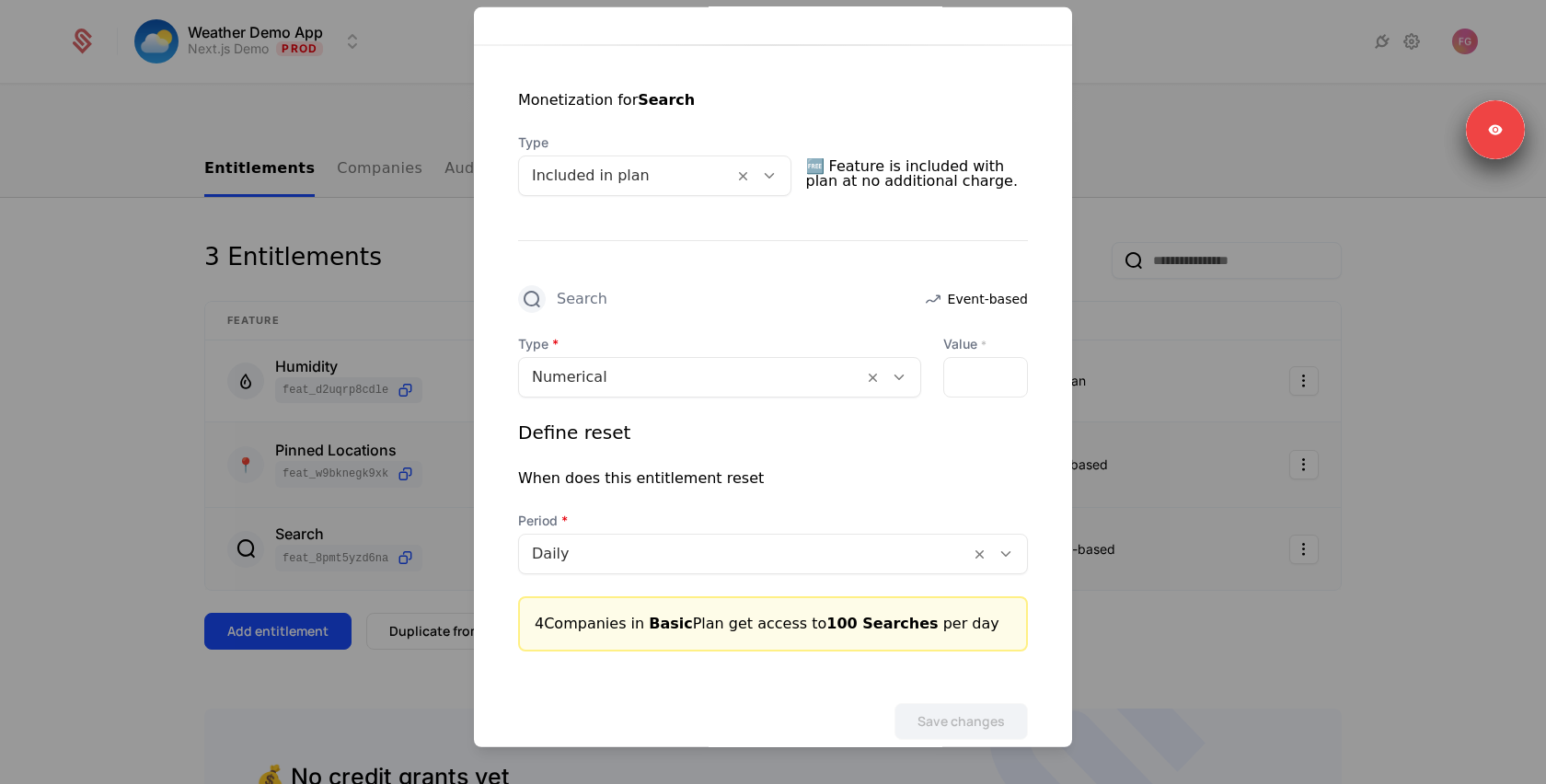
click at [989, 379] on div "***" at bounding box center [985, 377] width 85 height 40
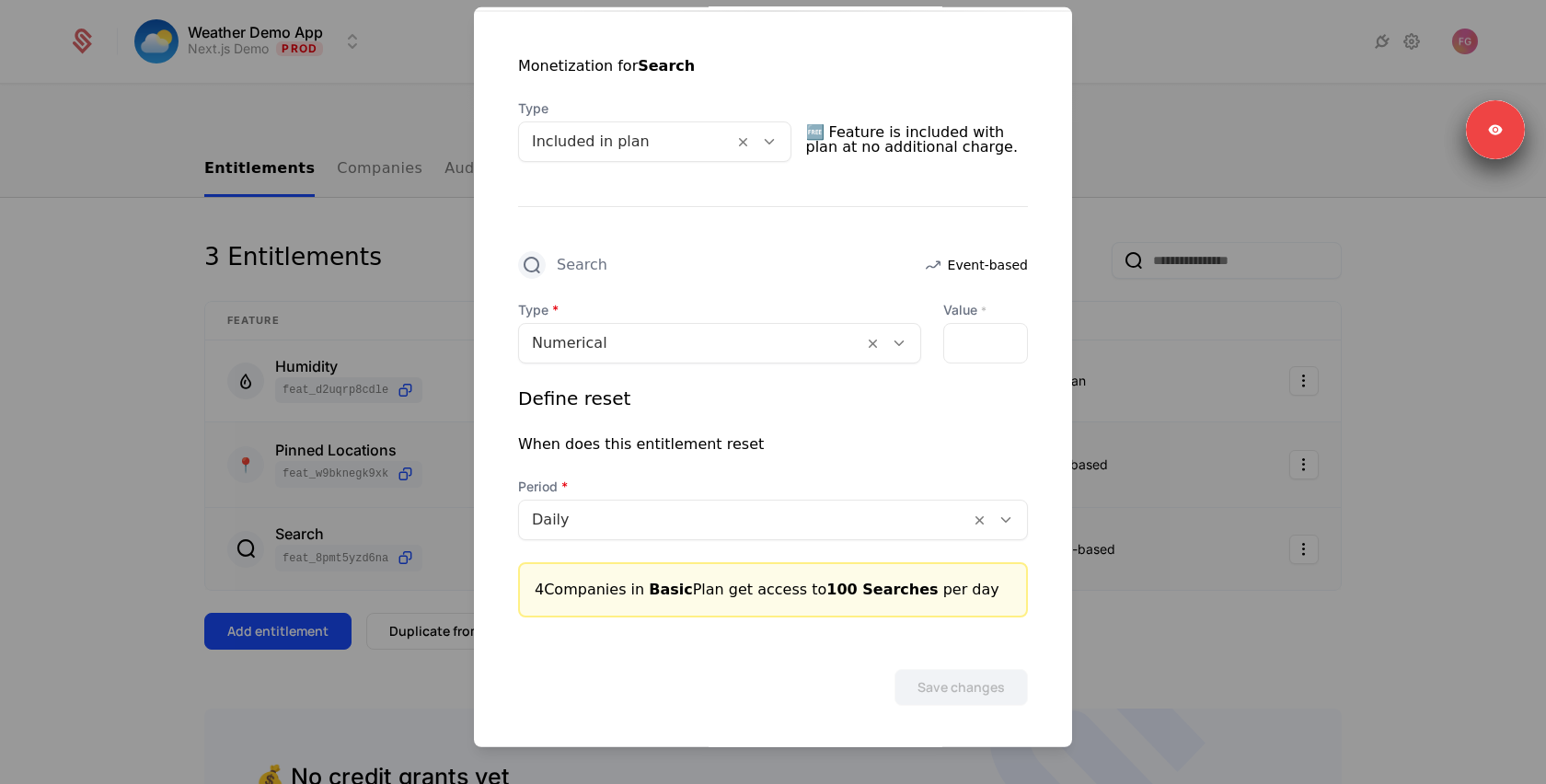
click at [707, 509] on div at bounding box center [743, 519] width 425 height 26
click at [877, 405] on div "Define reset" at bounding box center [773, 398] width 510 height 26
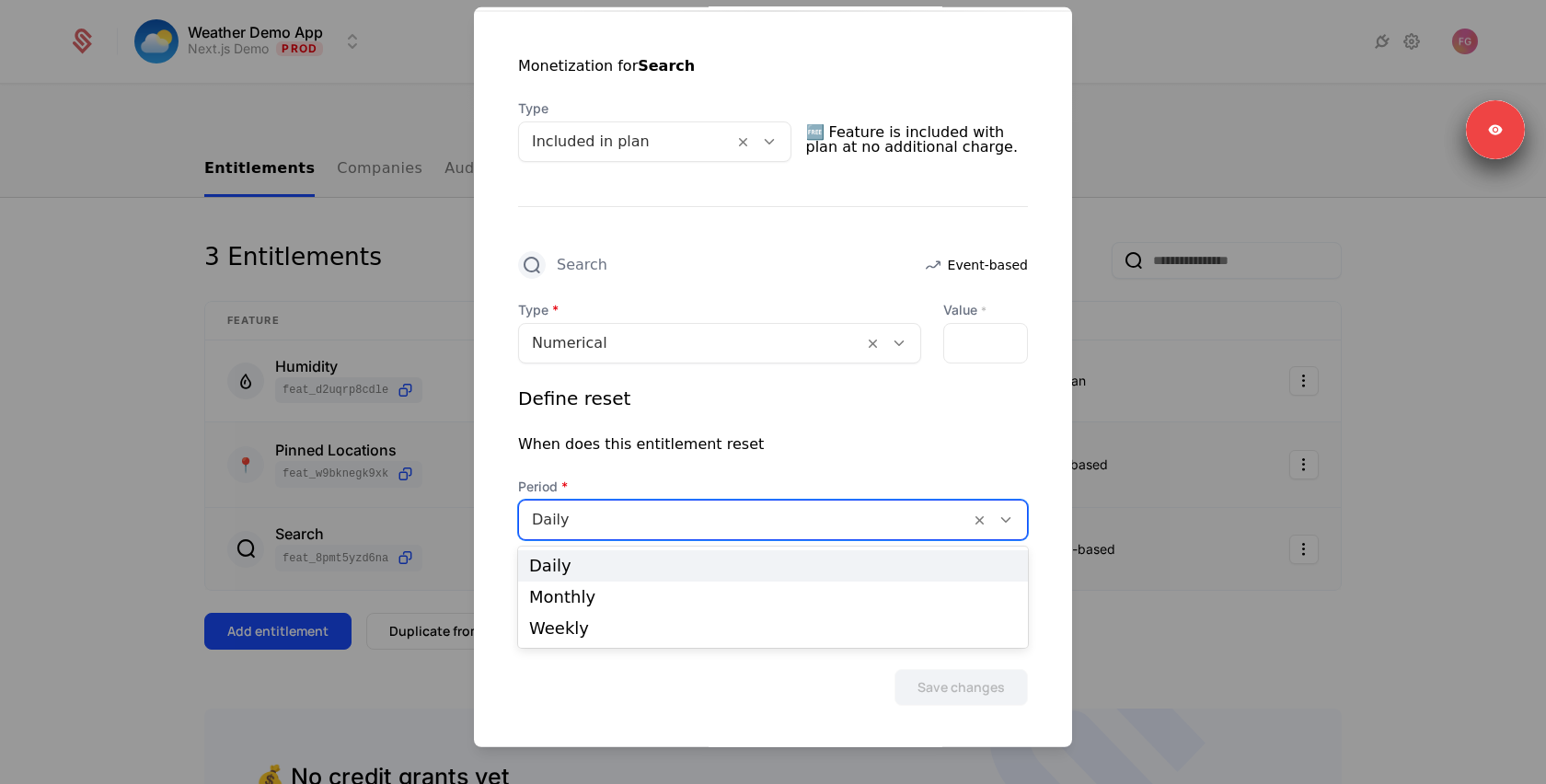
click at [815, 513] on div at bounding box center [743, 519] width 425 height 26
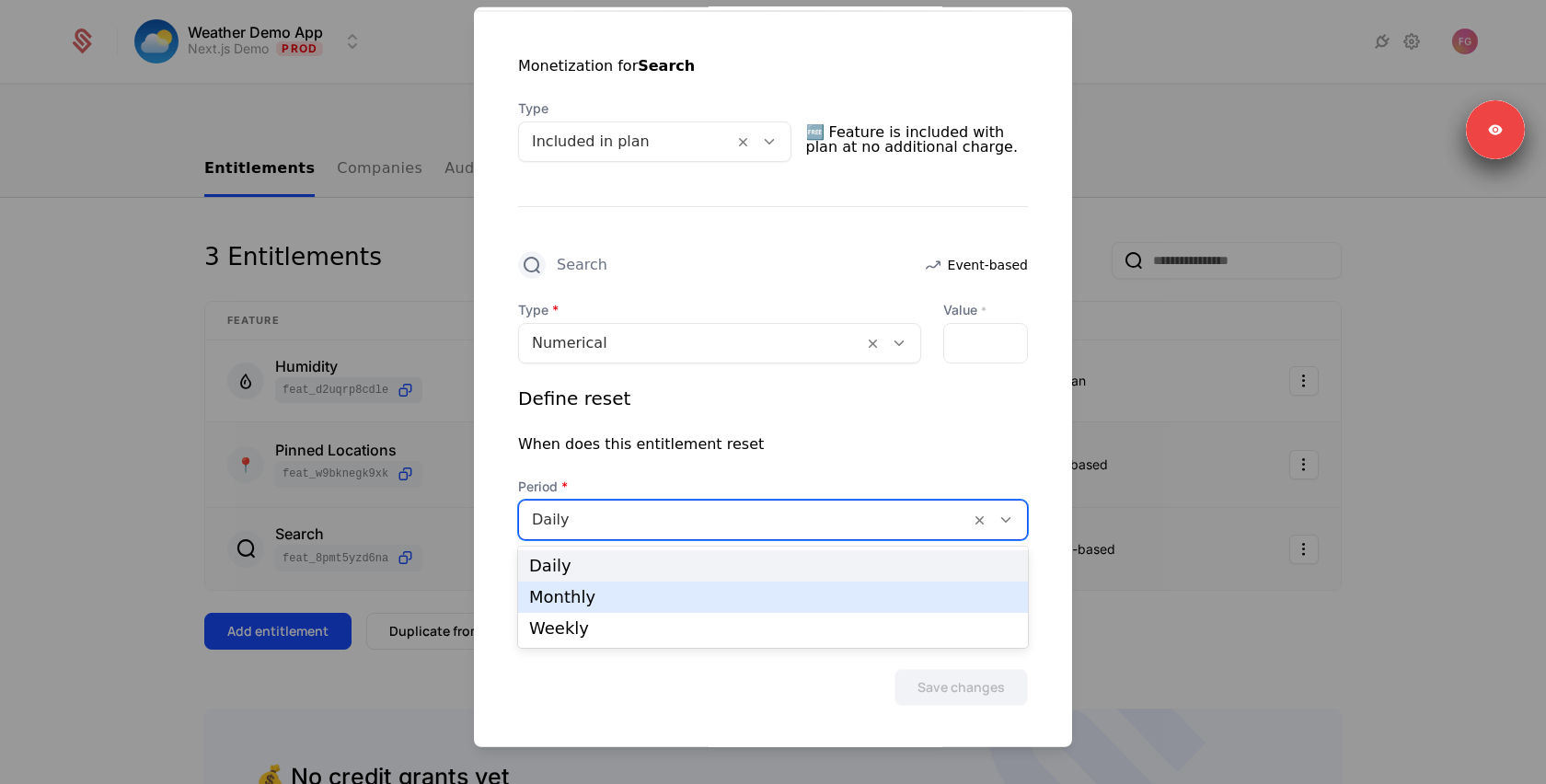
click at [784, 589] on div "Monthly" at bounding box center [772, 596] width 488 height 16
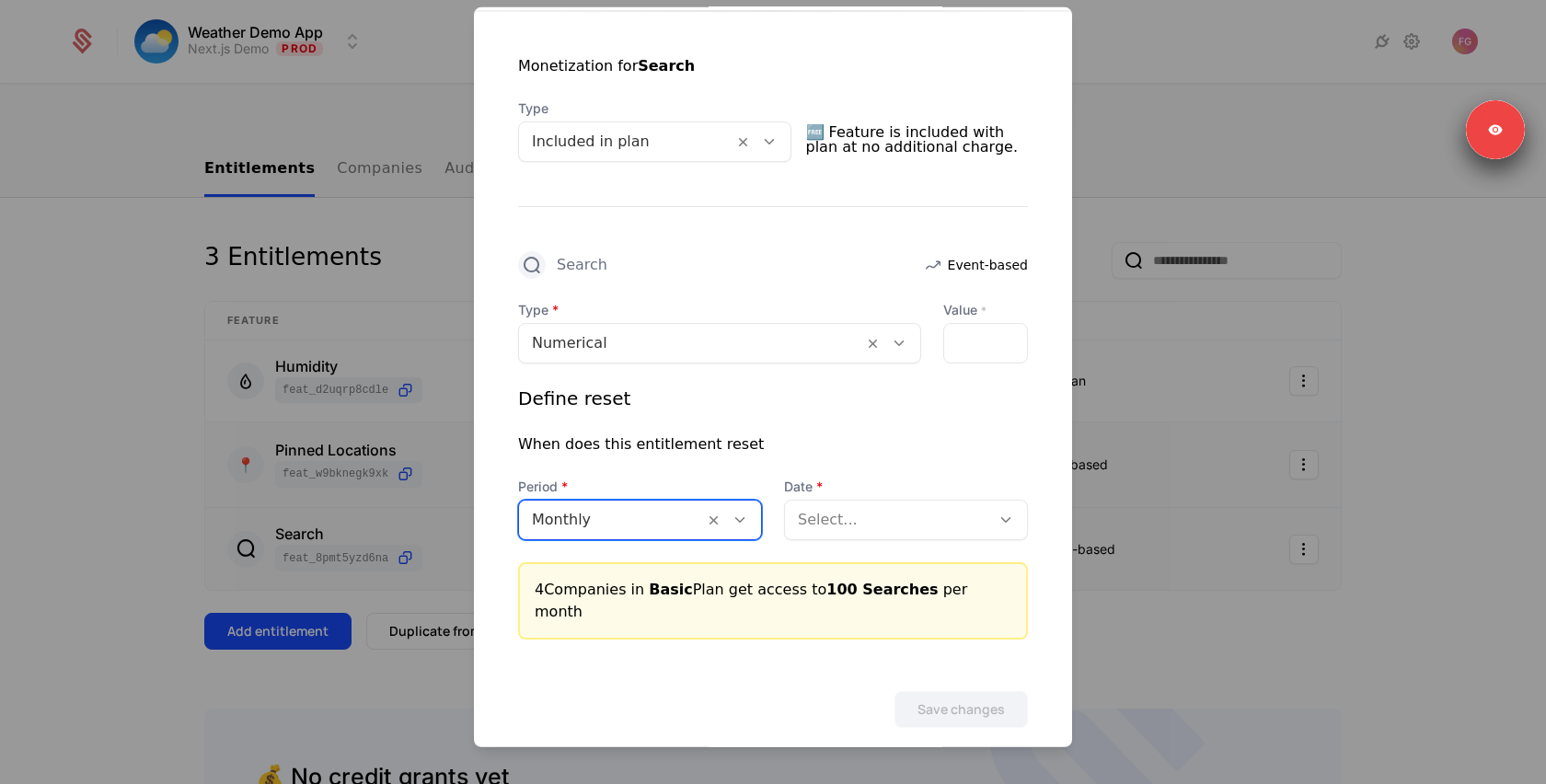
click at [884, 512] on div at bounding box center [888, 519] width 179 height 26
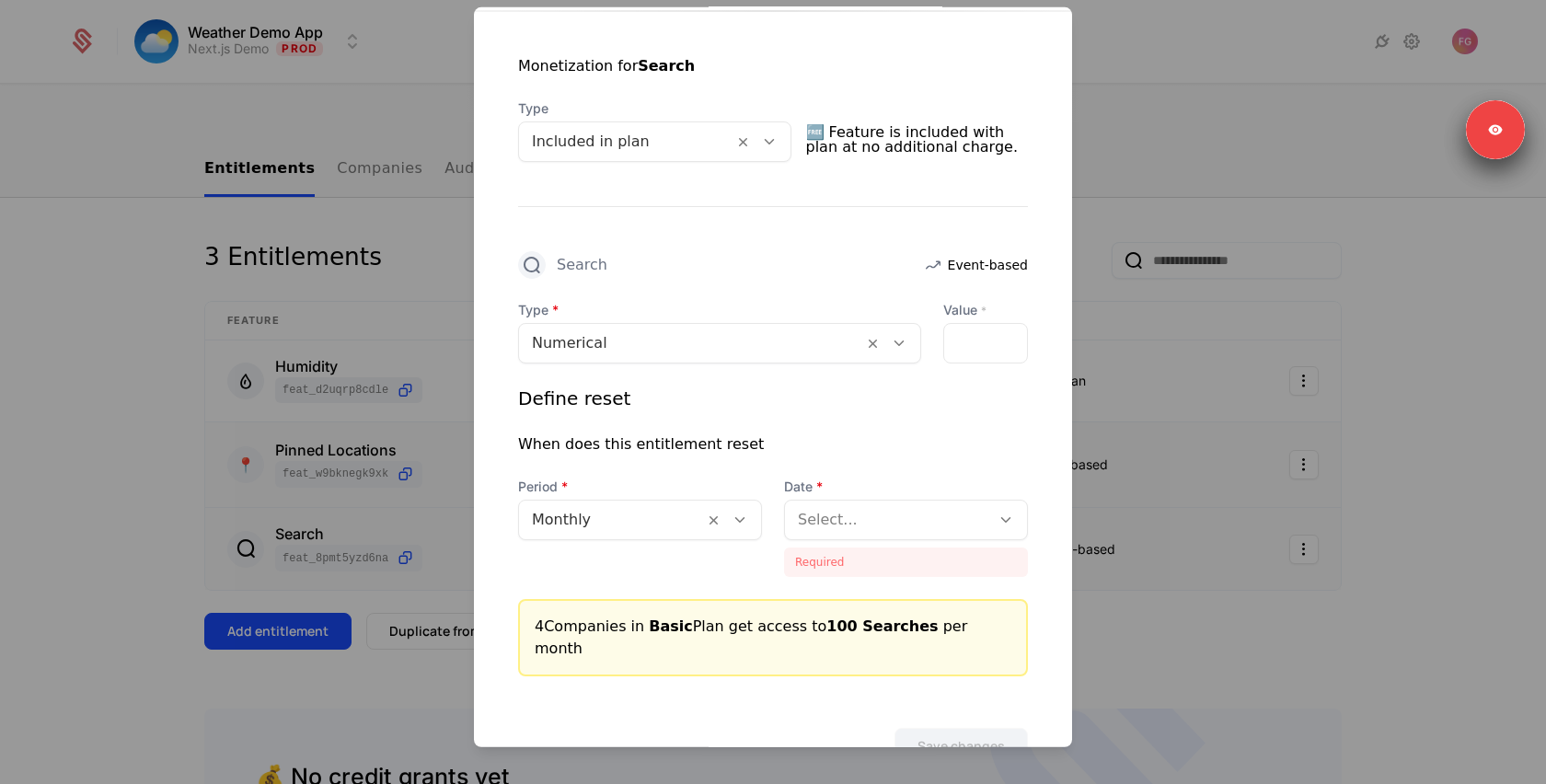
click at [416, 222] on div at bounding box center [773, 392] width 1546 height 784
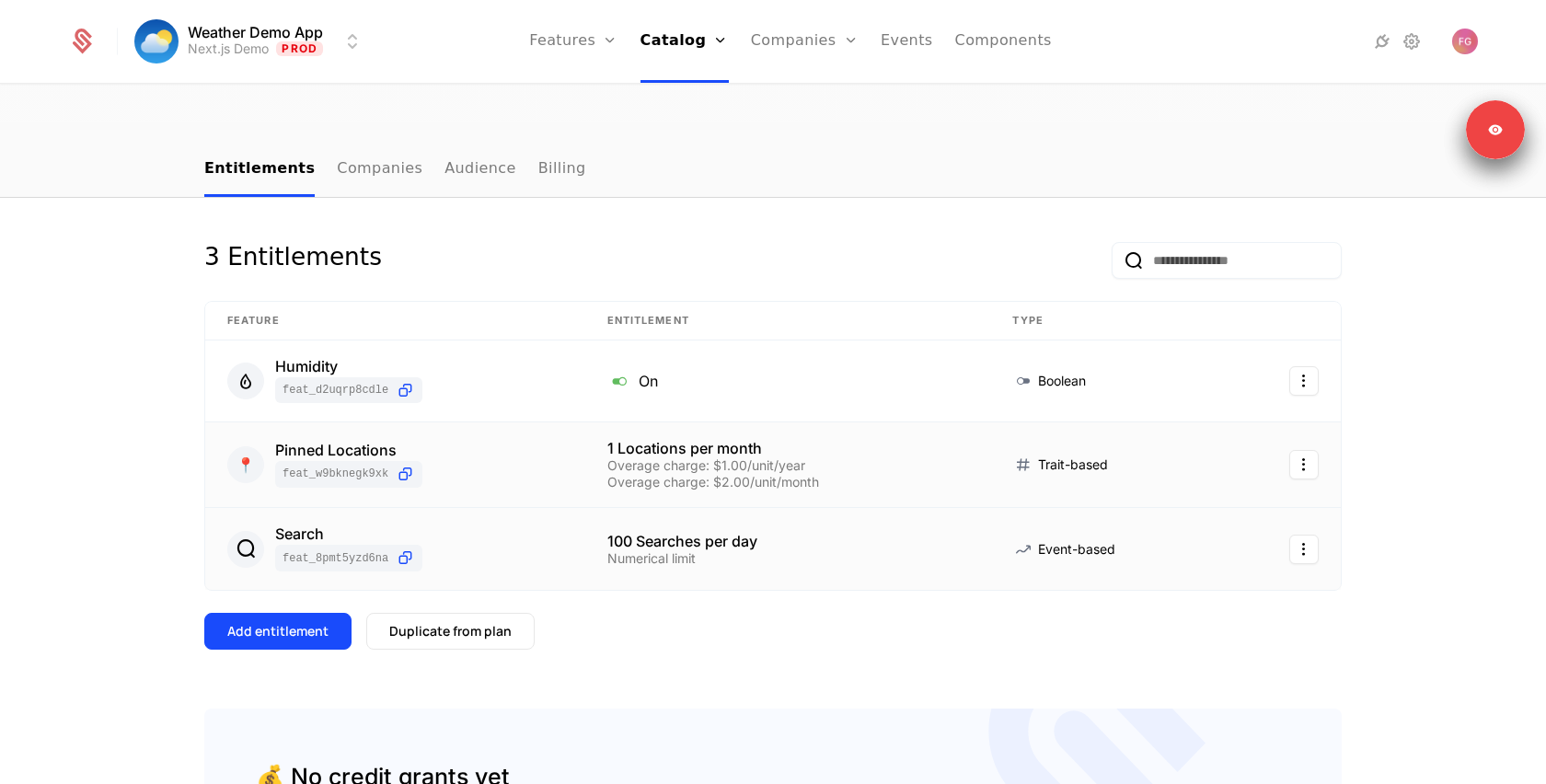
click at [358, 142] on link "Companies" at bounding box center [380, 169] width 86 height 54
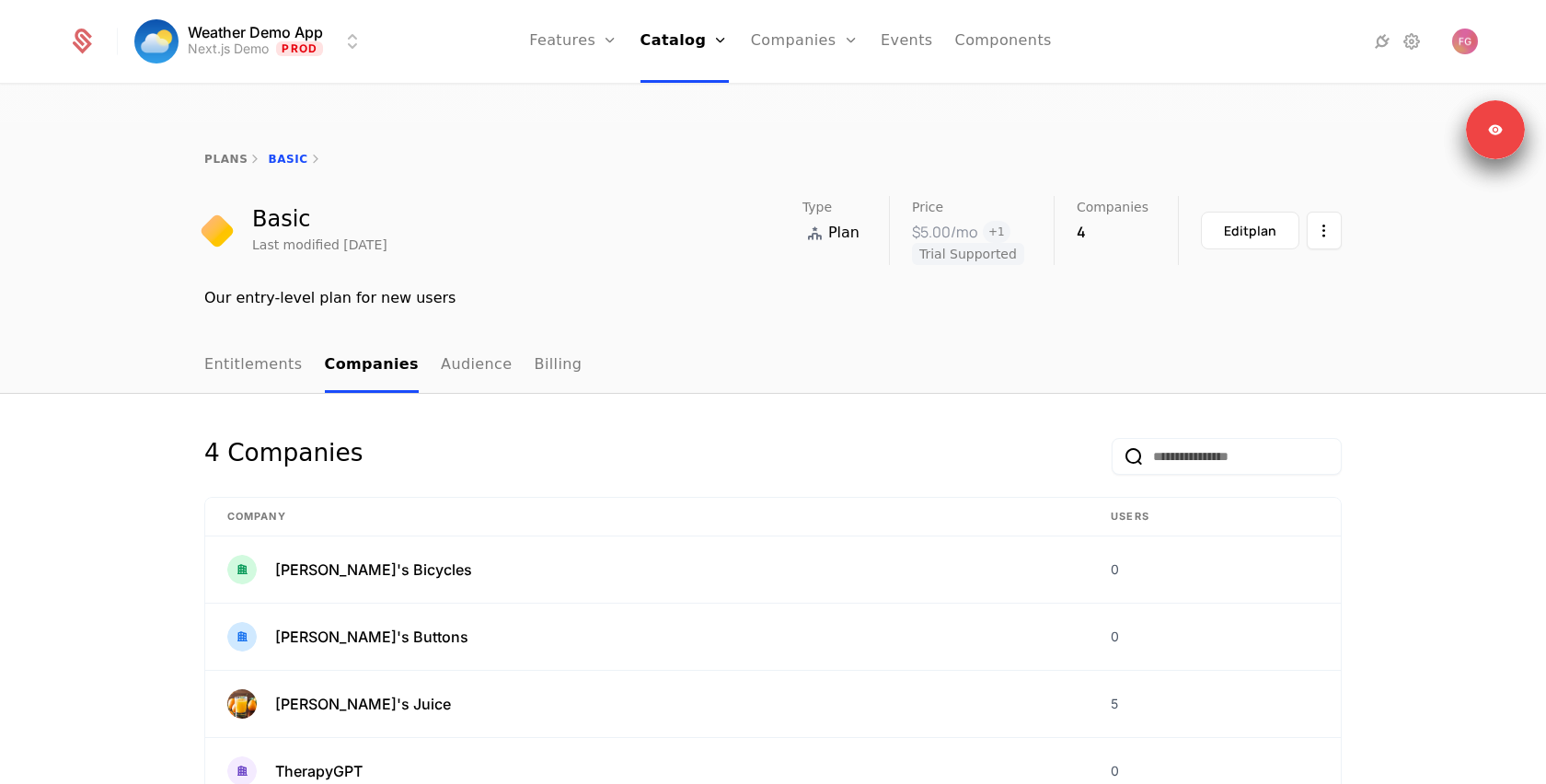
scroll to position [86, 0]
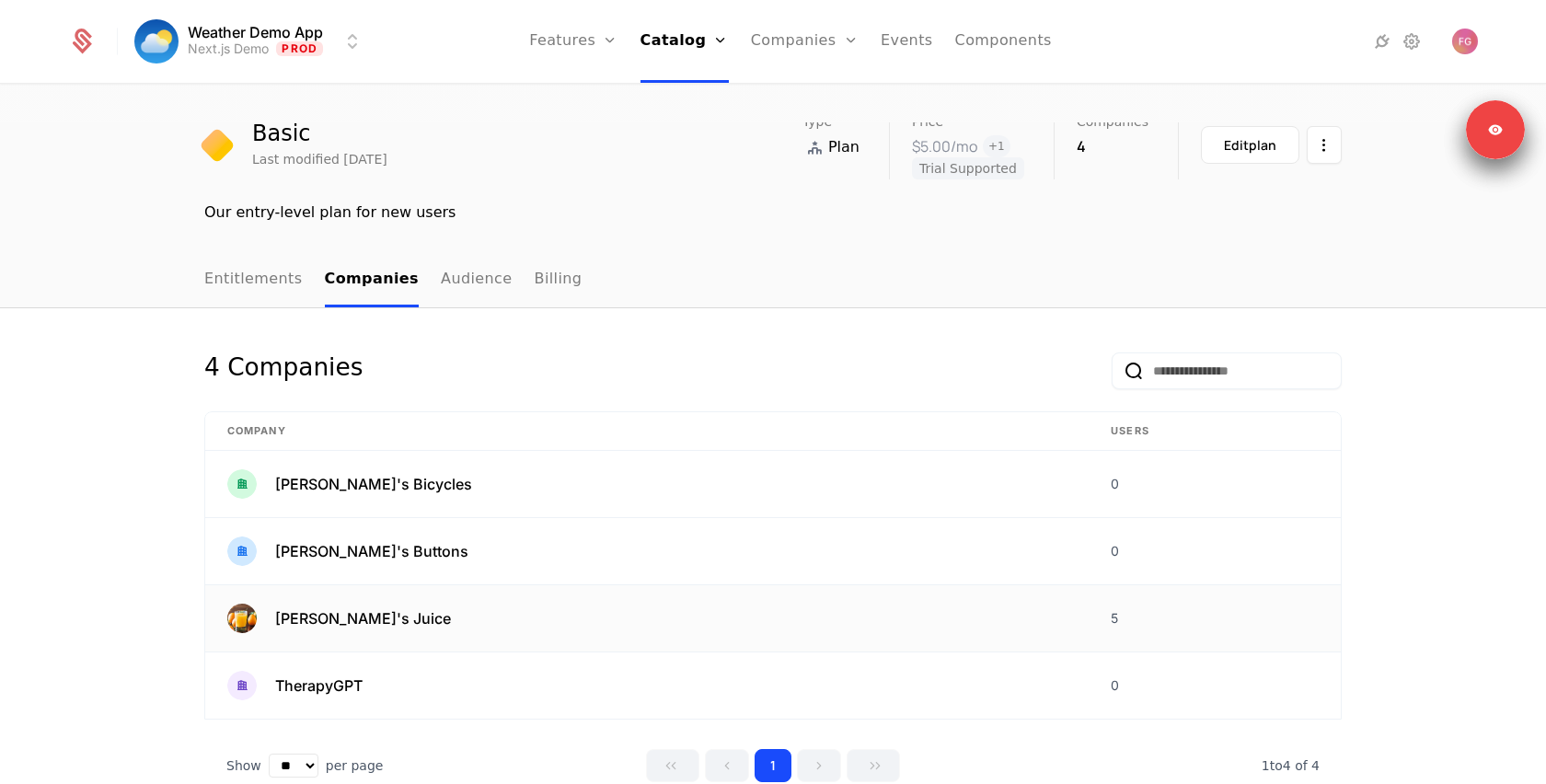
click at [373, 604] on div "[PERSON_NAME]'s Juice" at bounding box center [646, 618] width 839 height 30
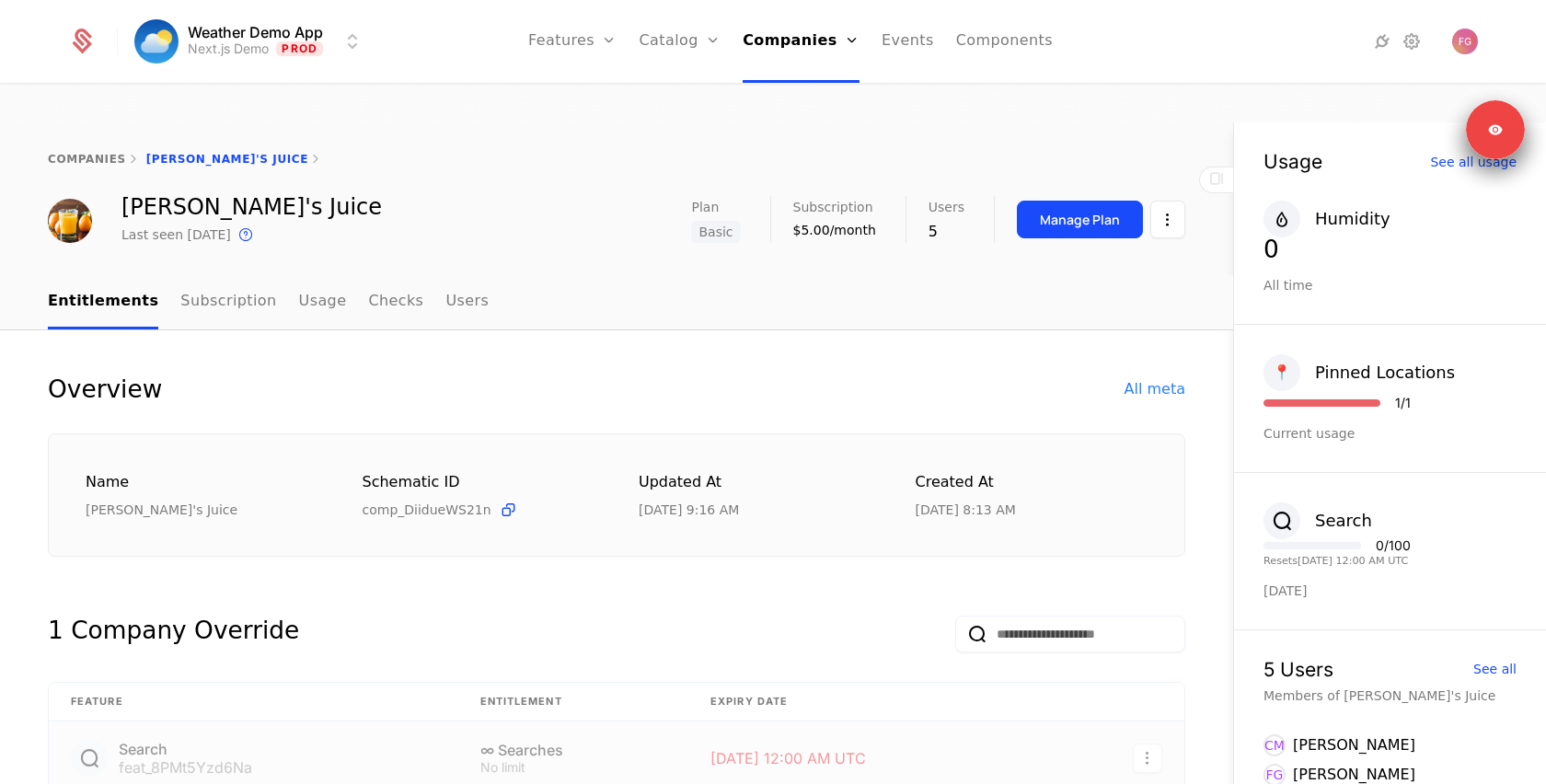
click at [1064, 211] on div "Manage Plan" at bounding box center [1080, 219] width 80 height 18
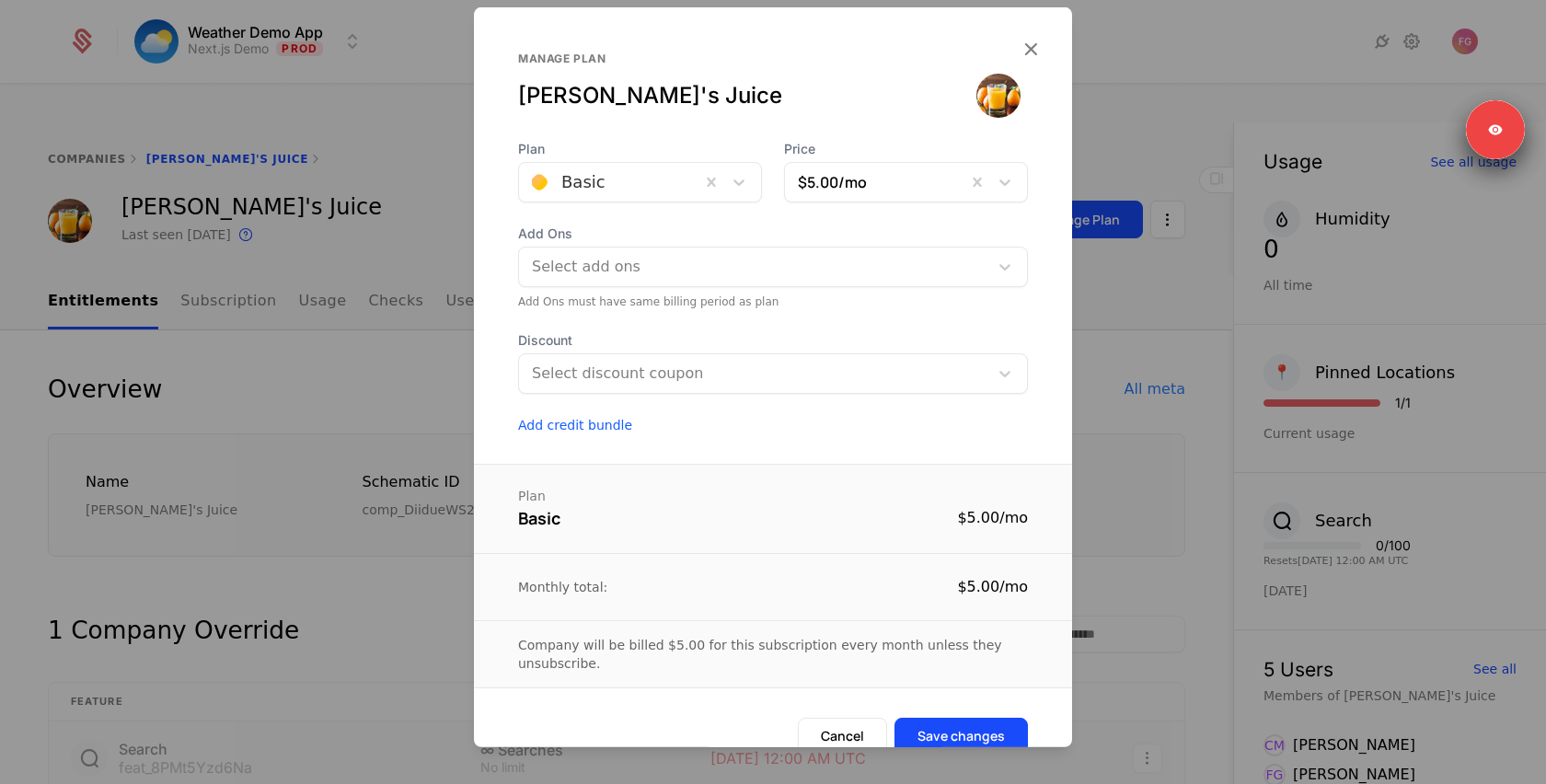
click at [840, 102] on div "[PERSON_NAME]'s Juice" at bounding box center [747, 95] width 458 height 30
click at [741, 274] on div at bounding box center [753, 266] width 448 height 26
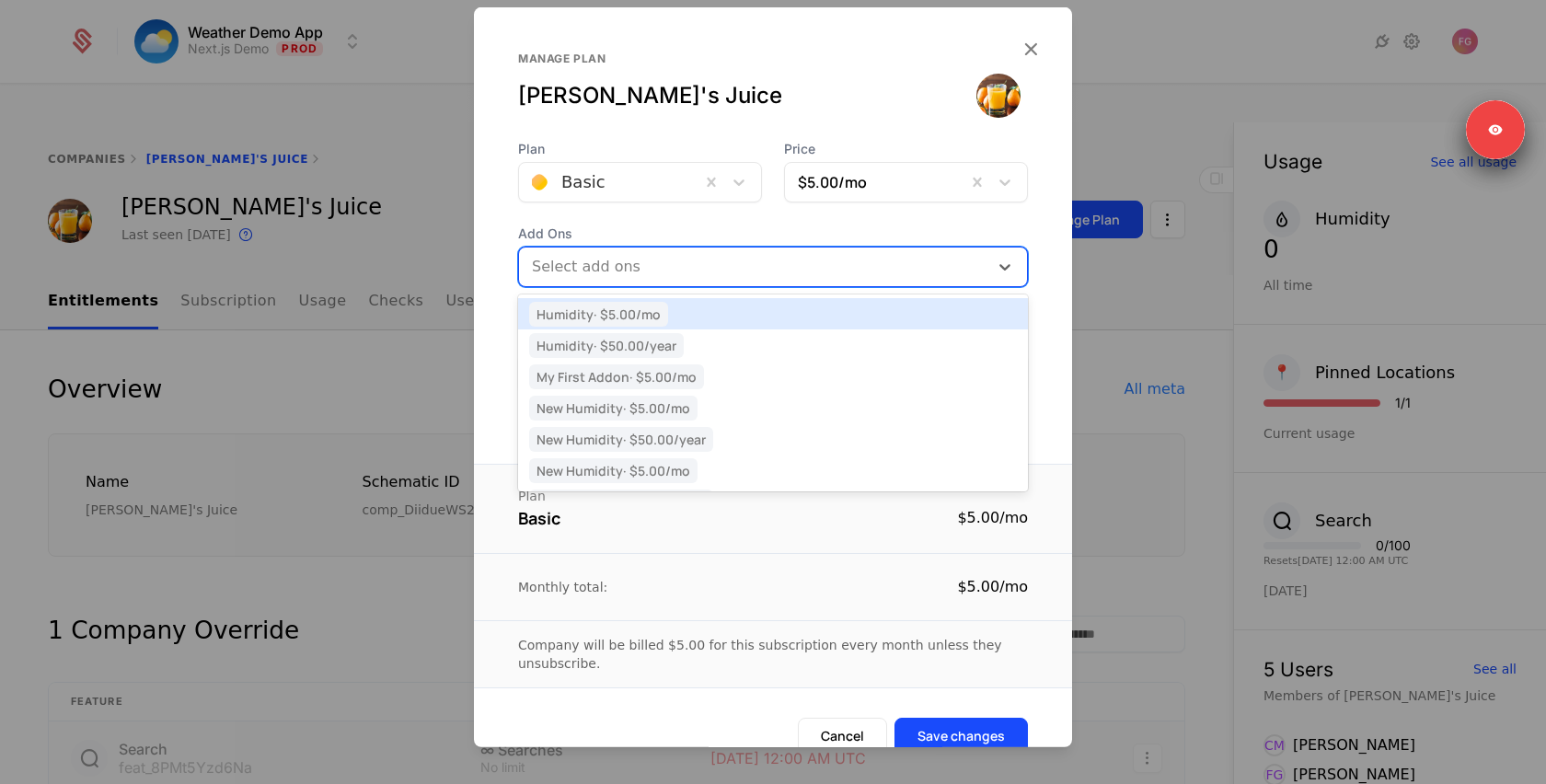
click at [794, 101] on div "[PERSON_NAME]'s Juice" at bounding box center [747, 95] width 458 height 30
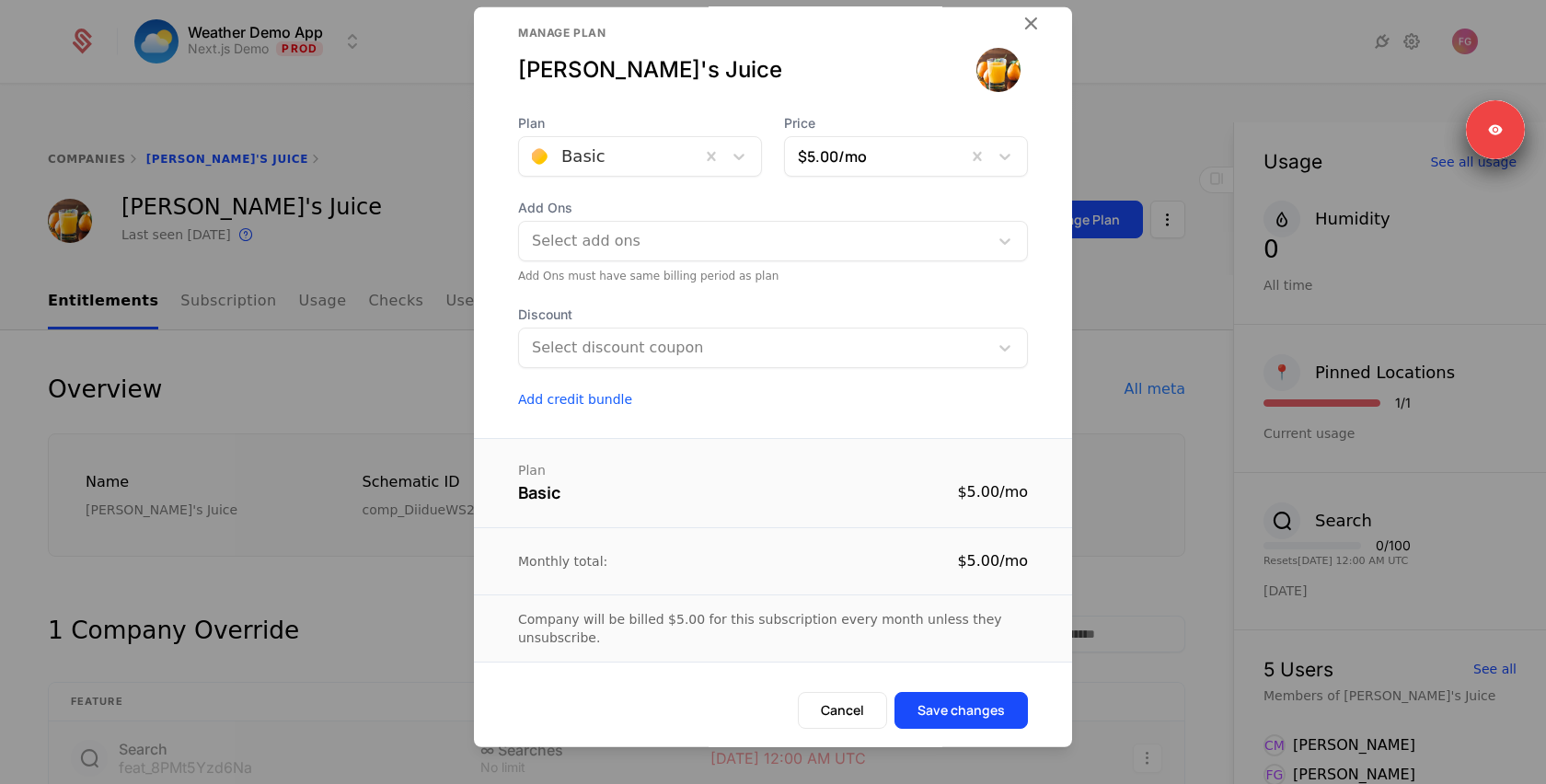
scroll to position [24, 0]
click at [1144, 285] on div at bounding box center [773, 392] width 1546 height 784
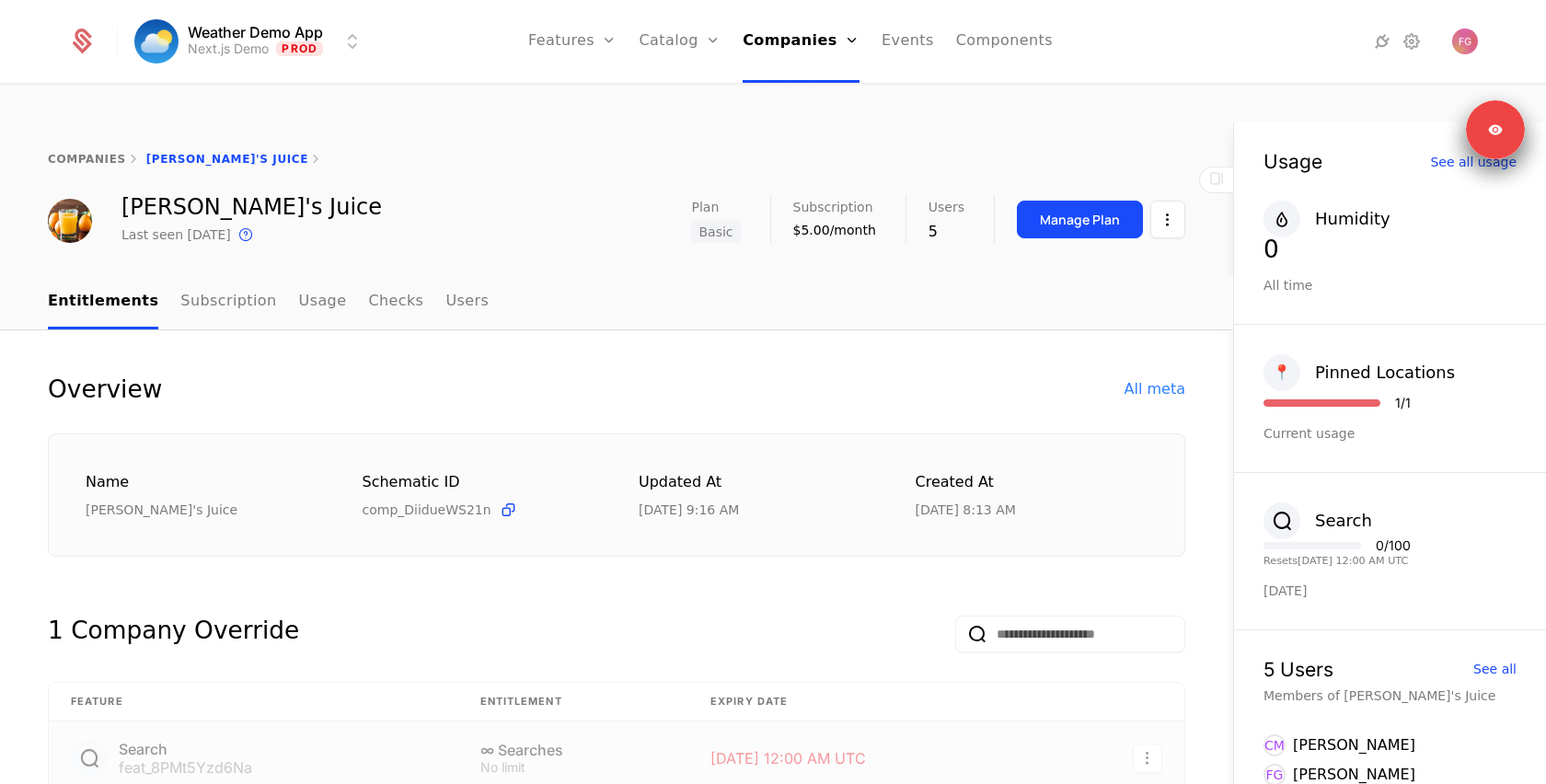
click at [1165, 378] on div "All meta" at bounding box center [1155, 388] width 61 height 22
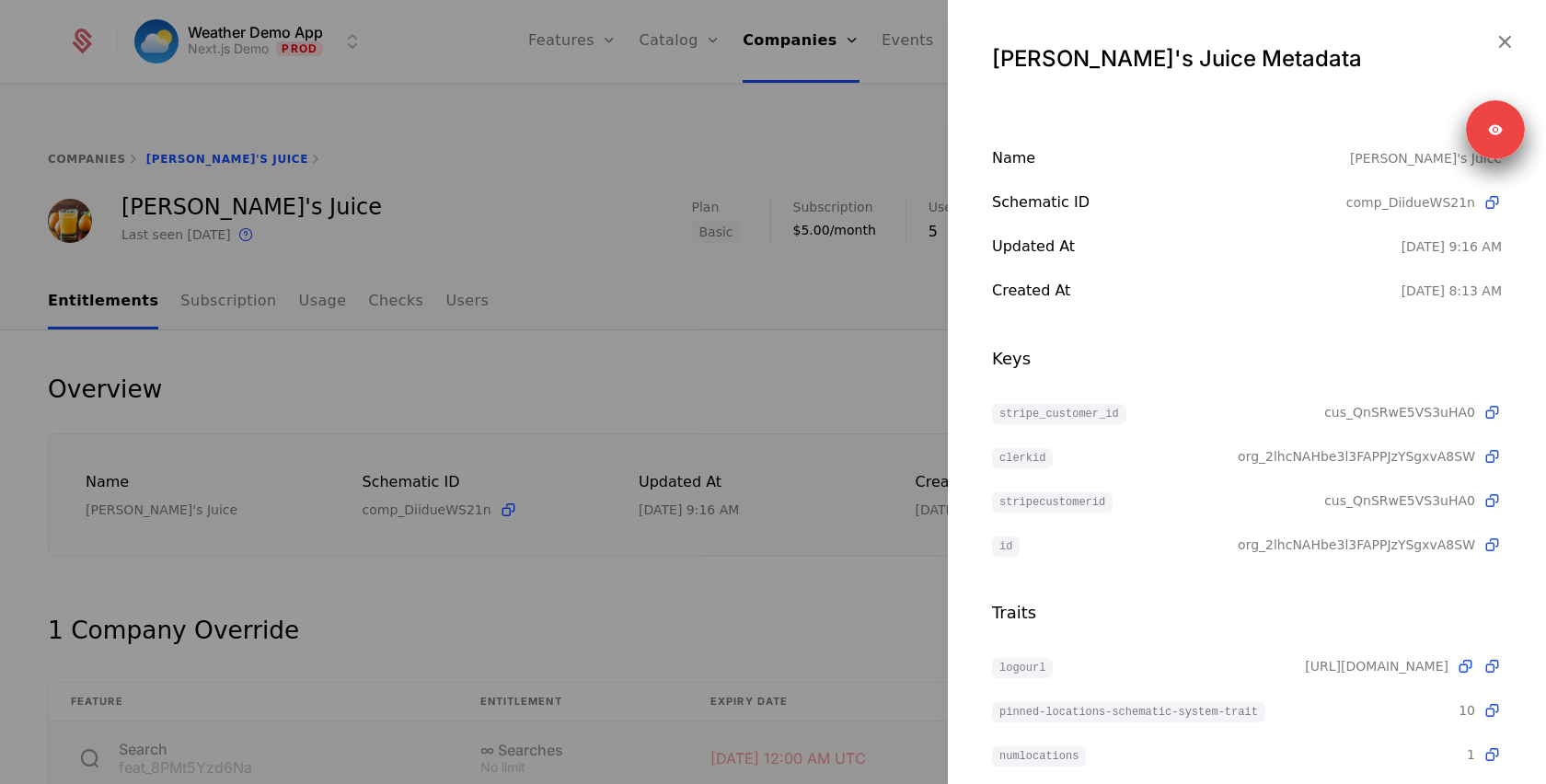
click at [803, 272] on div at bounding box center [773, 392] width 1546 height 784
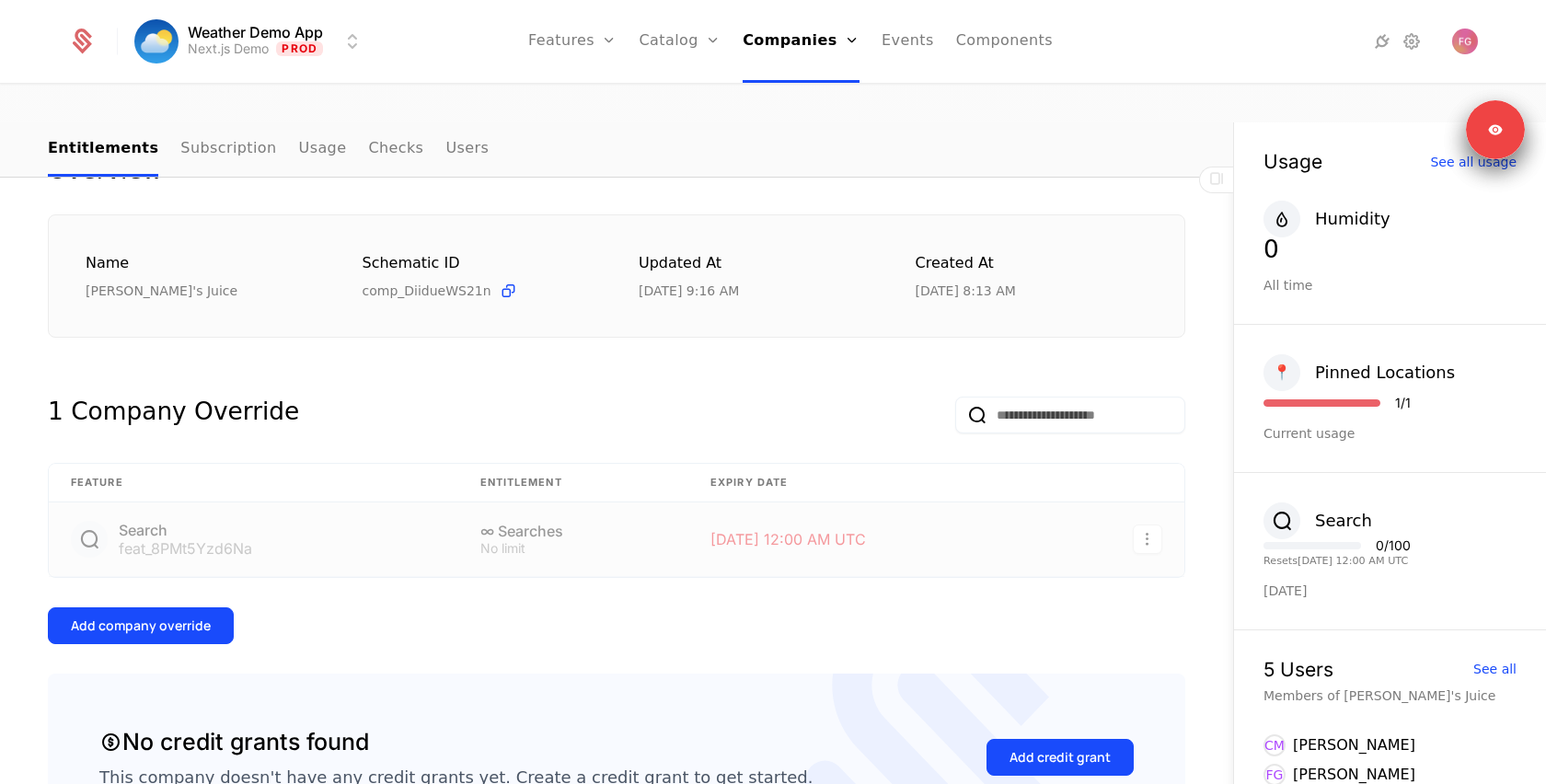
scroll to position [262, 0]
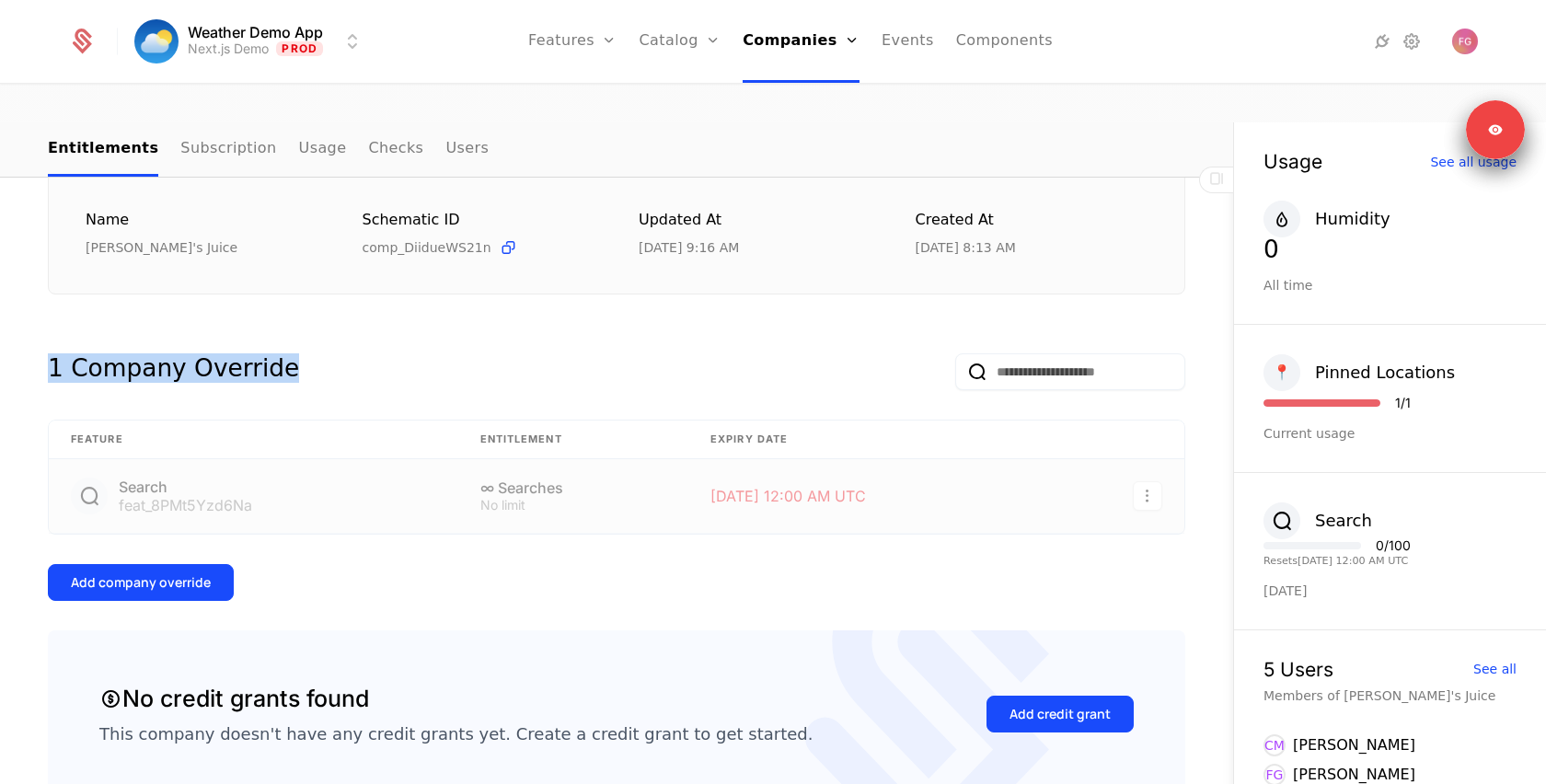
drag, startPoint x: 37, startPoint y: 333, endPoint x: 278, endPoint y: 340, distance: 241.1
click at [175, 573] on div "Add company override" at bounding box center [140, 582] width 140 height 18
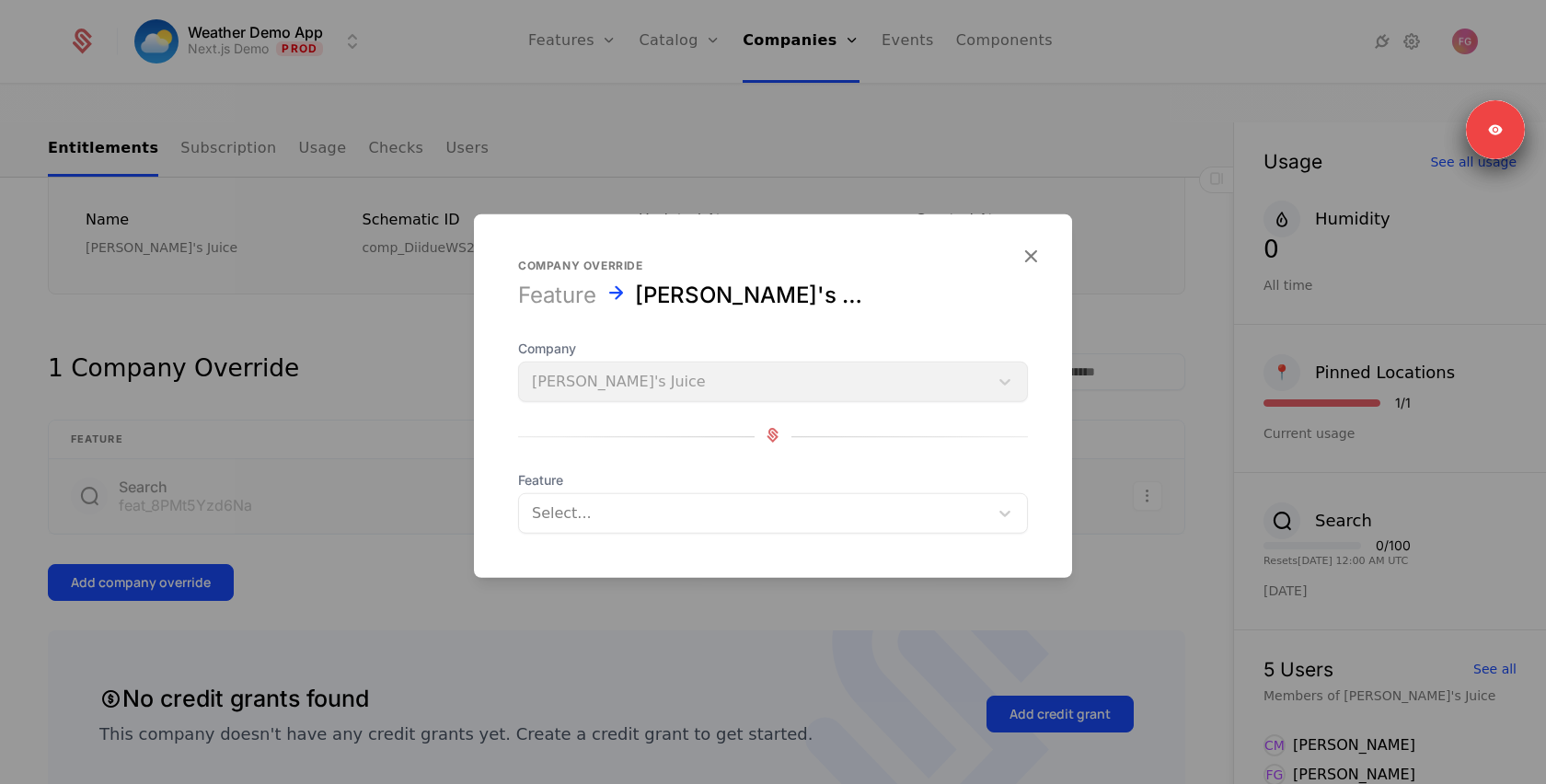
click at [638, 526] on div "Select..." at bounding box center [754, 513] width 470 height 33
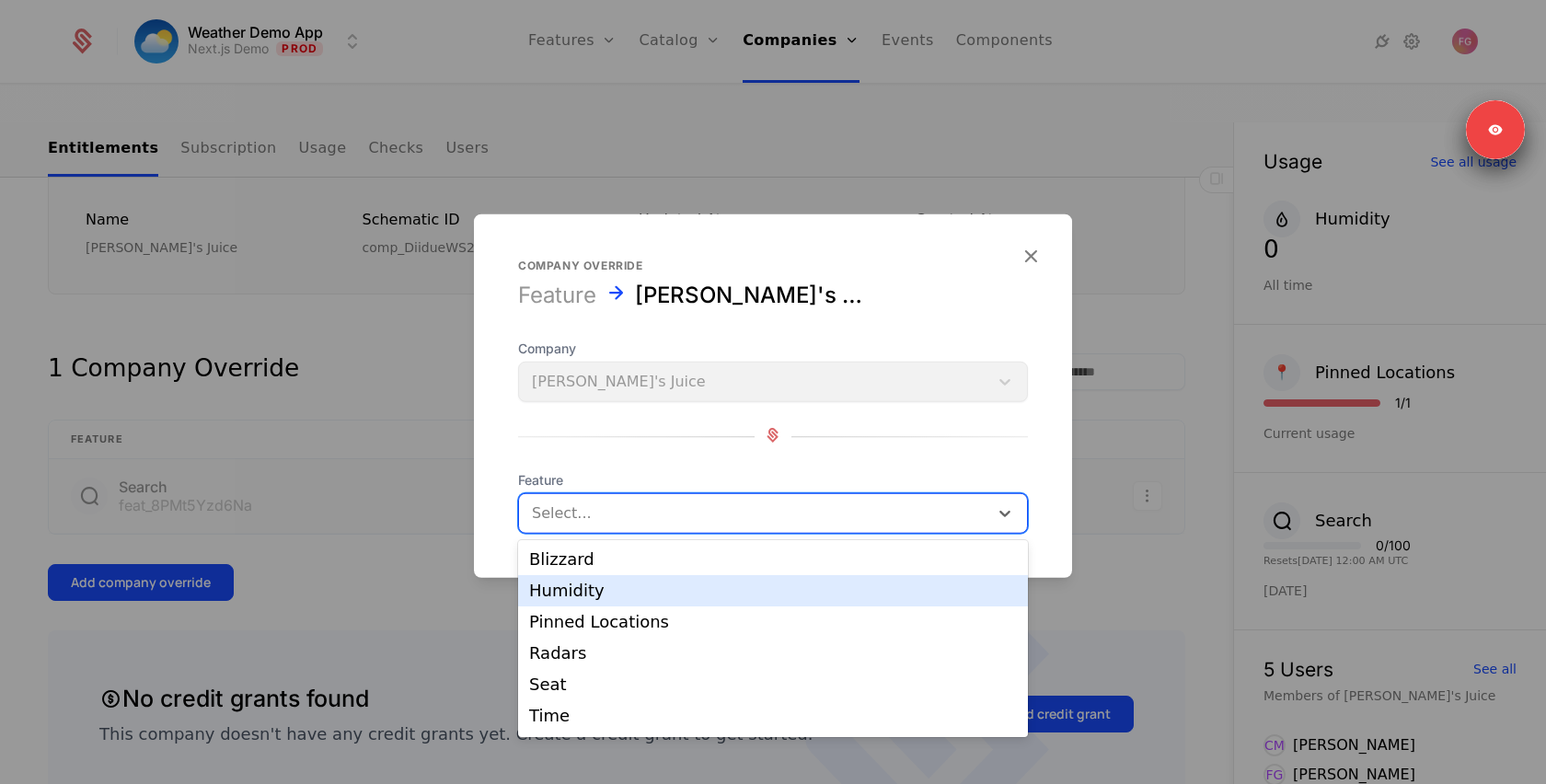
click at [616, 601] on div "Humidity" at bounding box center [773, 590] width 510 height 31
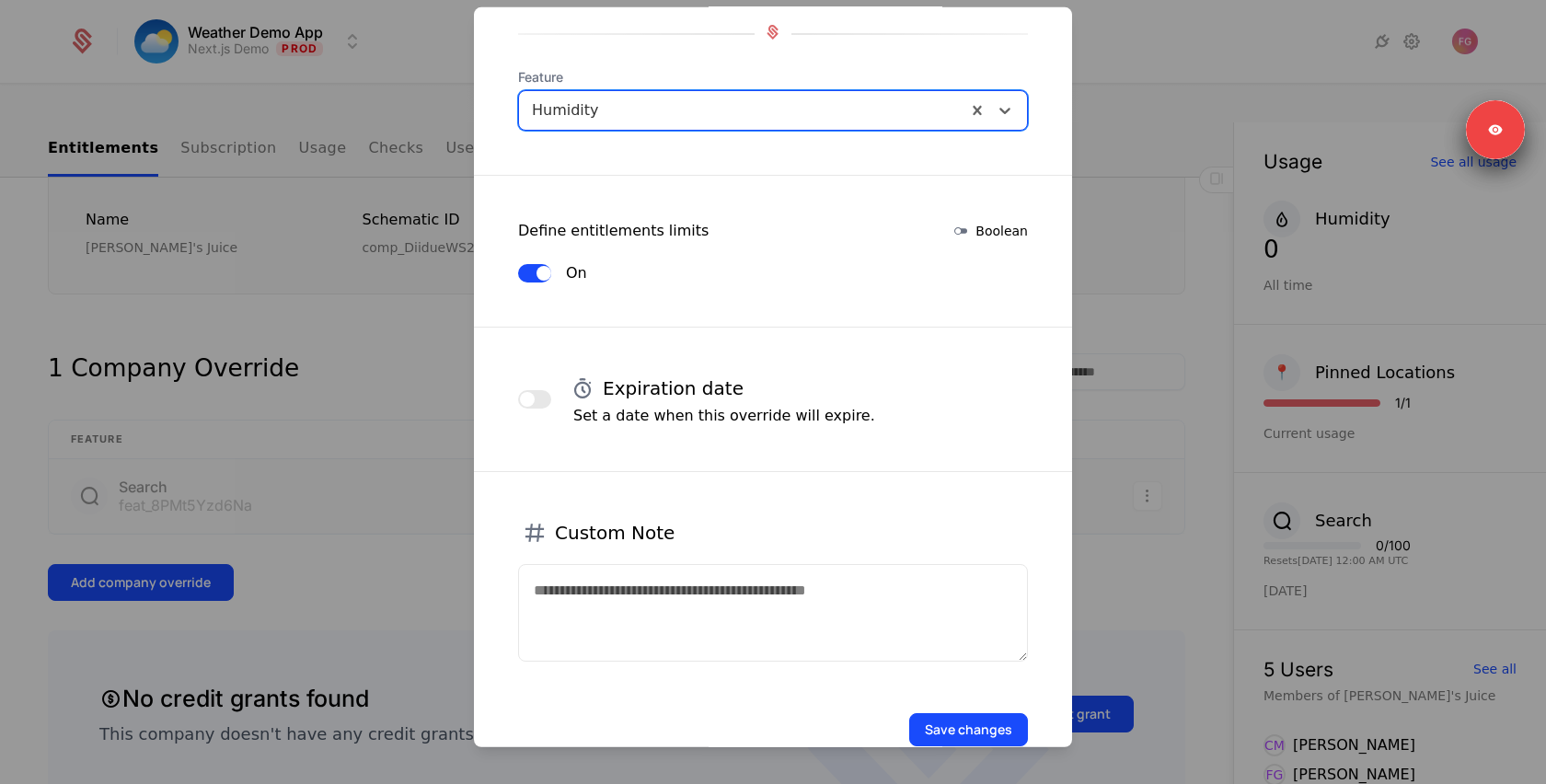
scroll to position [236, 0]
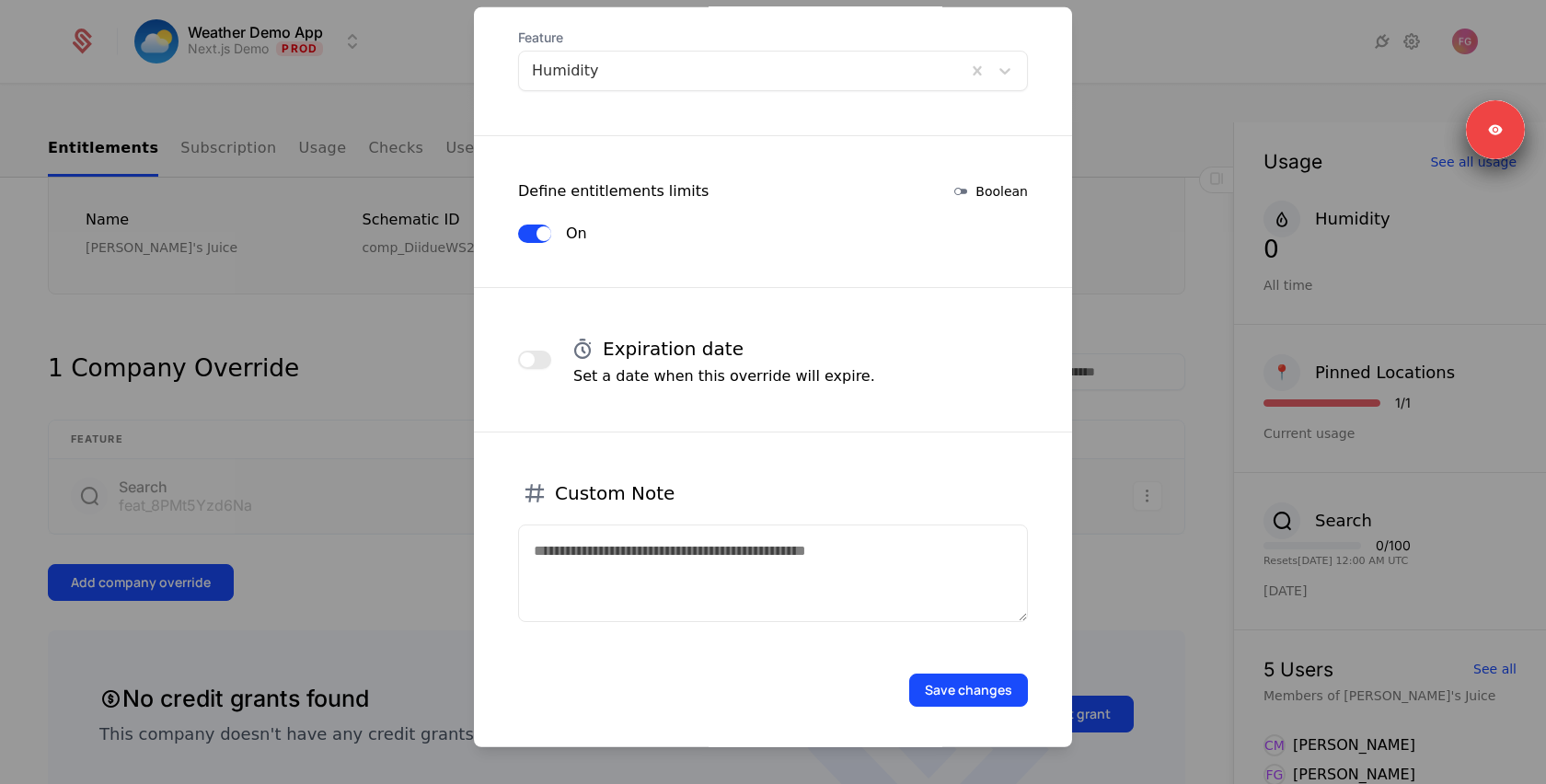
click at [538, 356] on button "button" at bounding box center [534, 359] width 33 height 18
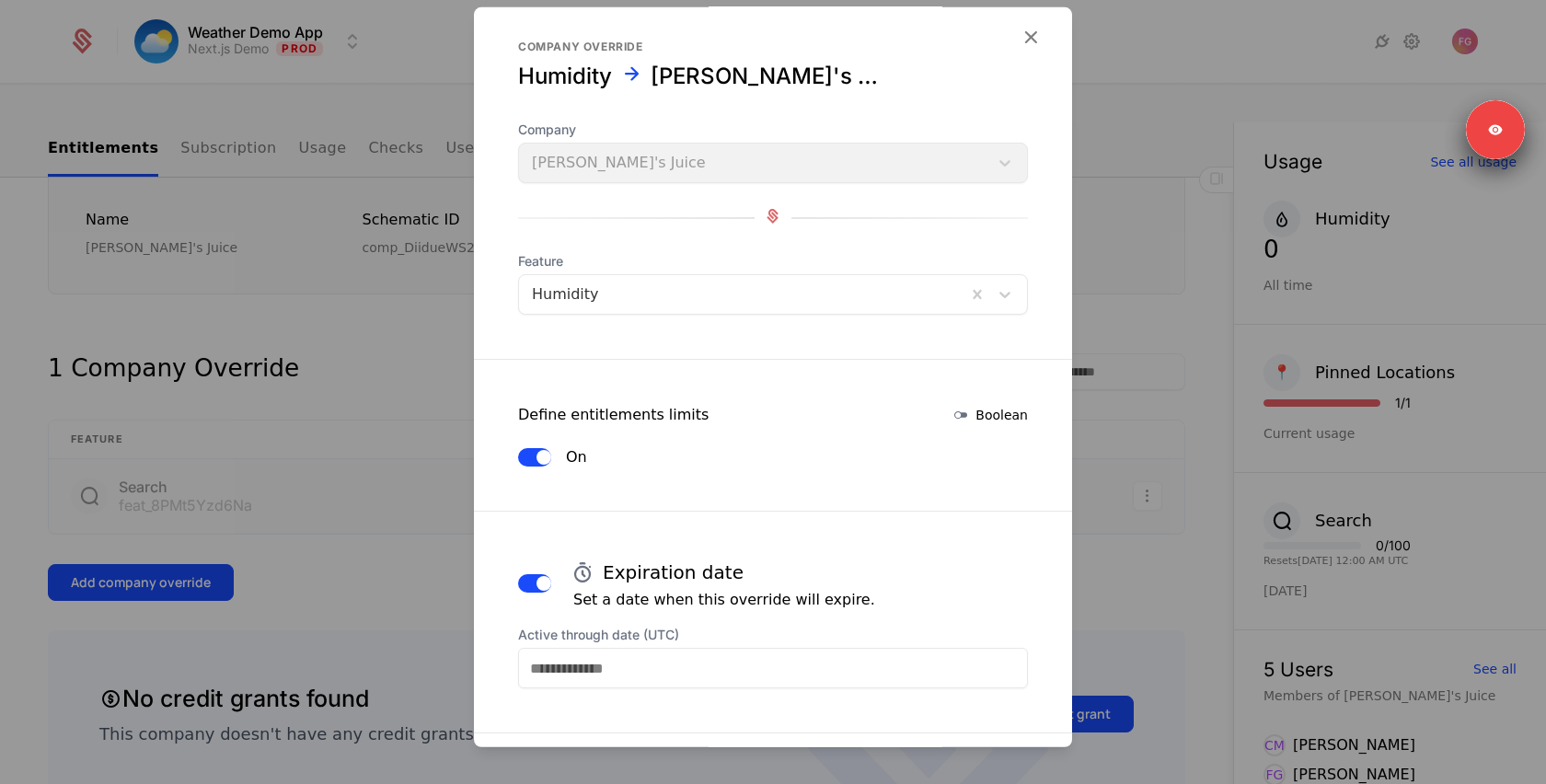
scroll to position [0, 0]
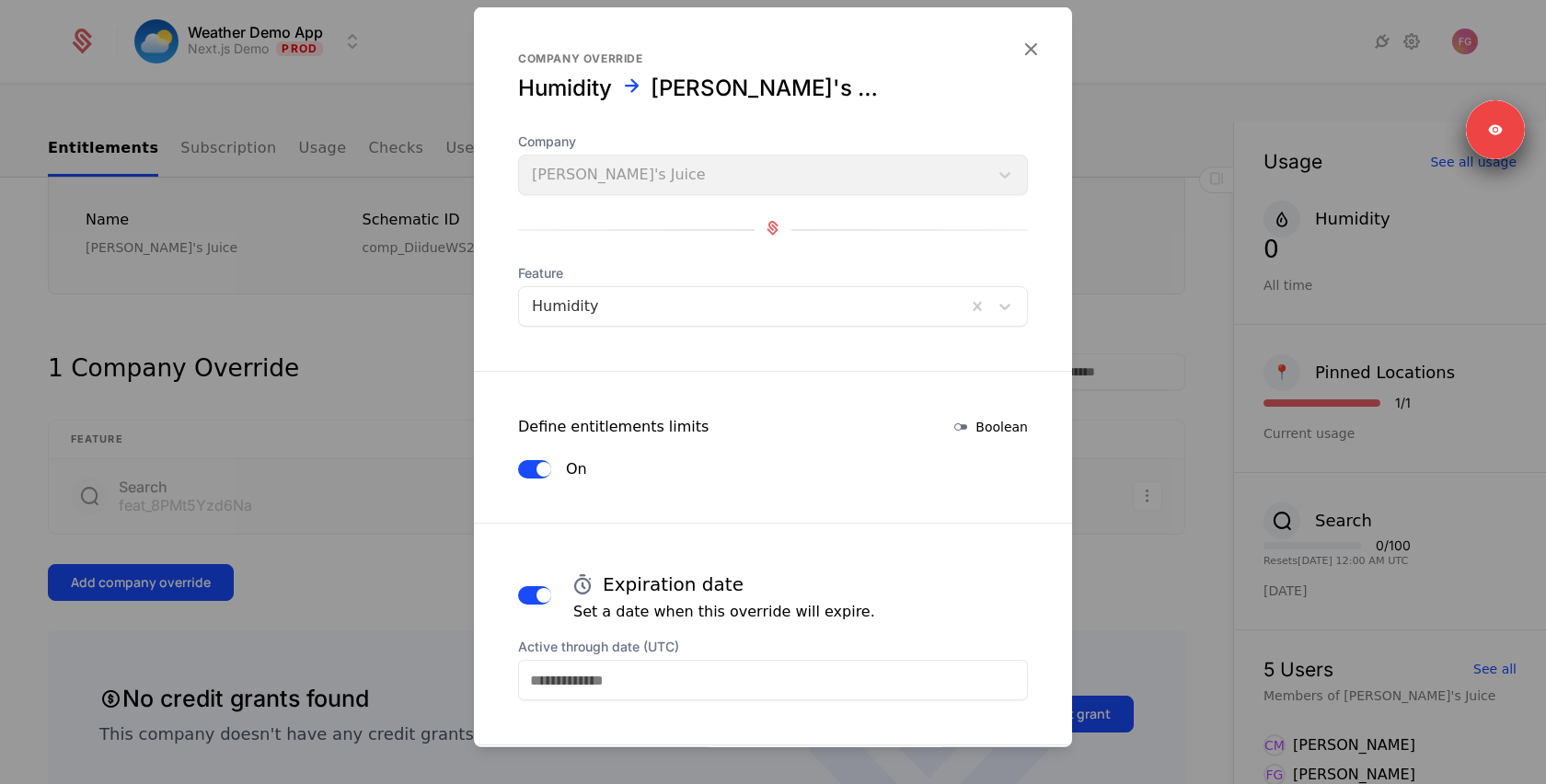
click at [347, 440] on div at bounding box center [773, 392] width 1546 height 784
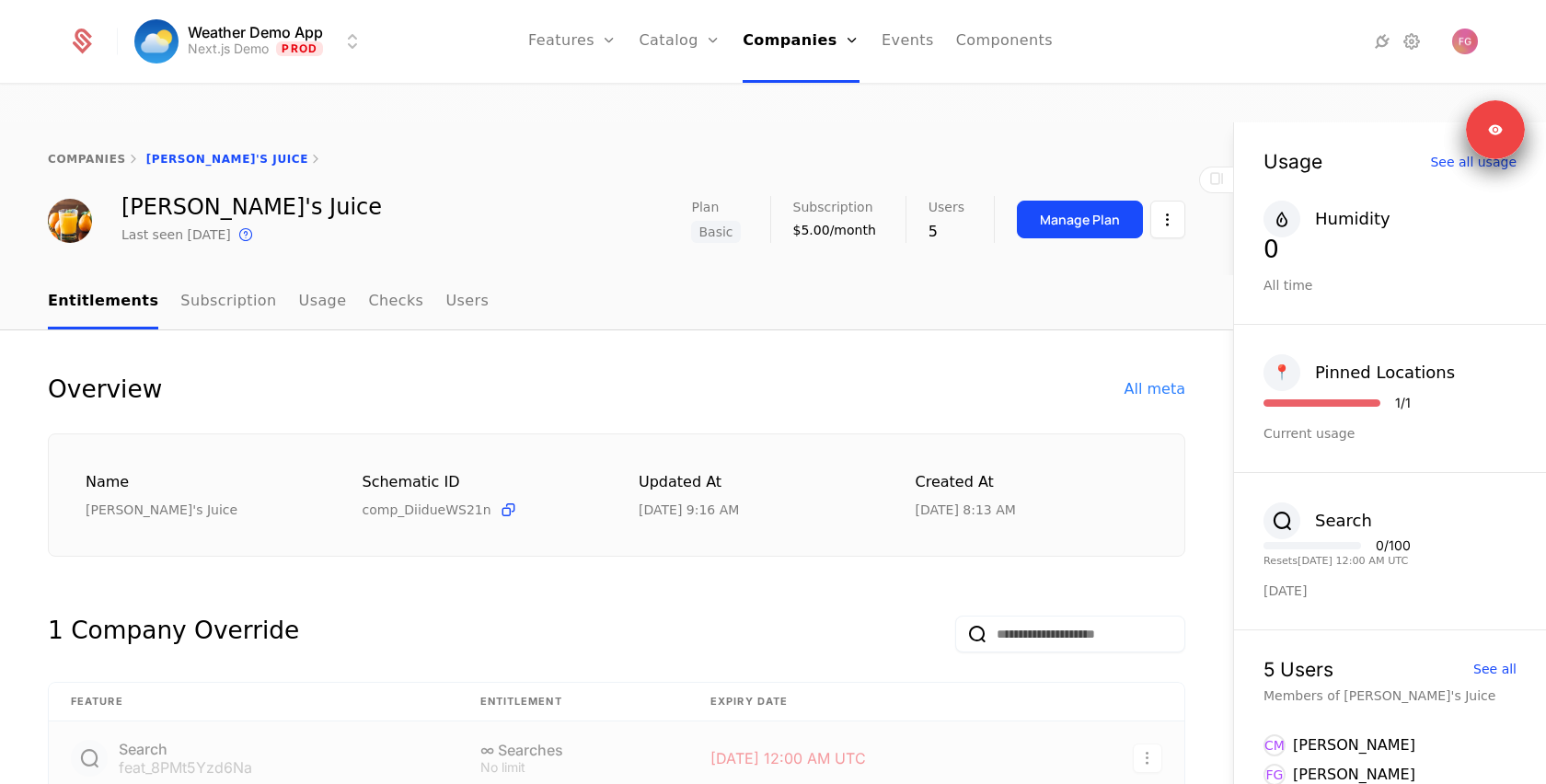
click at [219, 275] on link "Subscription" at bounding box center [228, 301] width 95 height 54
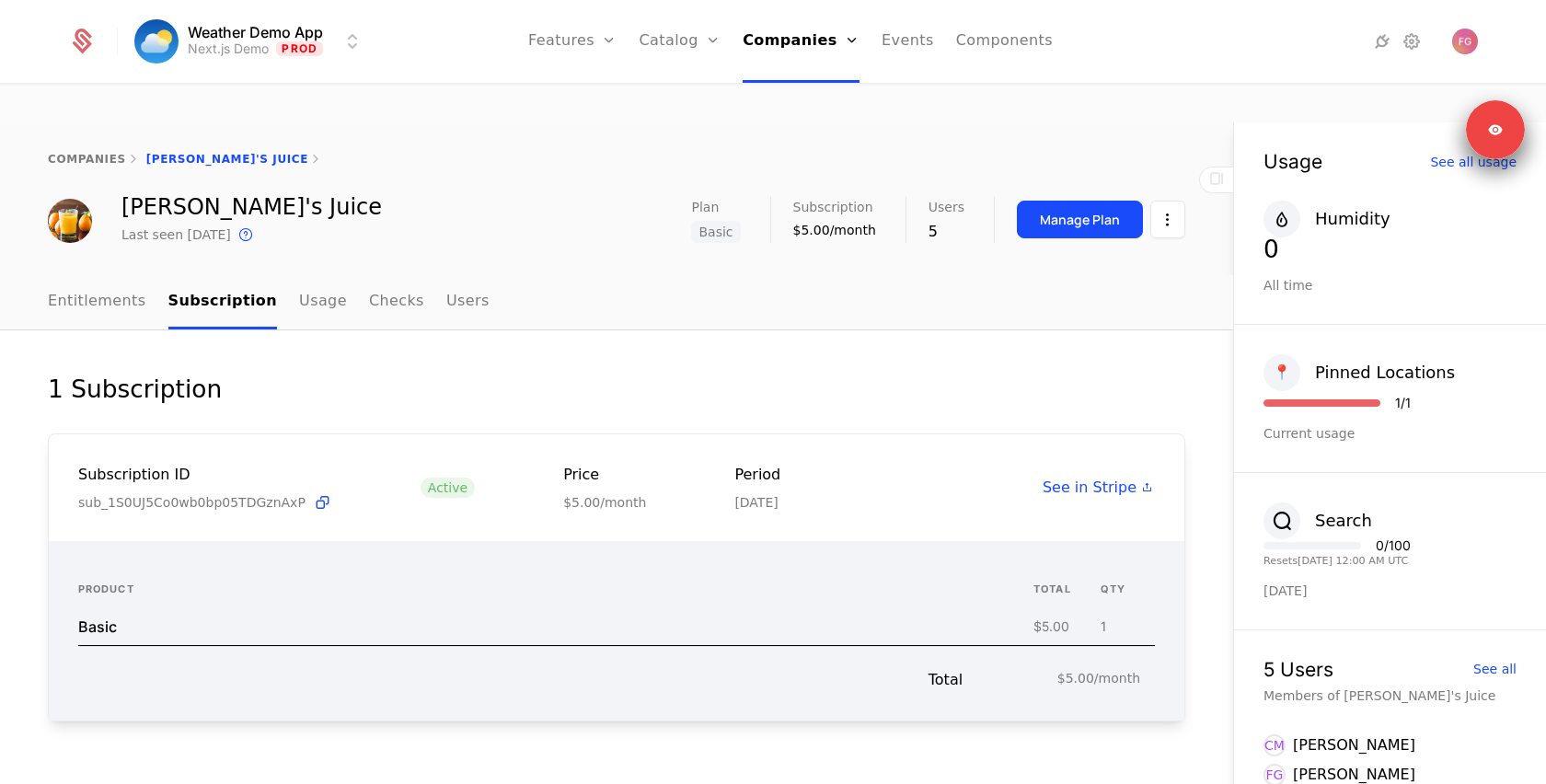
click at [299, 275] on link "Usage" at bounding box center [323, 301] width 48 height 54
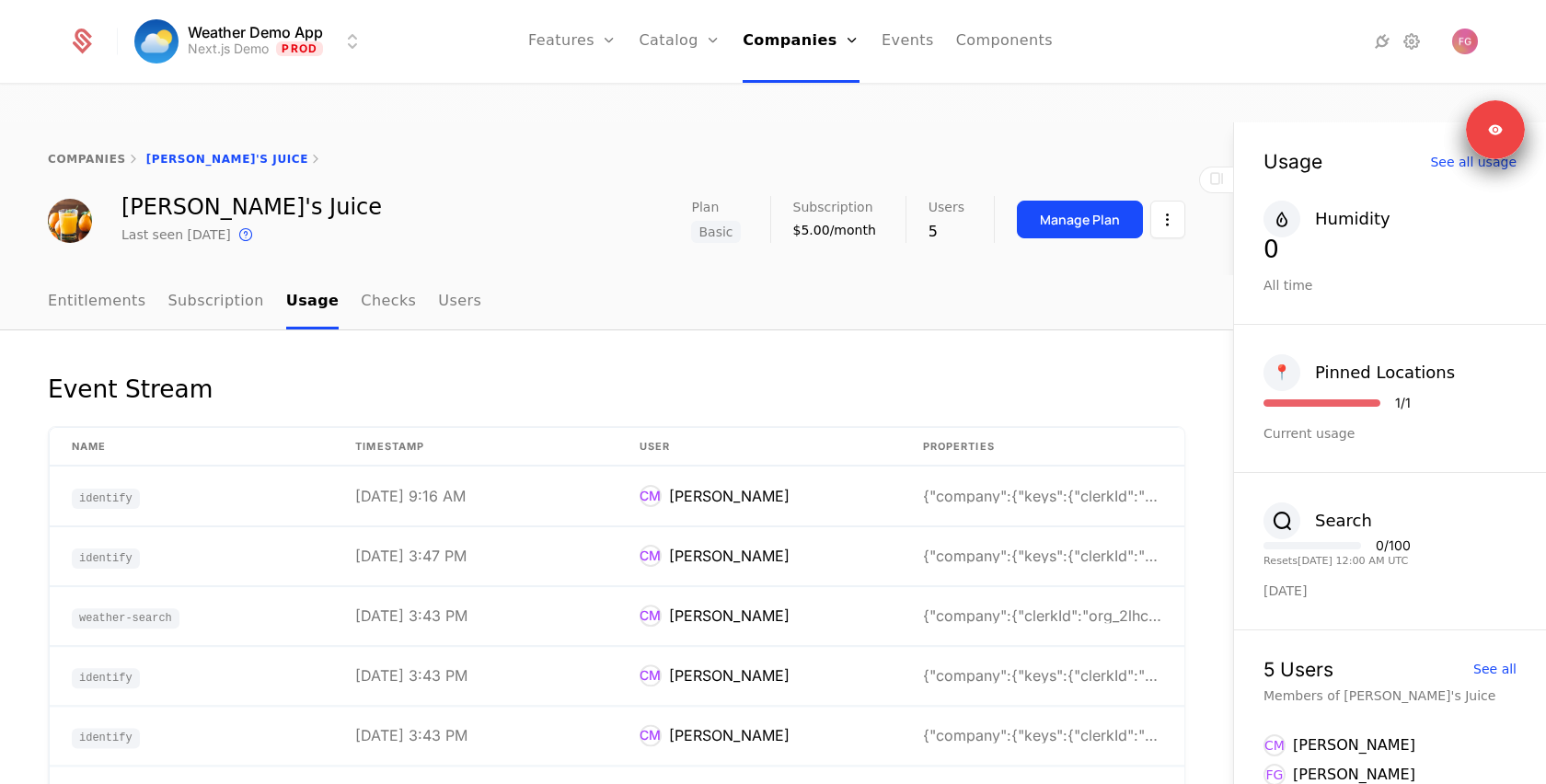
click at [373, 275] on link "Checks" at bounding box center [388, 301] width 55 height 54
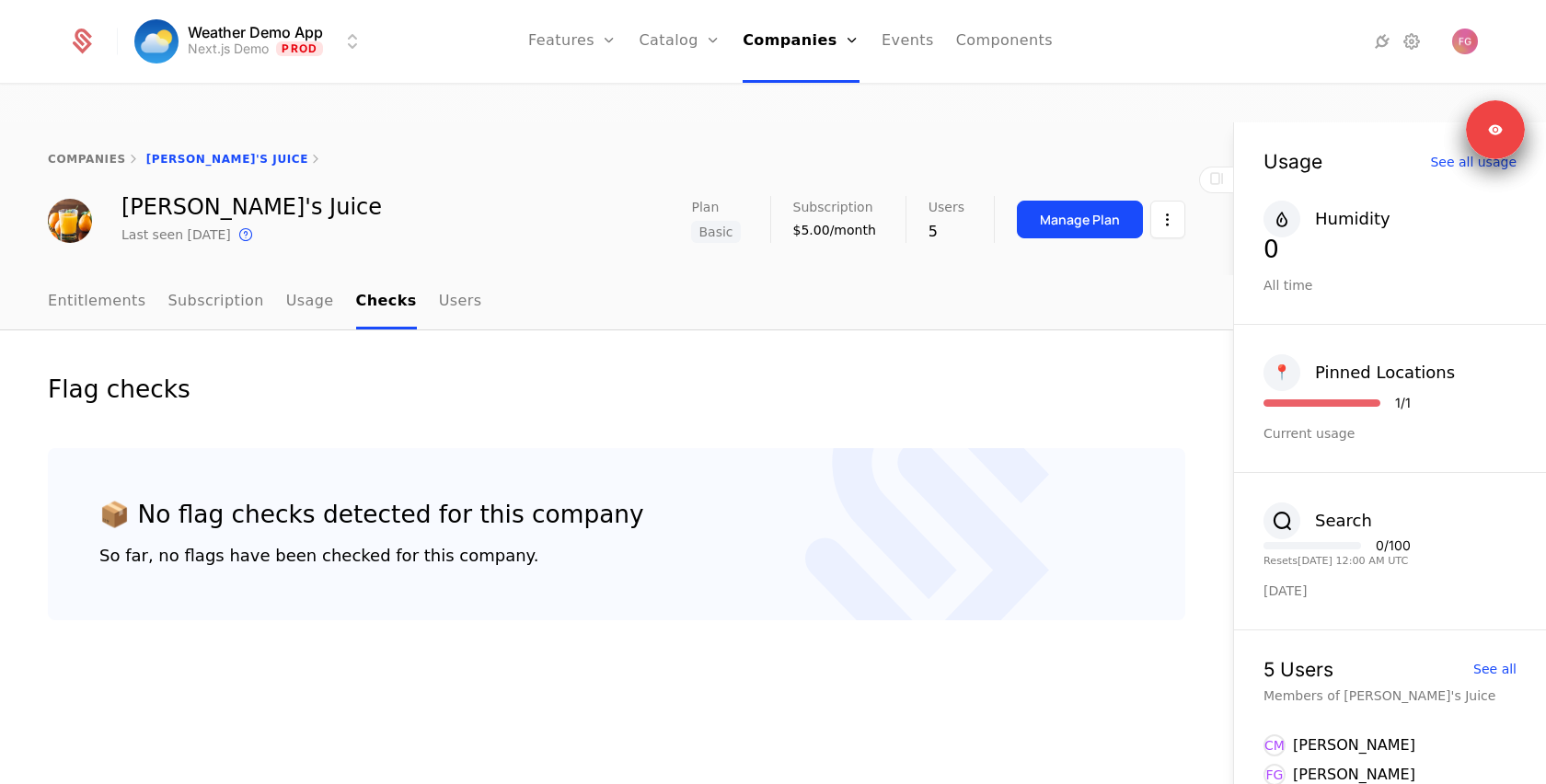
click at [441, 275] on link "Users" at bounding box center [460, 301] width 43 height 54
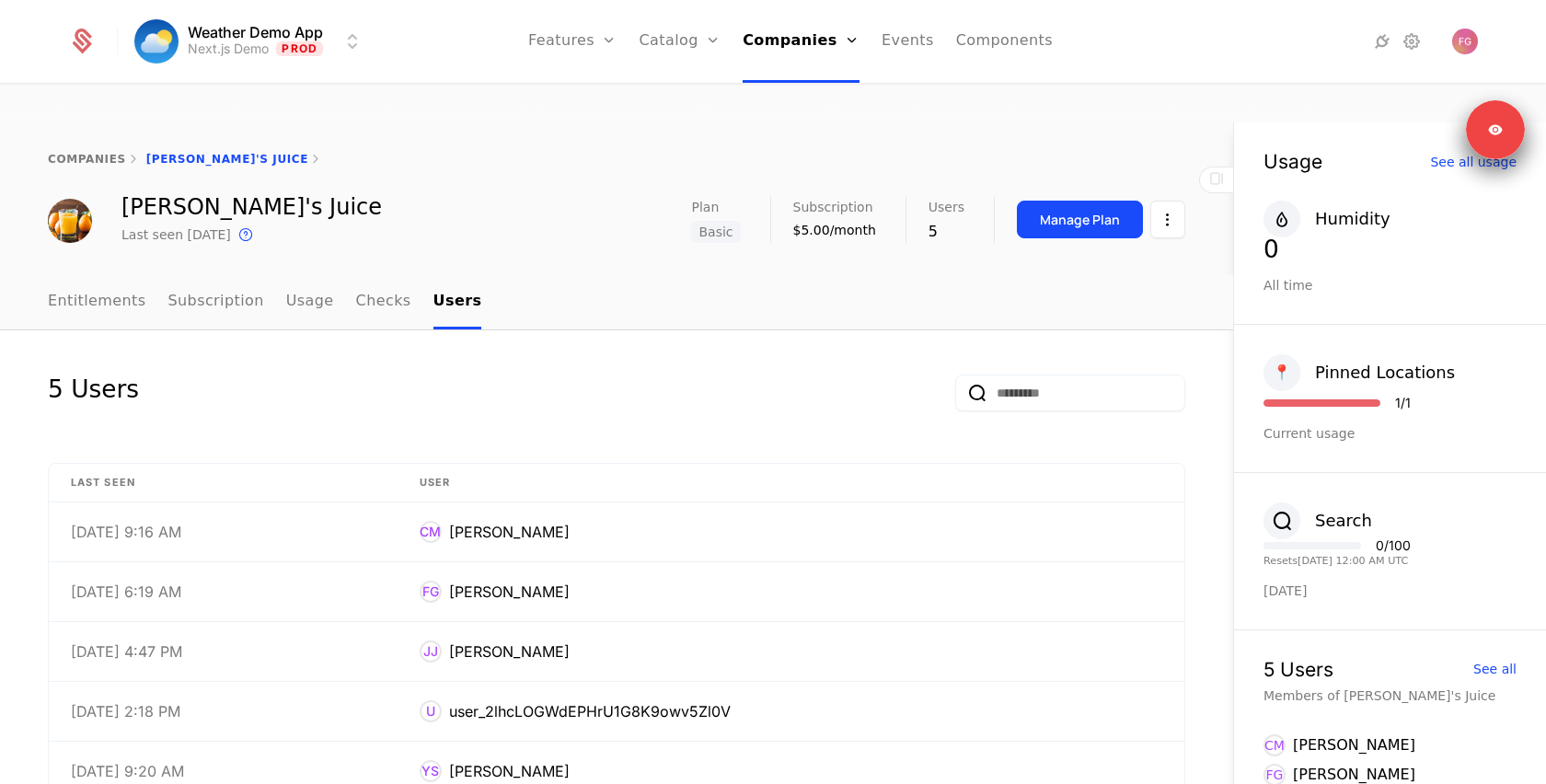
click at [77, 275] on link "Entitlements" at bounding box center [96, 301] width 98 height 54
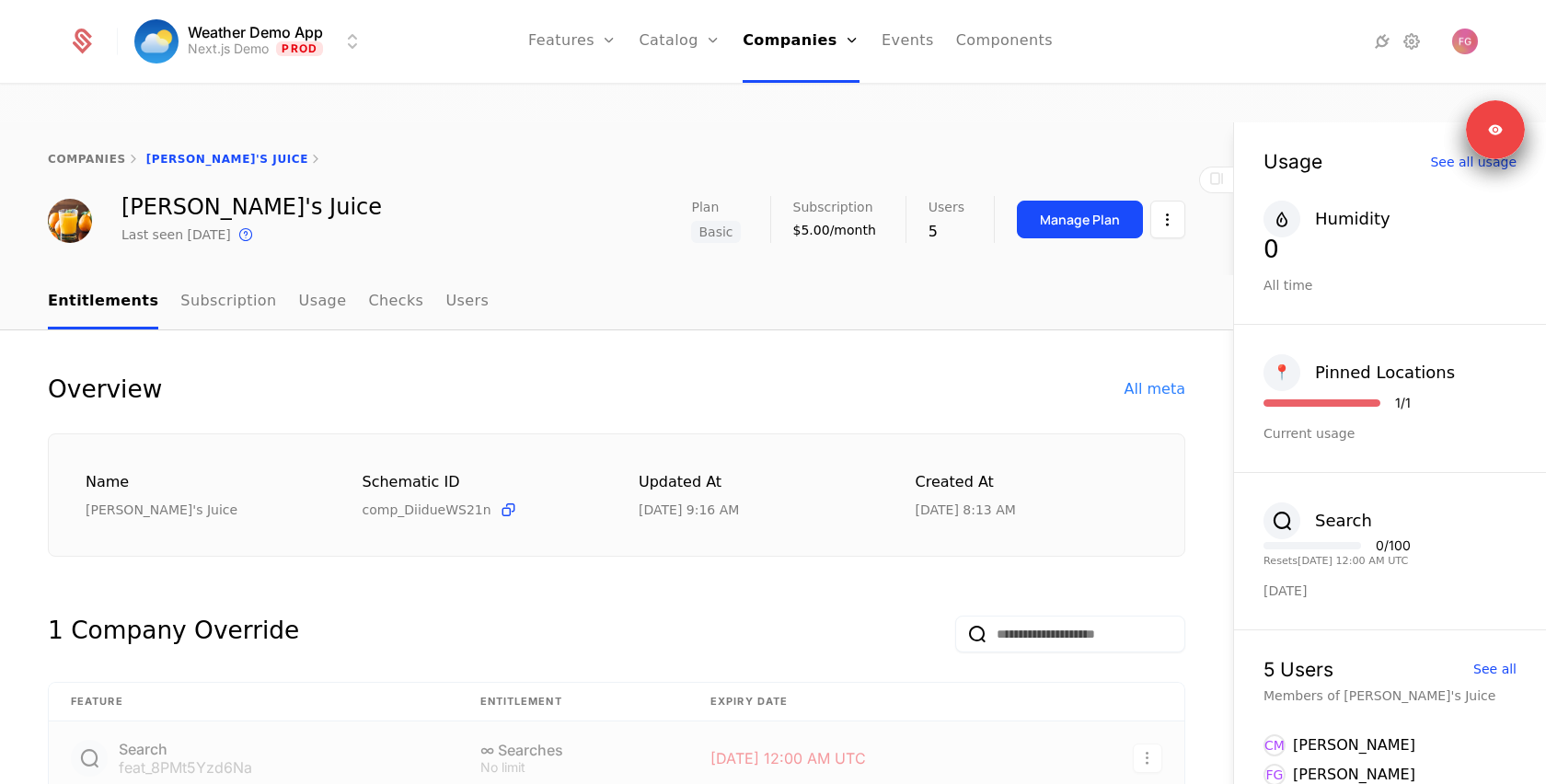
click at [989, 42] on link "Components" at bounding box center [1004, 41] width 96 height 83
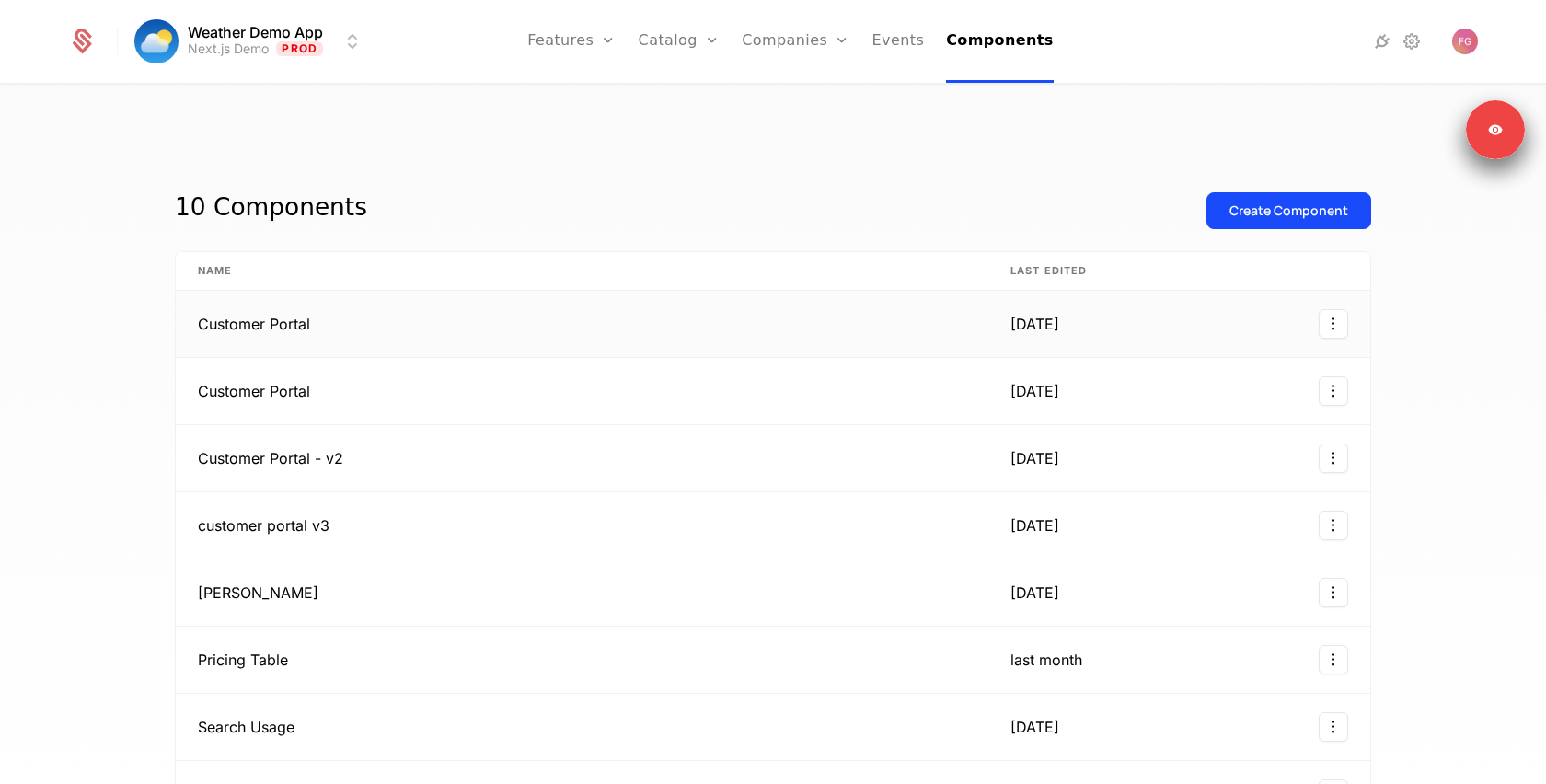
click at [581, 291] on td "Customer Portal" at bounding box center [581, 324] width 812 height 67
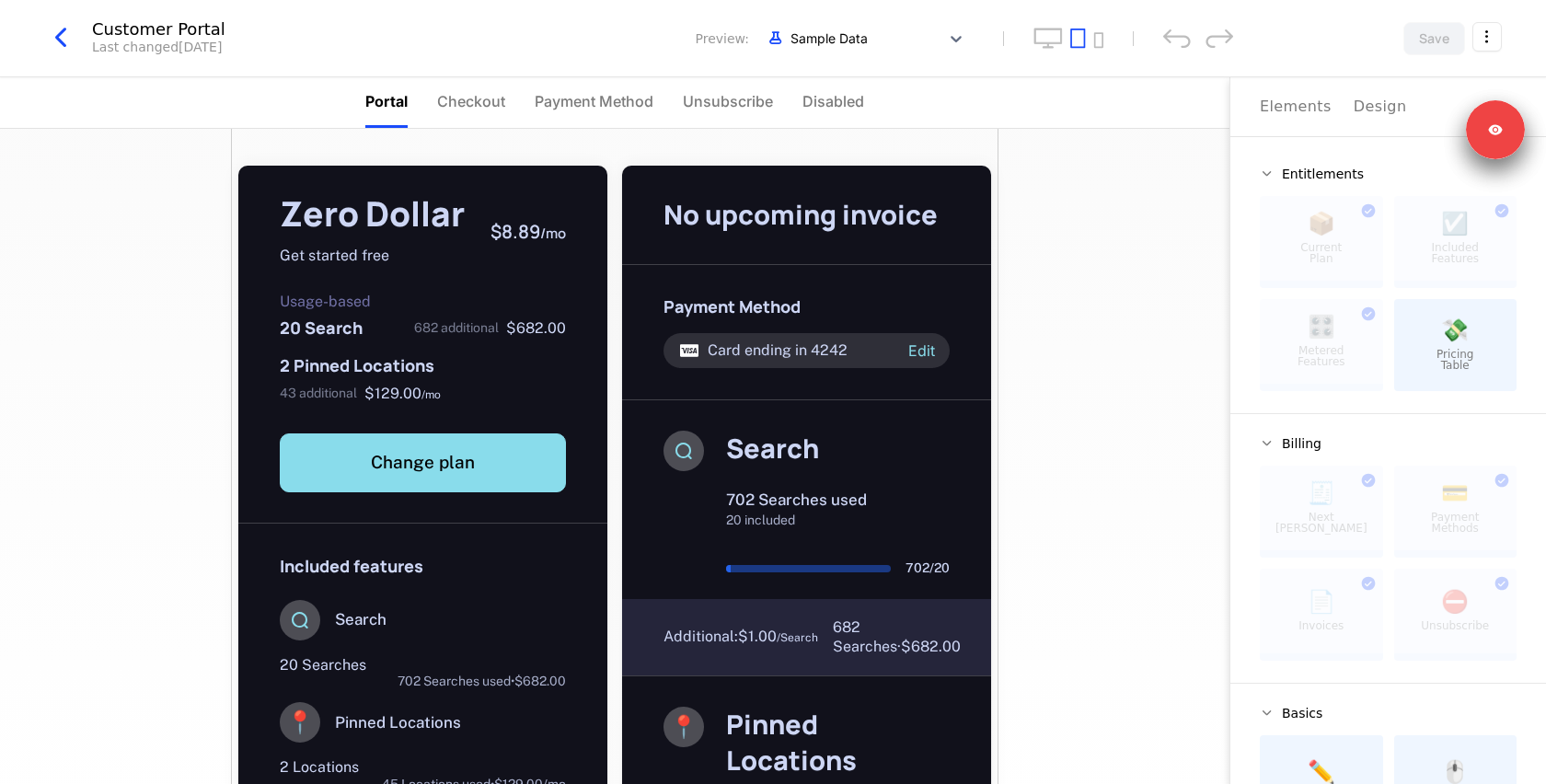
click at [479, 106] on span "Checkout" at bounding box center [470, 100] width 68 height 22
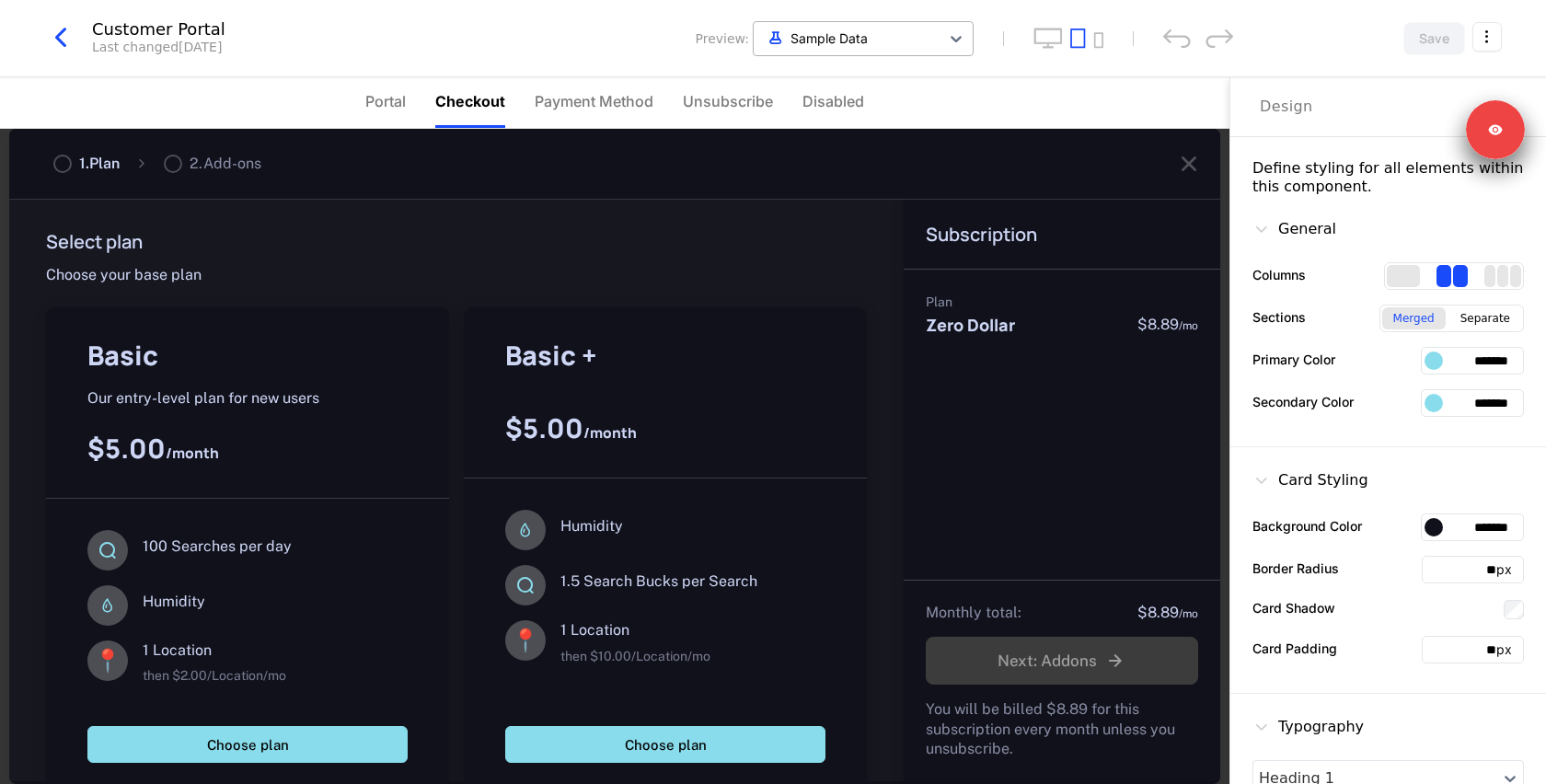
click at [867, 46] on div at bounding box center [846, 38] width 167 height 23
click at [1045, 101] on nav "Portal Checkout Payment Method Unsubscribe Disabled" at bounding box center [615, 103] width 1229 height 52
click at [62, 35] on icon "button" at bounding box center [60, 37] width 33 height 33
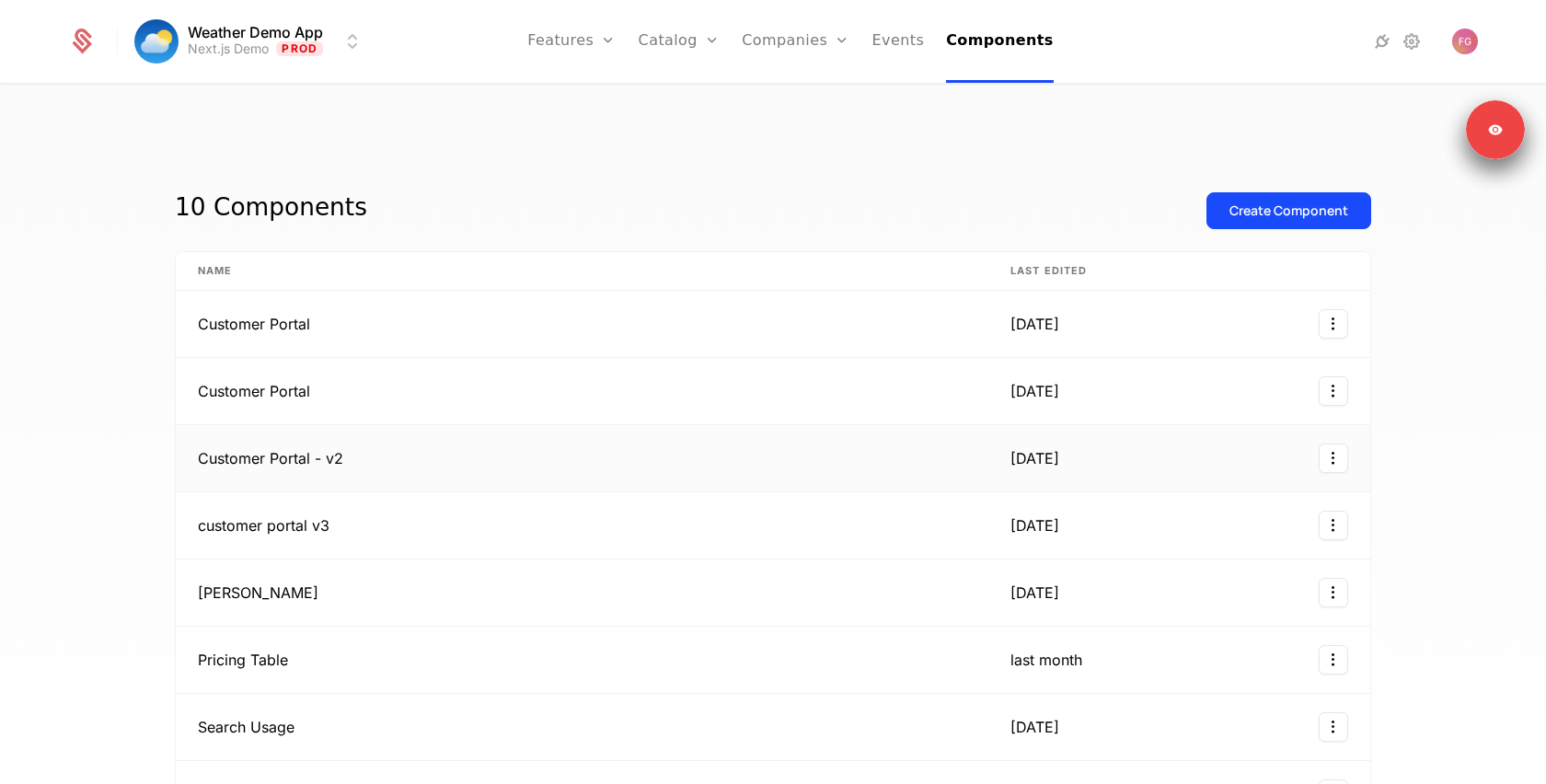
scroll to position [73, 0]
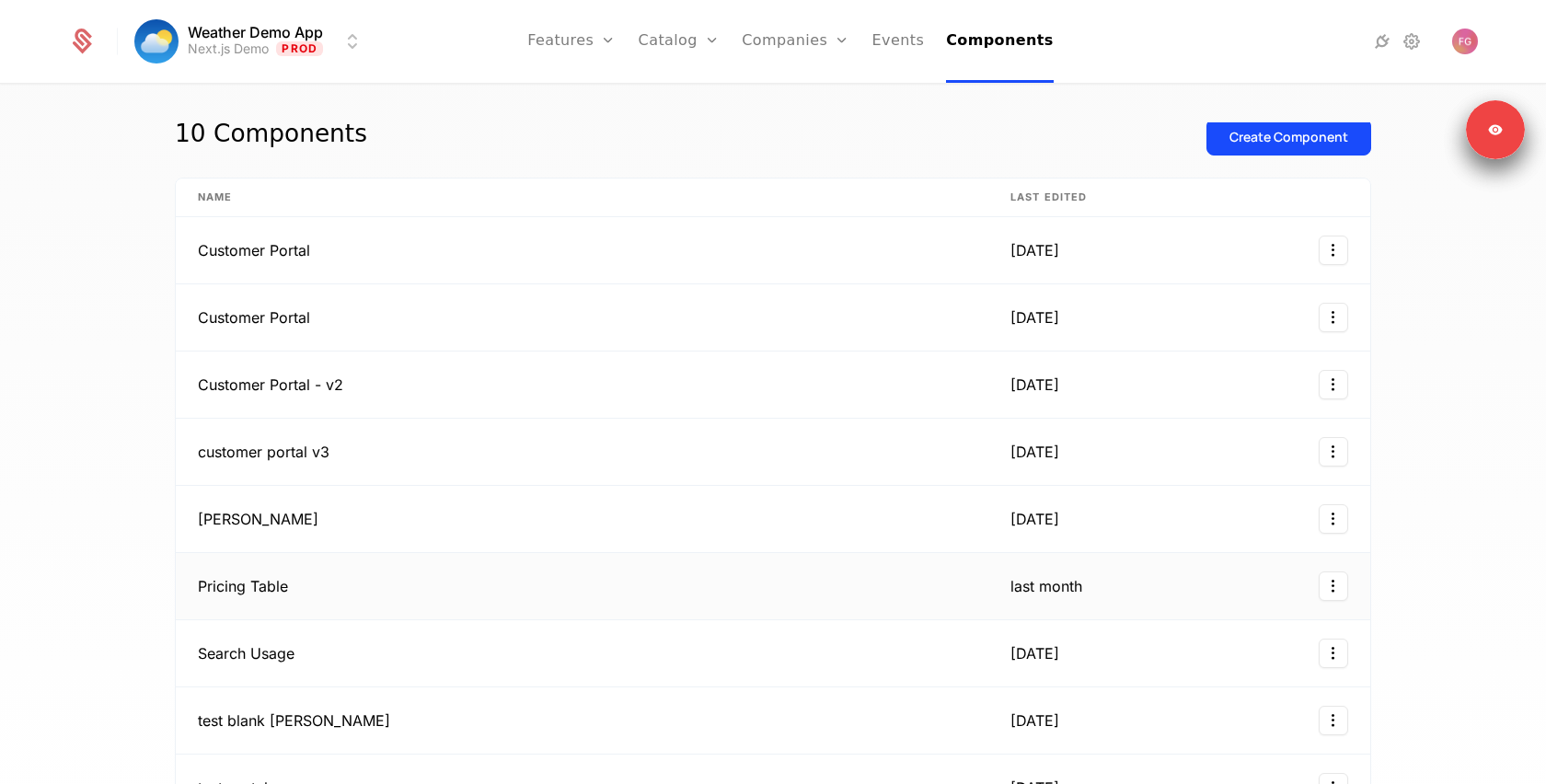
click at [526, 564] on td "Pricing Table" at bounding box center [581, 587] width 812 height 67
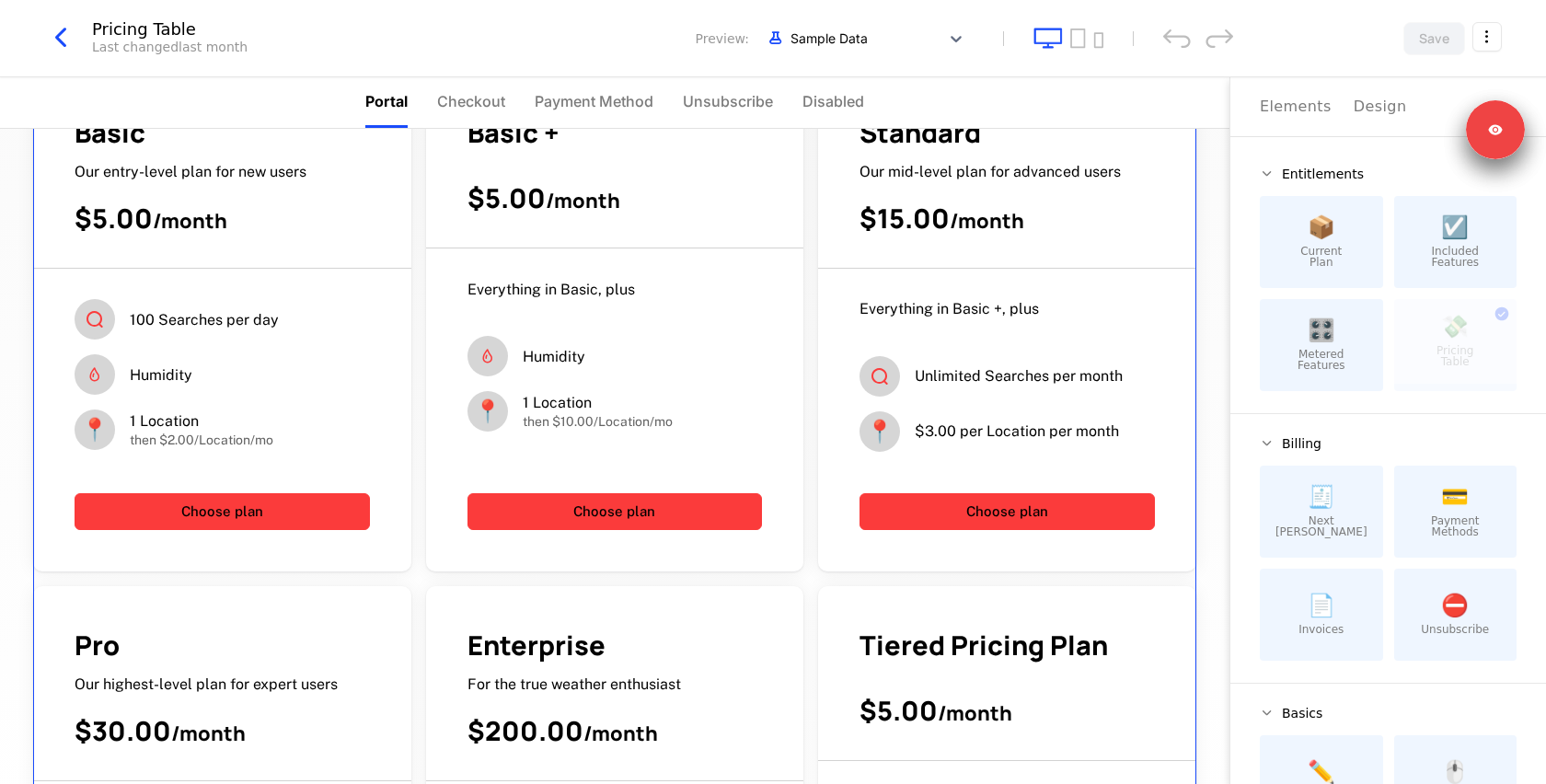
scroll to position [141, 0]
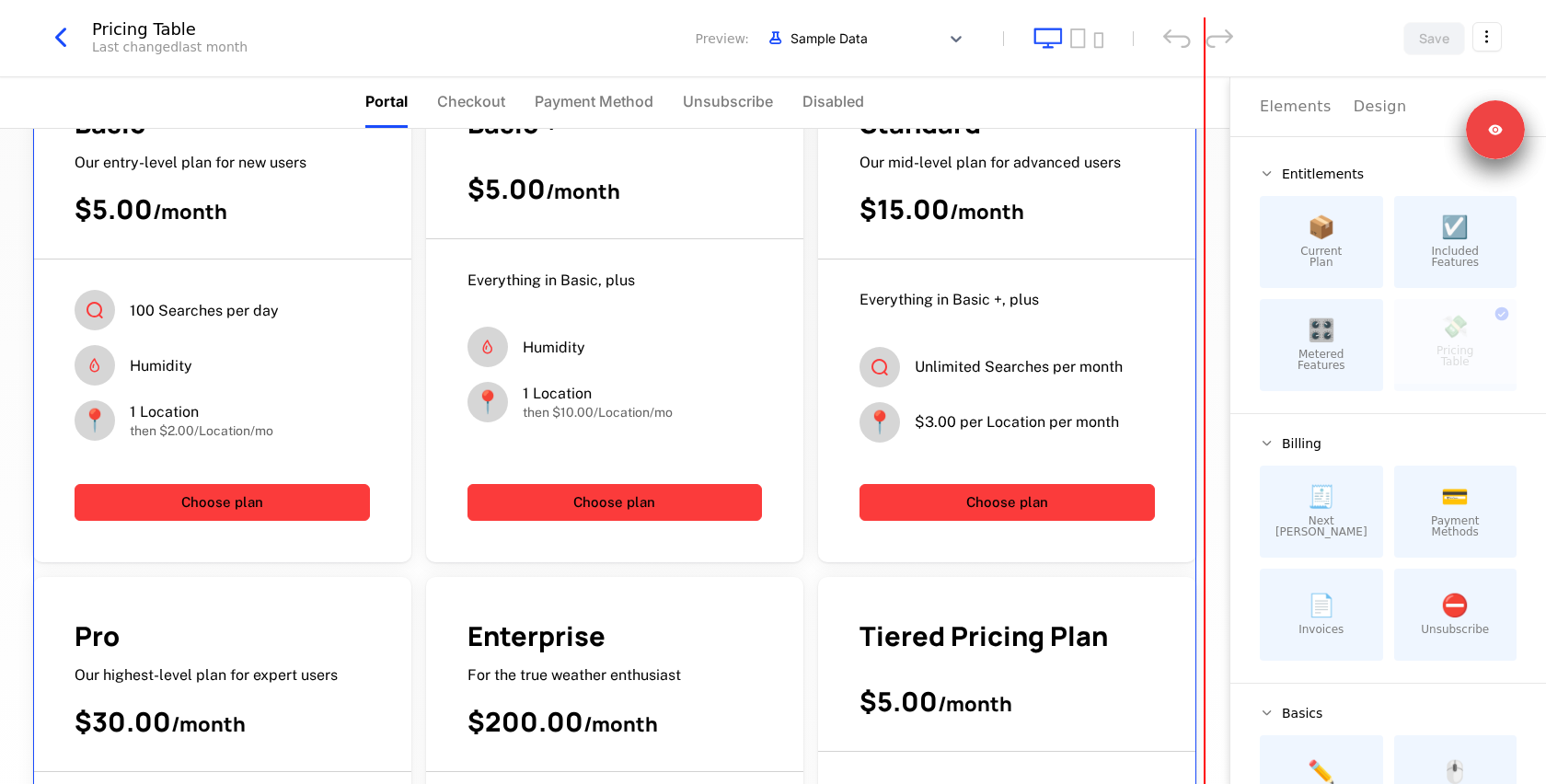
drag, startPoint x: 1287, startPoint y: 241, endPoint x: 1323, endPoint y: 229, distance: 37.9
